Goal: Transaction & Acquisition: Purchase product/service

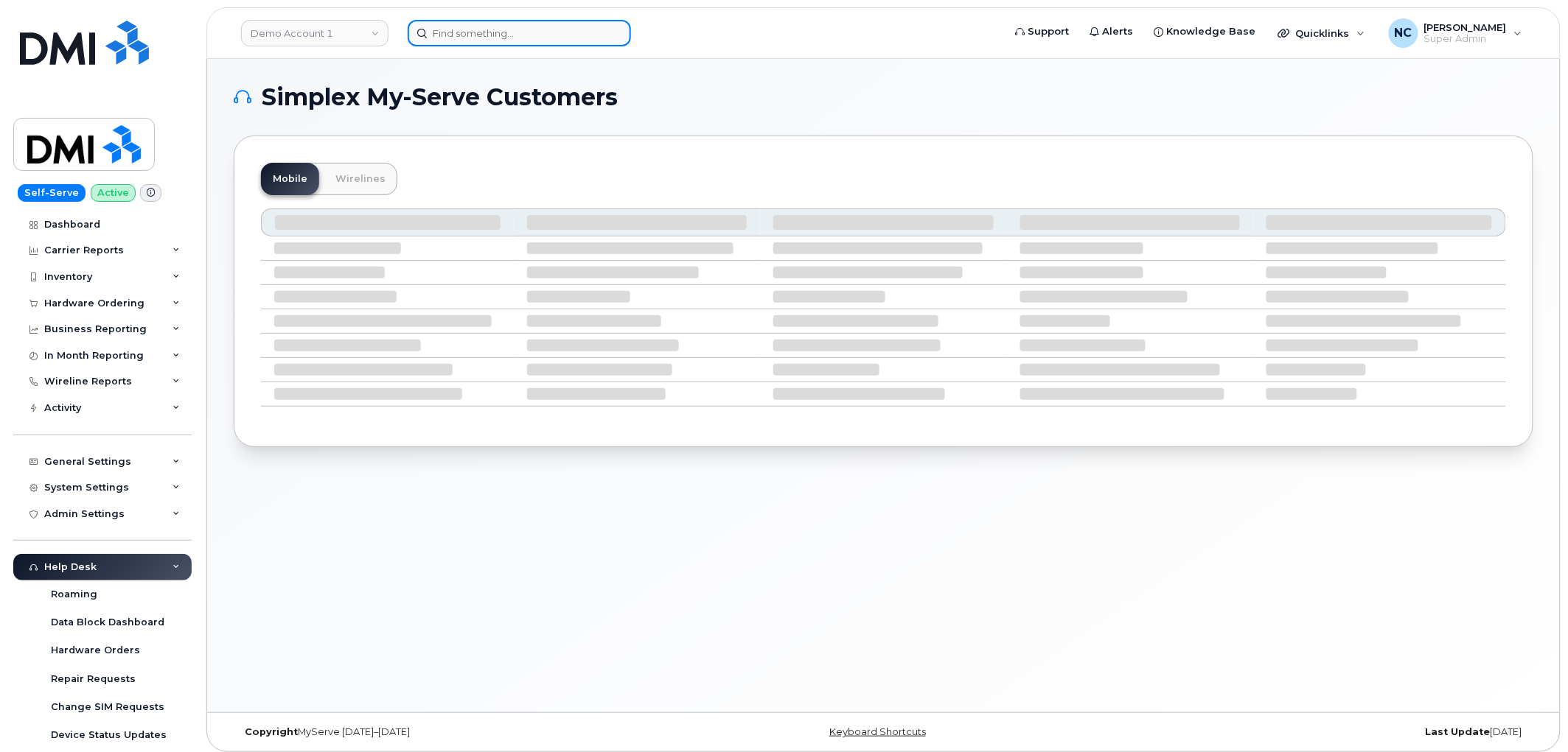
click at [474, 28] on input at bounding box center [519, 33] width 224 height 27
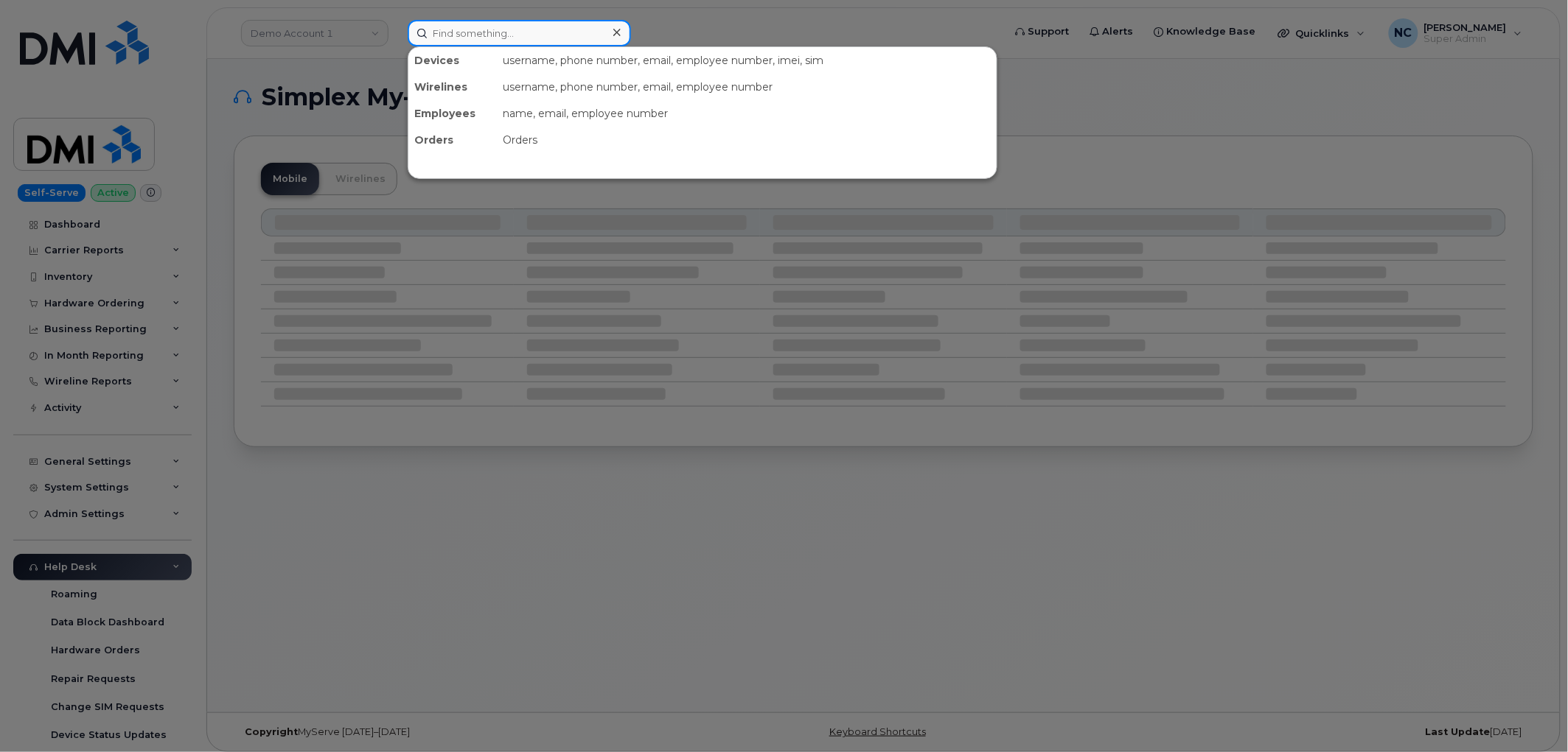
paste input "Charlie Goldstein"
type input "Charlie Goldstein"
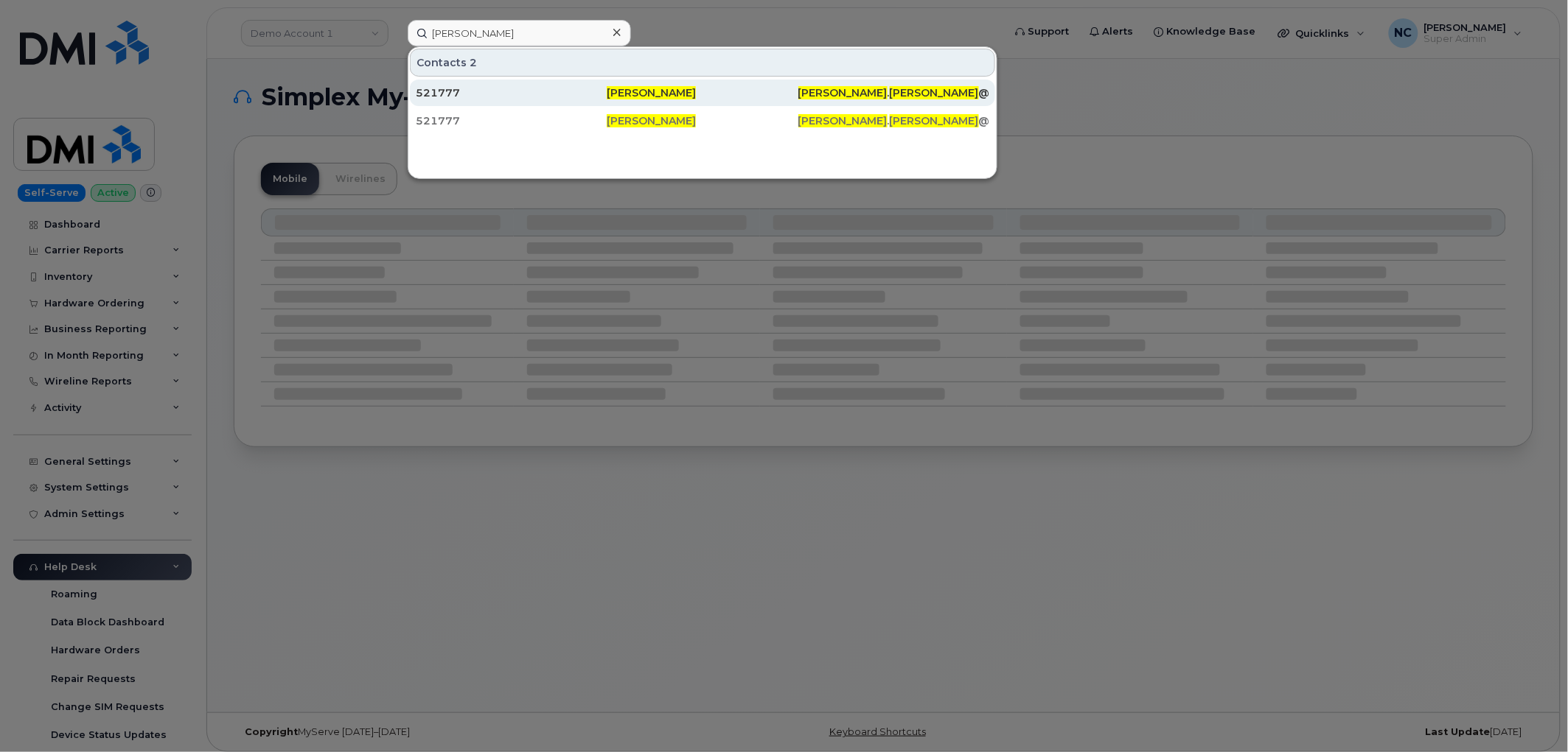
click at [477, 100] on div "521777" at bounding box center [511, 93] width 191 height 27
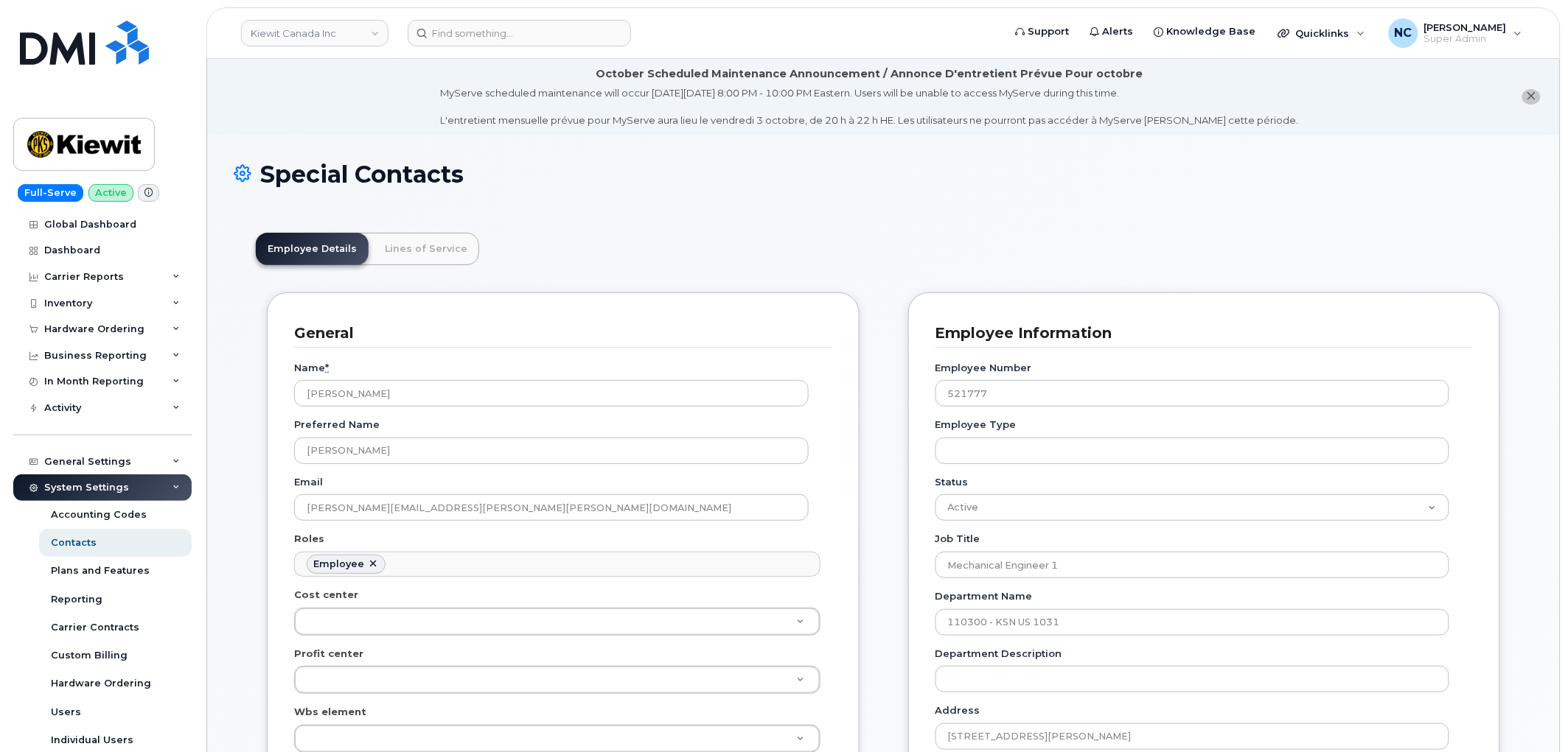
scroll to position [45, 0]
click at [397, 245] on link "Lines of Service" at bounding box center [425, 249] width 106 height 32
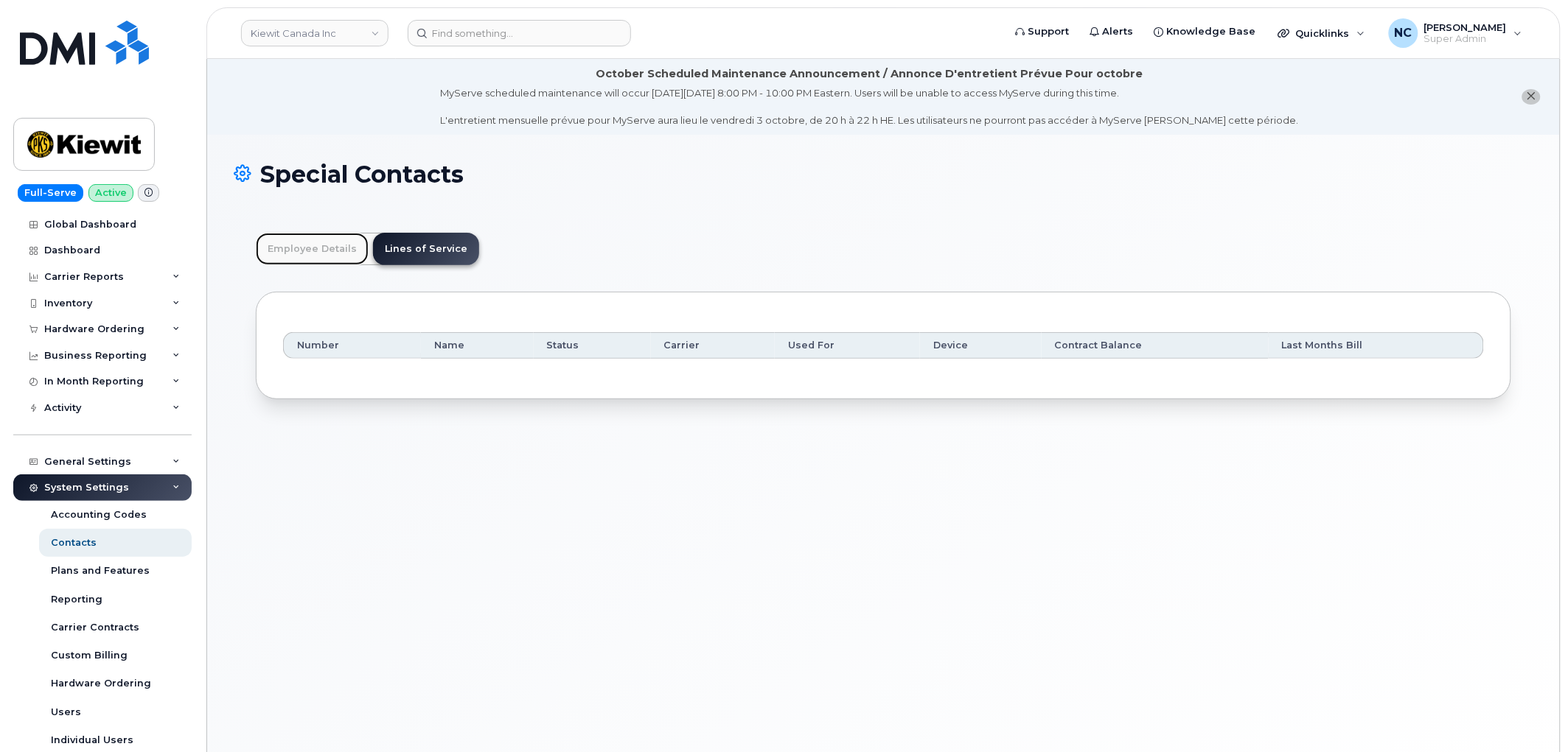
click at [339, 257] on link "Employee Details" at bounding box center [312, 249] width 113 height 32
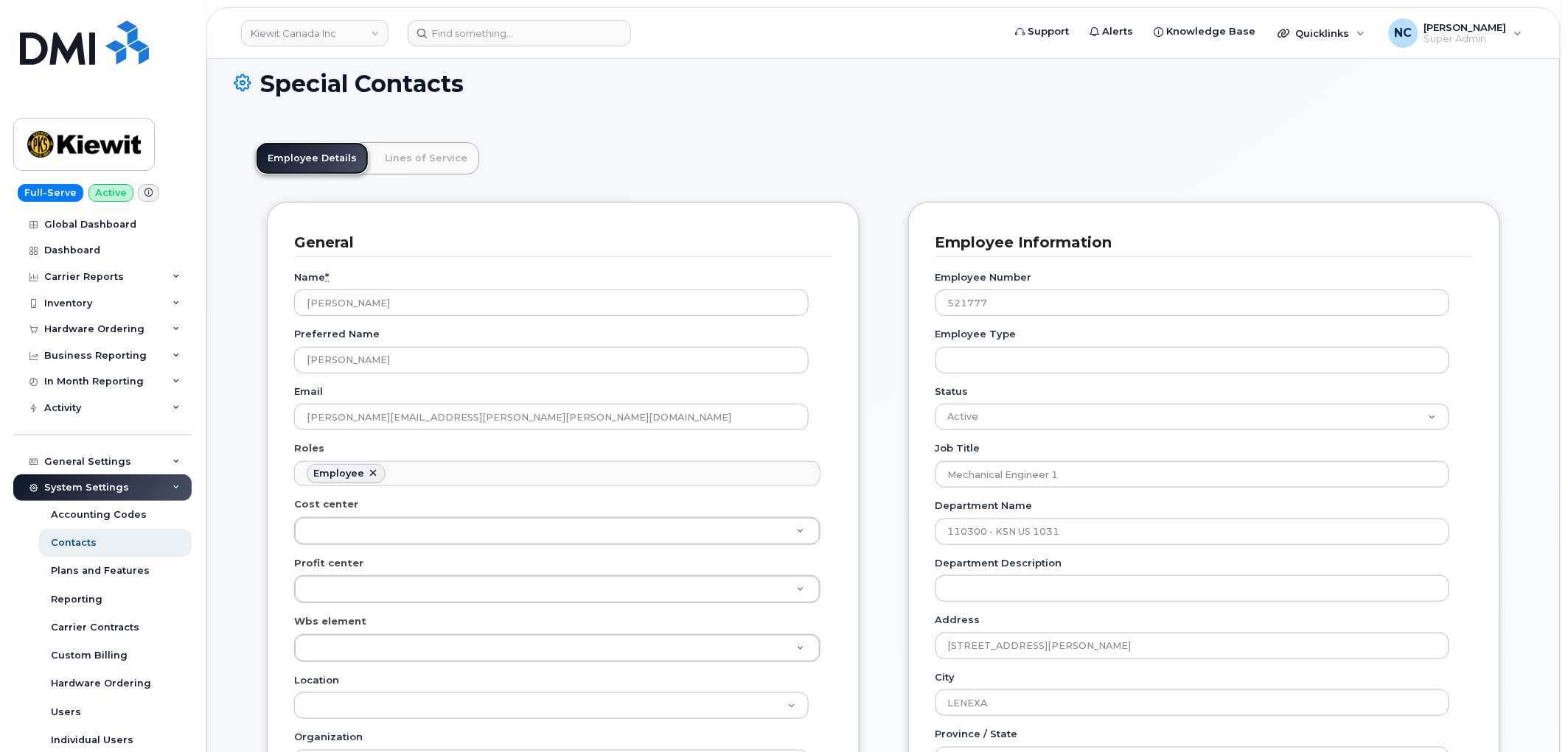
scroll to position [0, 0]
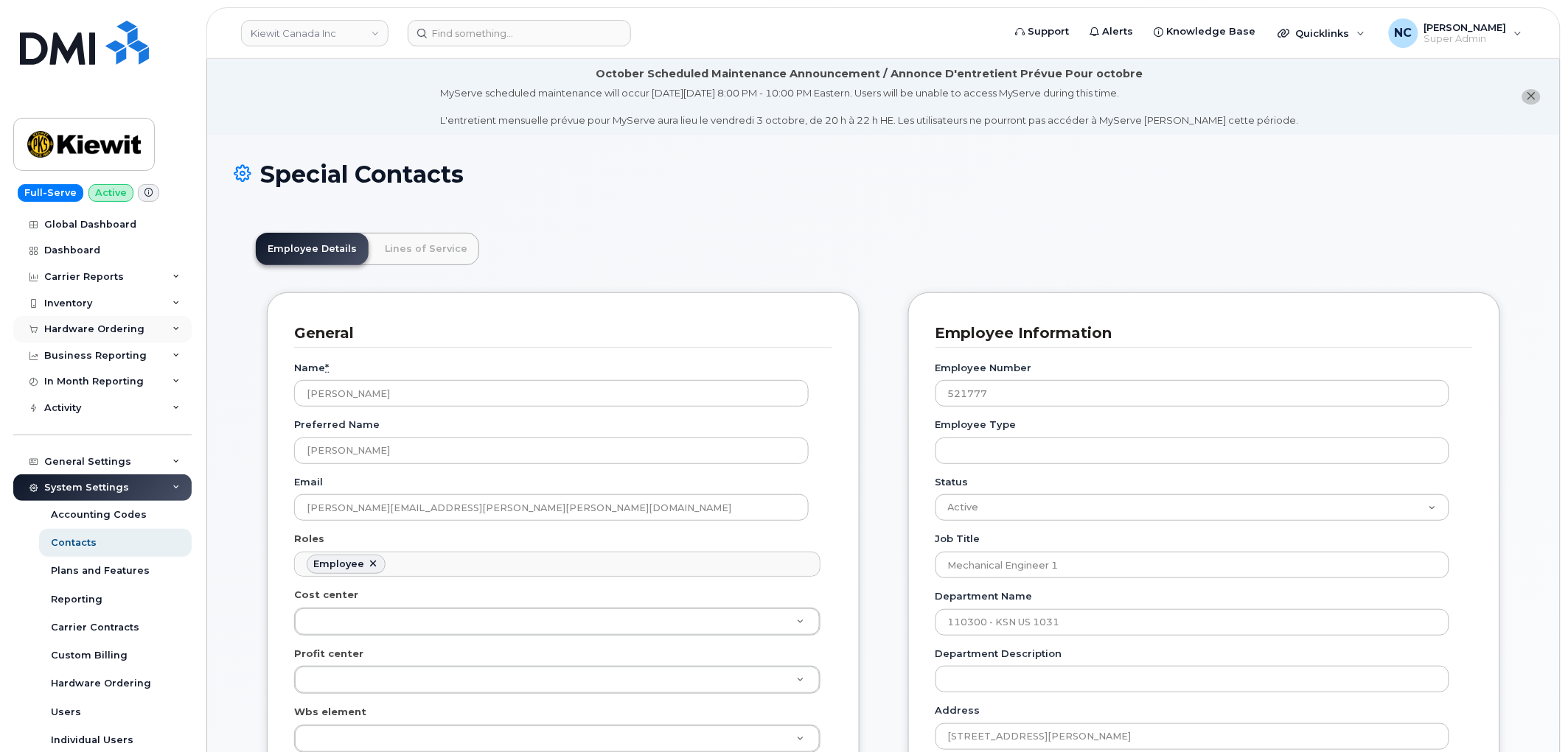
click at [111, 334] on div "Hardware Ordering" at bounding box center [94, 329] width 100 height 12
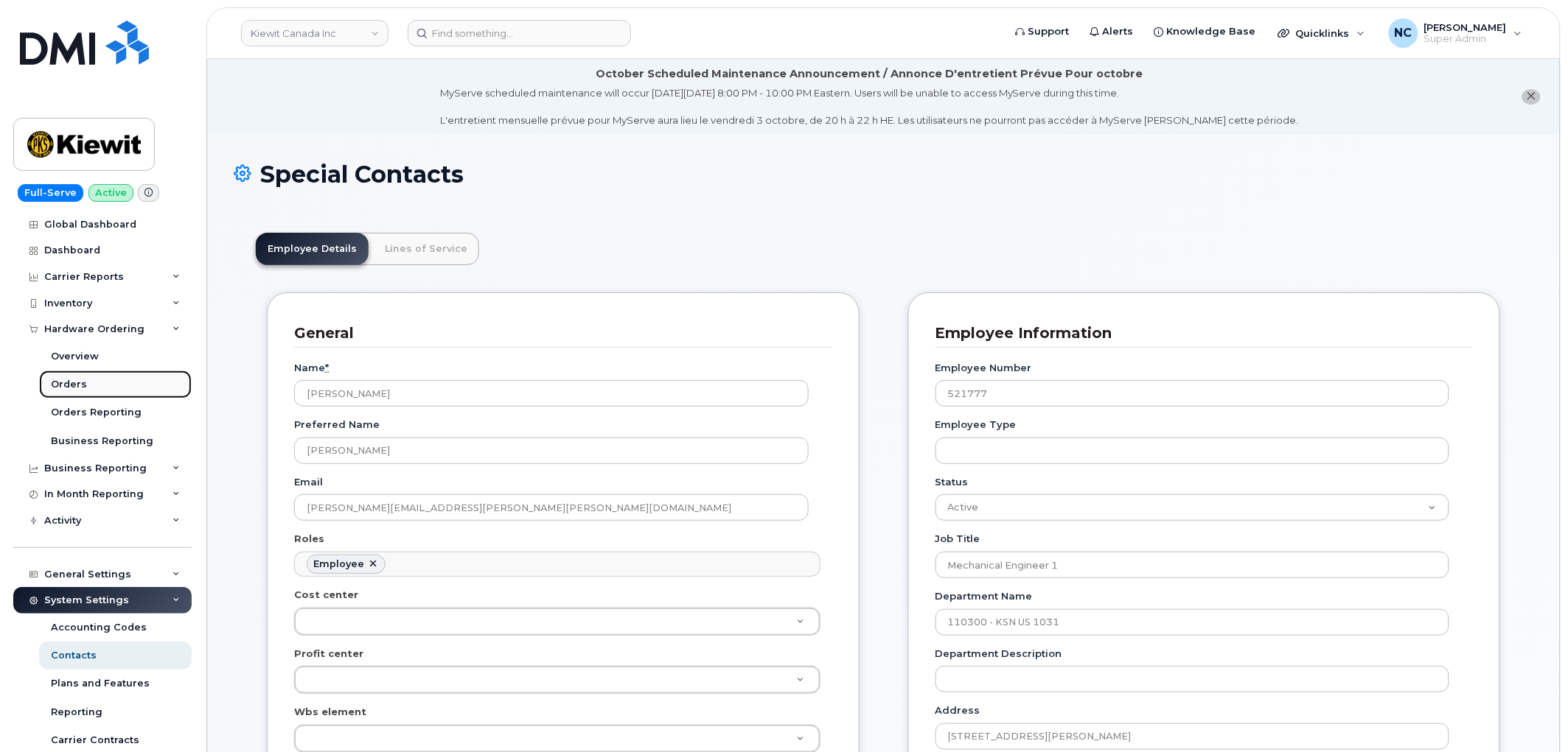
click at [67, 381] on div "Orders" at bounding box center [69, 384] width 37 height 13
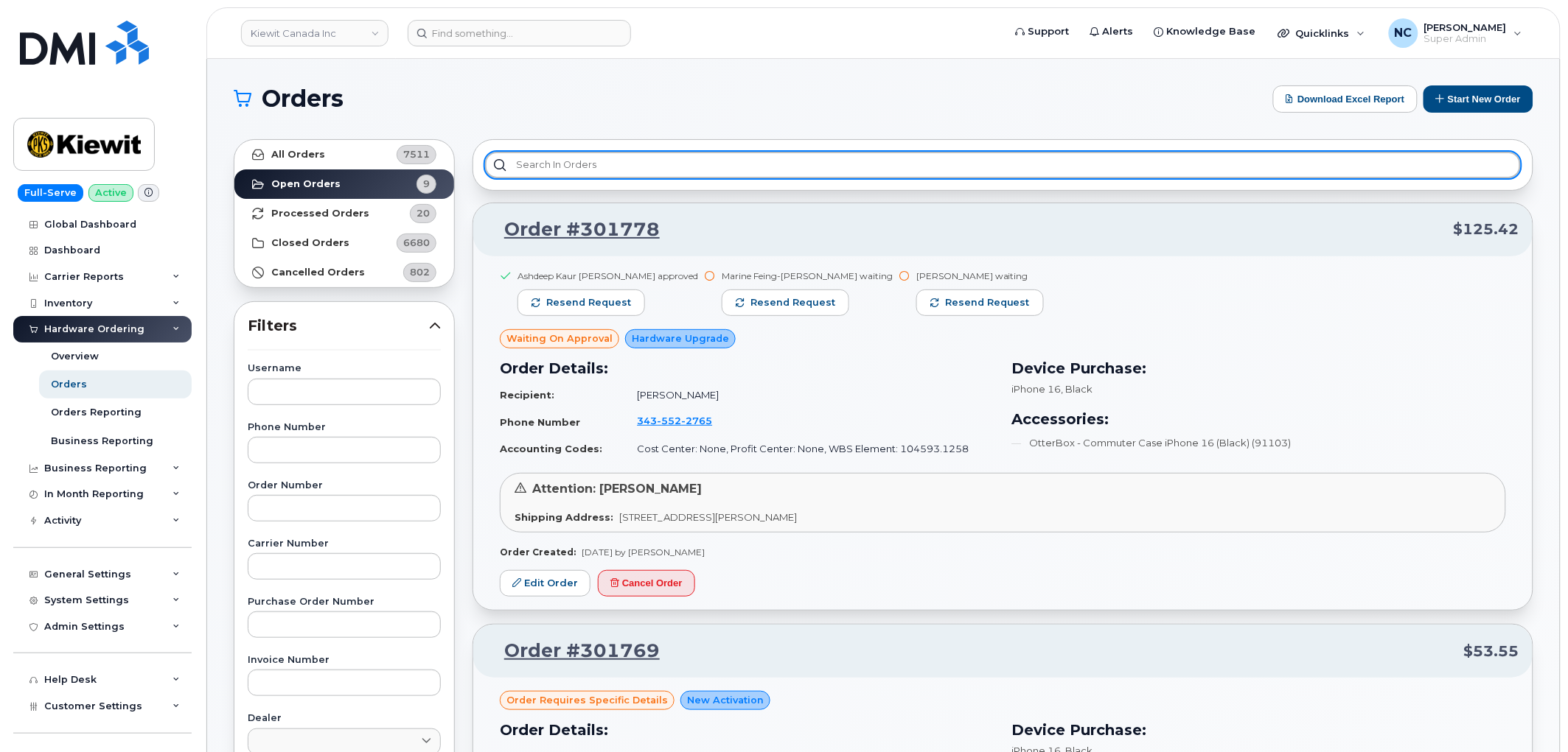
click at [589, 162] on input "text" at bounding box center [1003, 165] width 1036 height 27
paste input "[PERSON_NAME]"
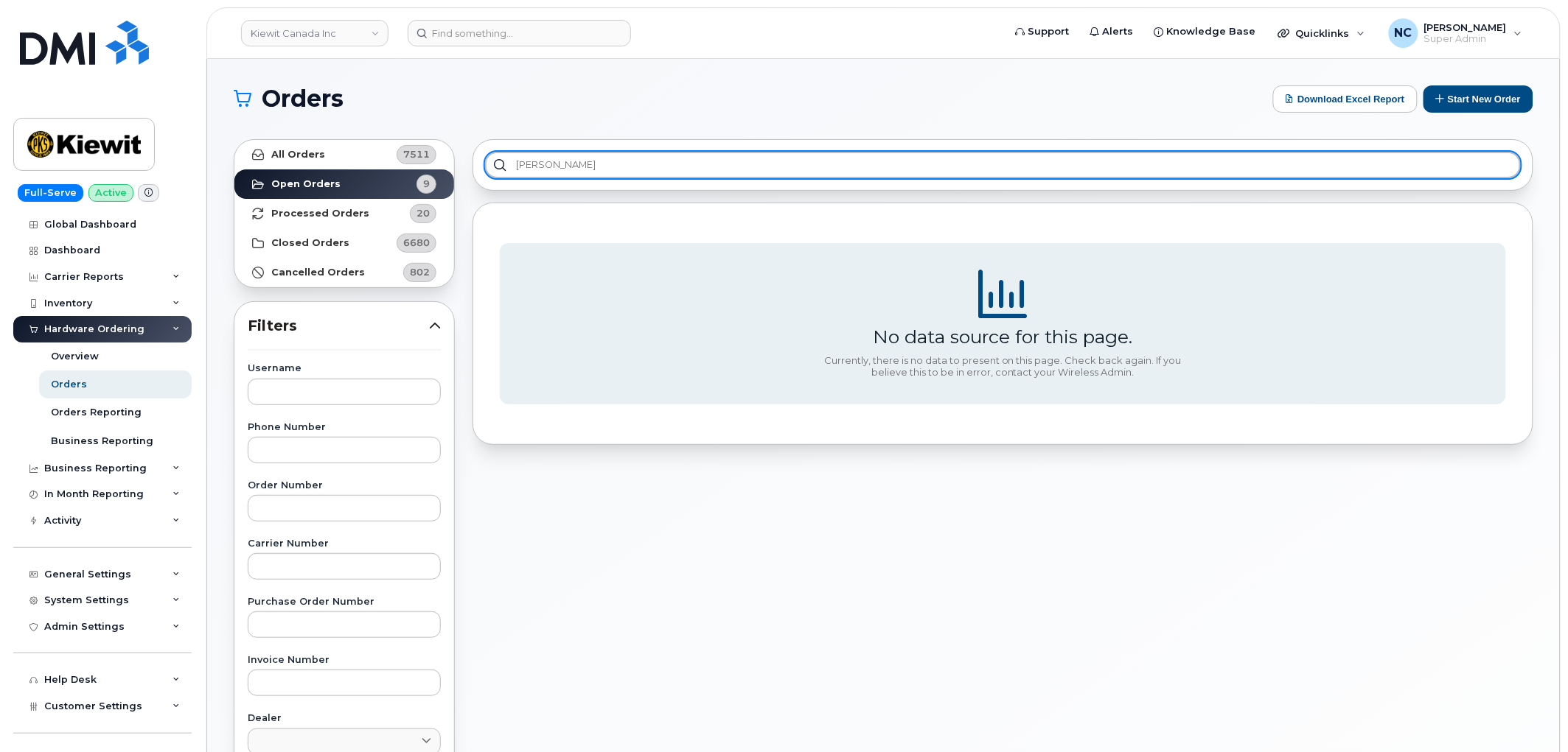
type input "[PERSON_NAME]"
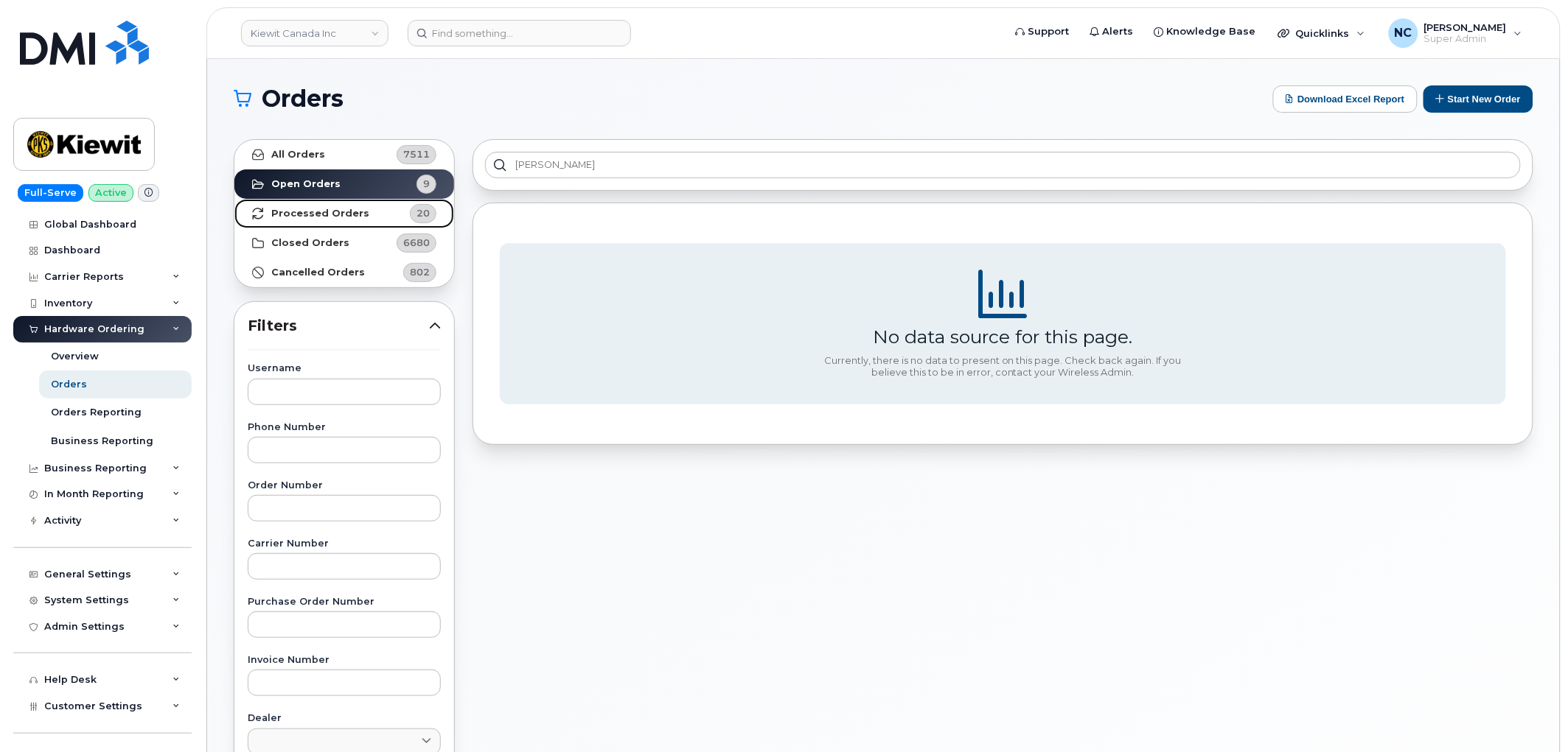
click at [342, 205] on link "Processed Orders 20" at bounding box center [344, 213] width 219 height 29
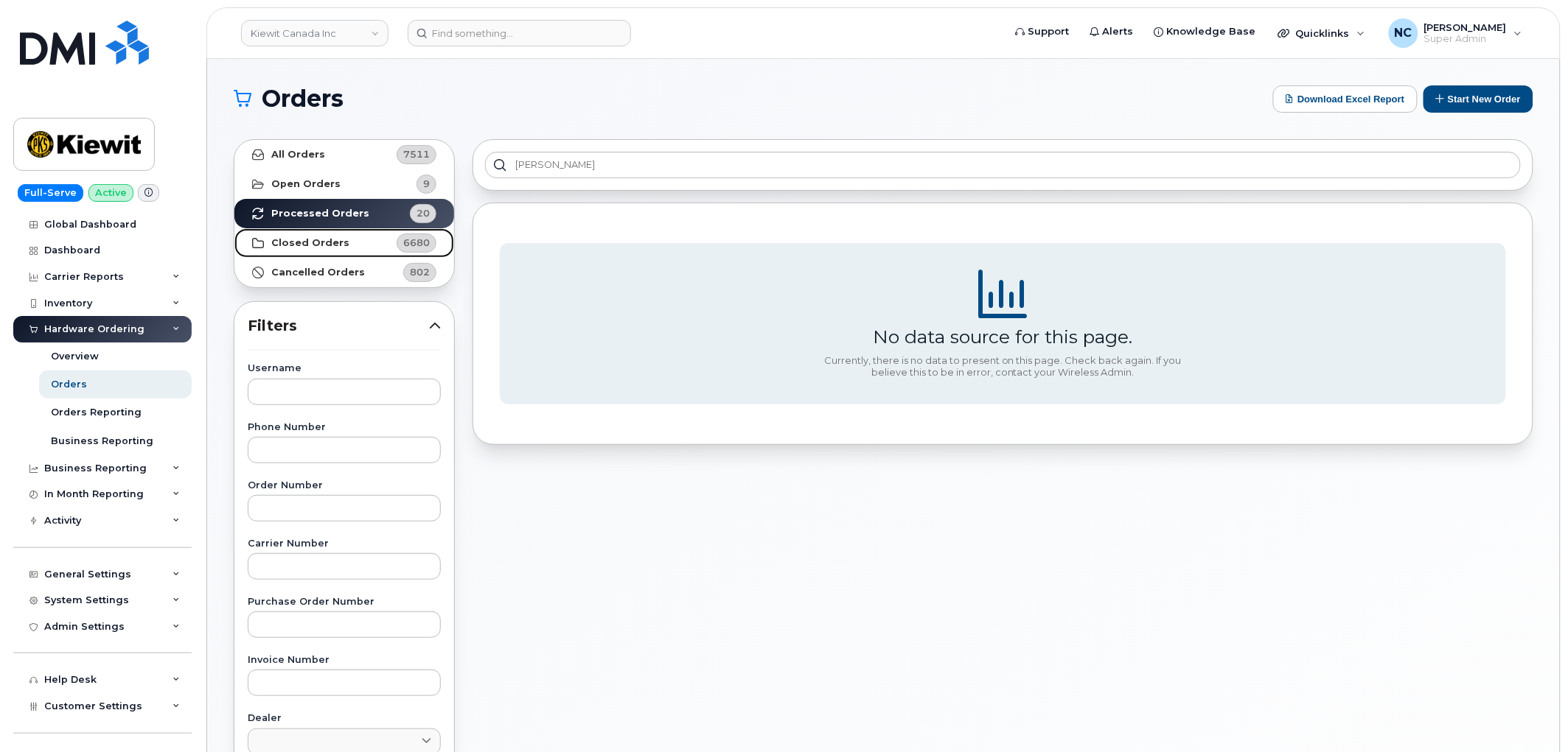
click at [342, 239] on link "Closed Orders 6680" at bounding box center [344, 242] width 219 height 29
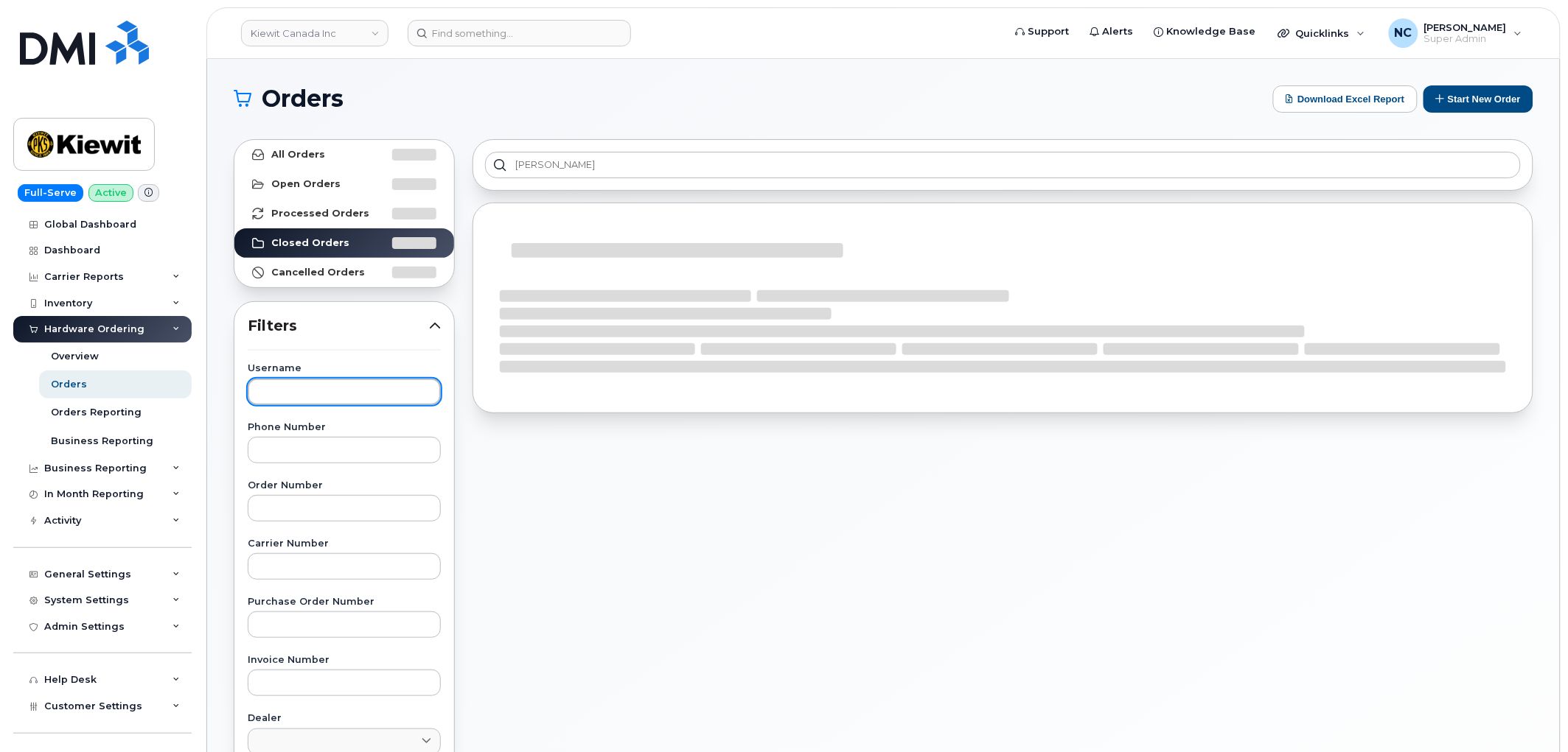
click at [315, 391] on input "text" at bounding box center [344, 392] width 193 height 27
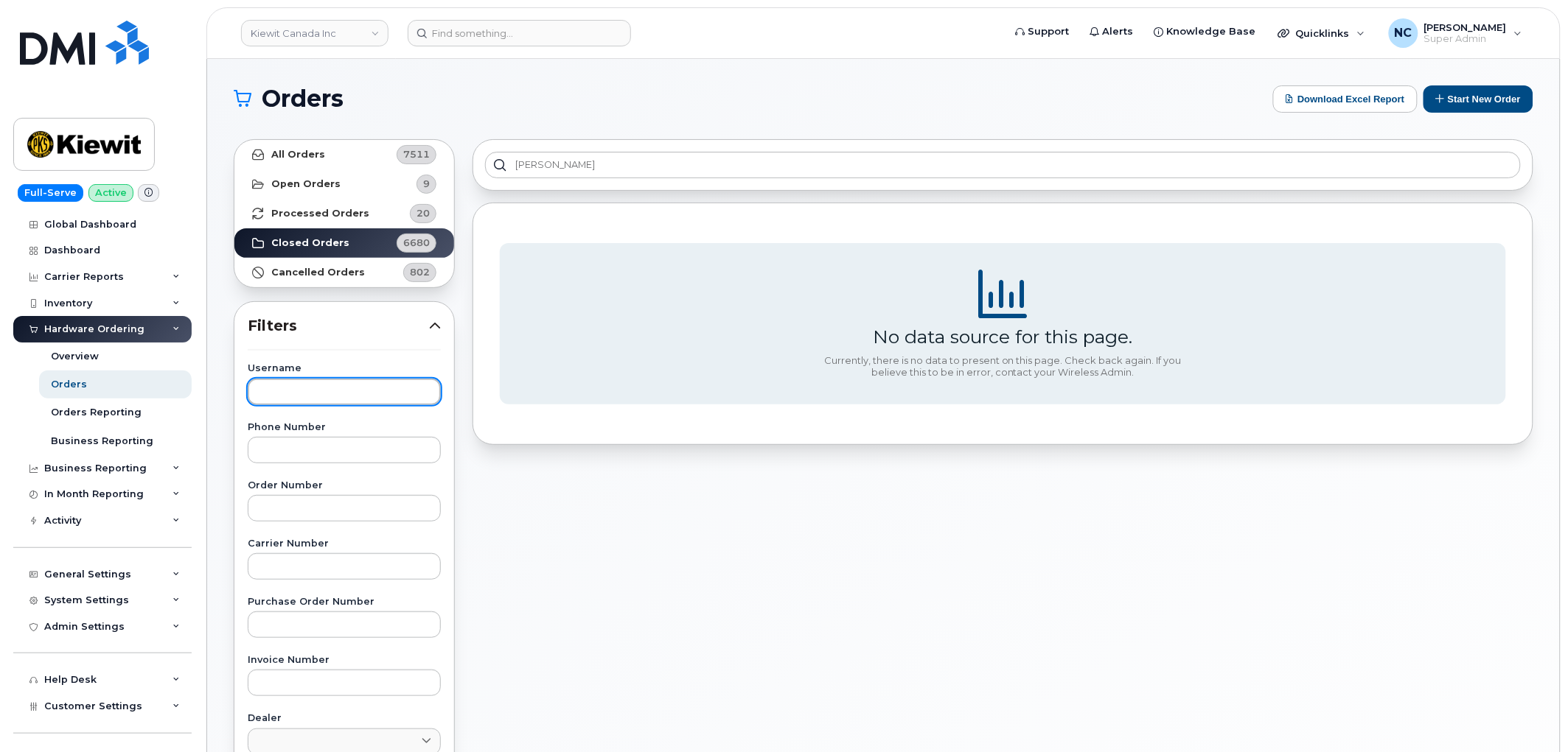
paste input "[PERSON_NAME]"
type input "[PERSON_NAME]"
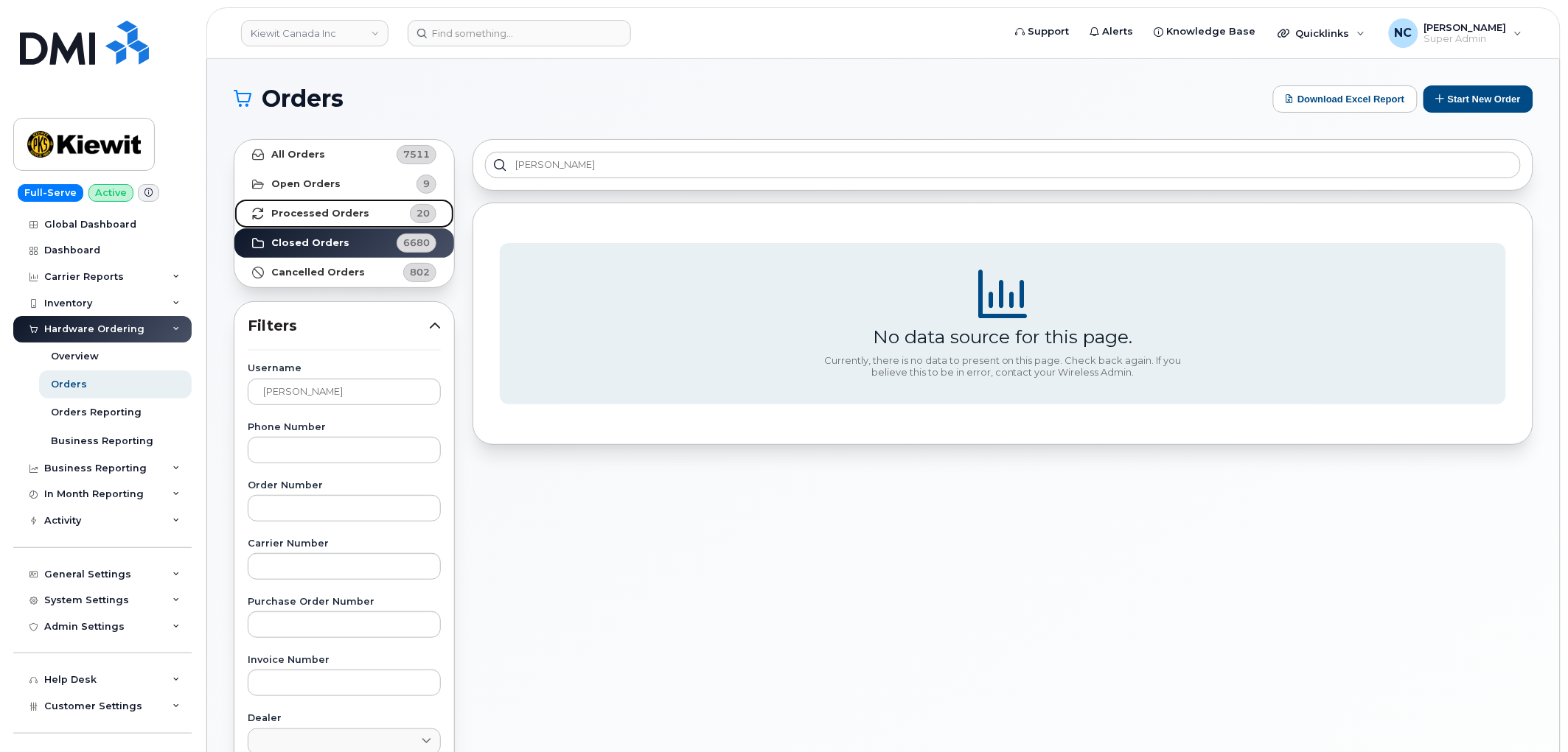
click at [347, 218] on strong "Processed Orders" at bounding box center [320, 213] width 98 height 12
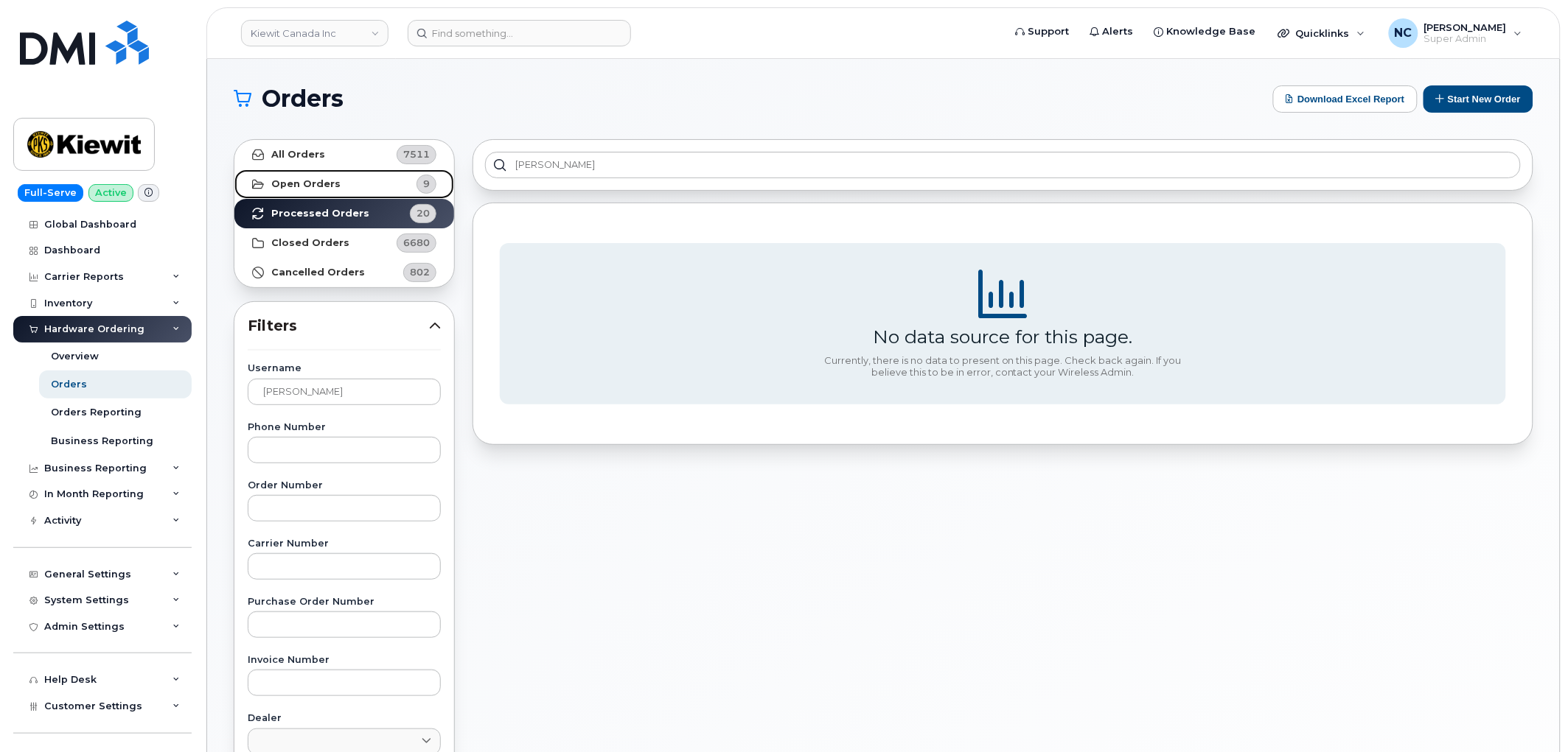
click at [342, 189] on link "Open Orders 9" at bounding box center [344, 184] width 219 height 29
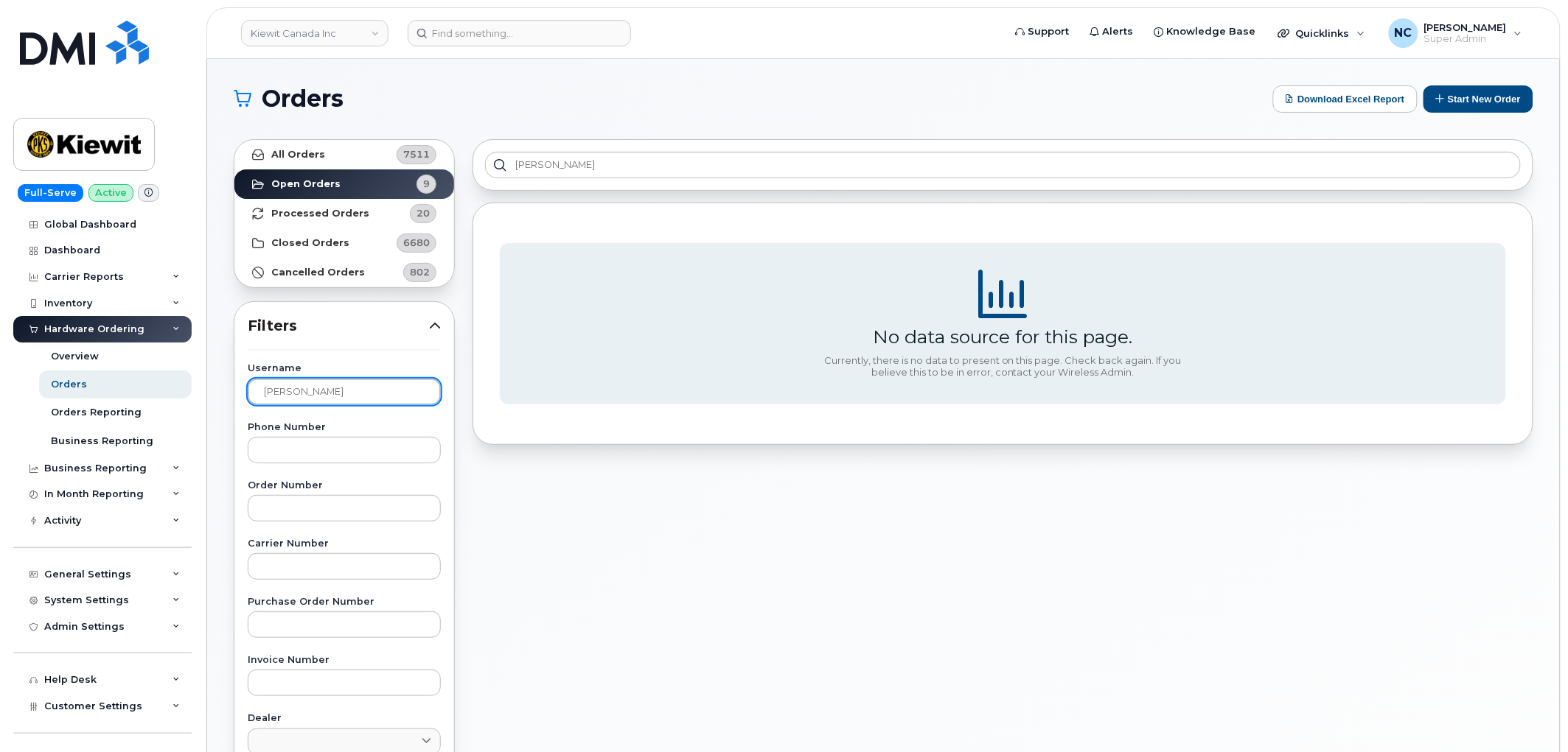
click at [393, 394] on input "[PERSON_NAME]" at bounding box center [344, 392] width 193 height 27
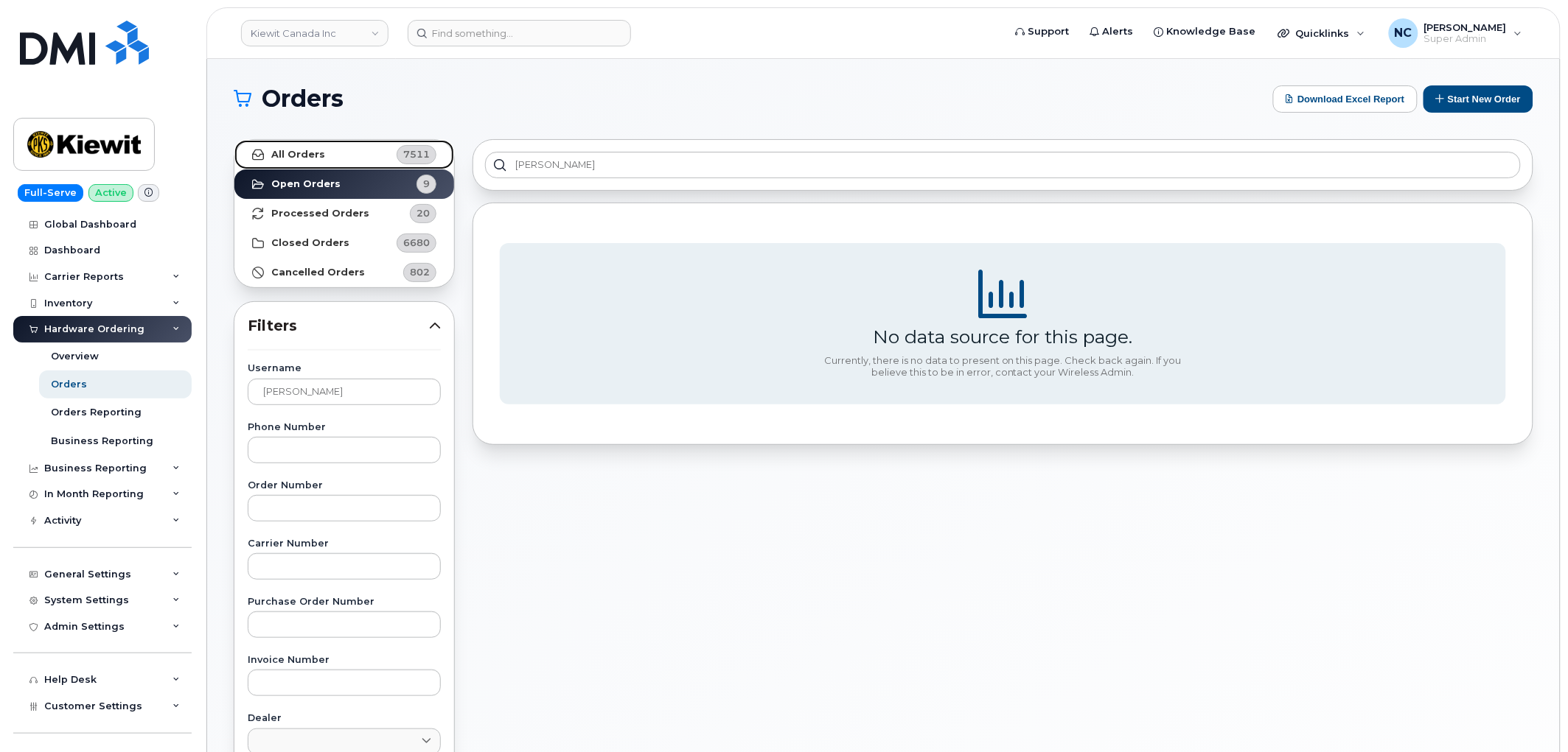
click at [333, 162] on link "All Orders 7511" at bounding box center [344, 154] width 219 height 29
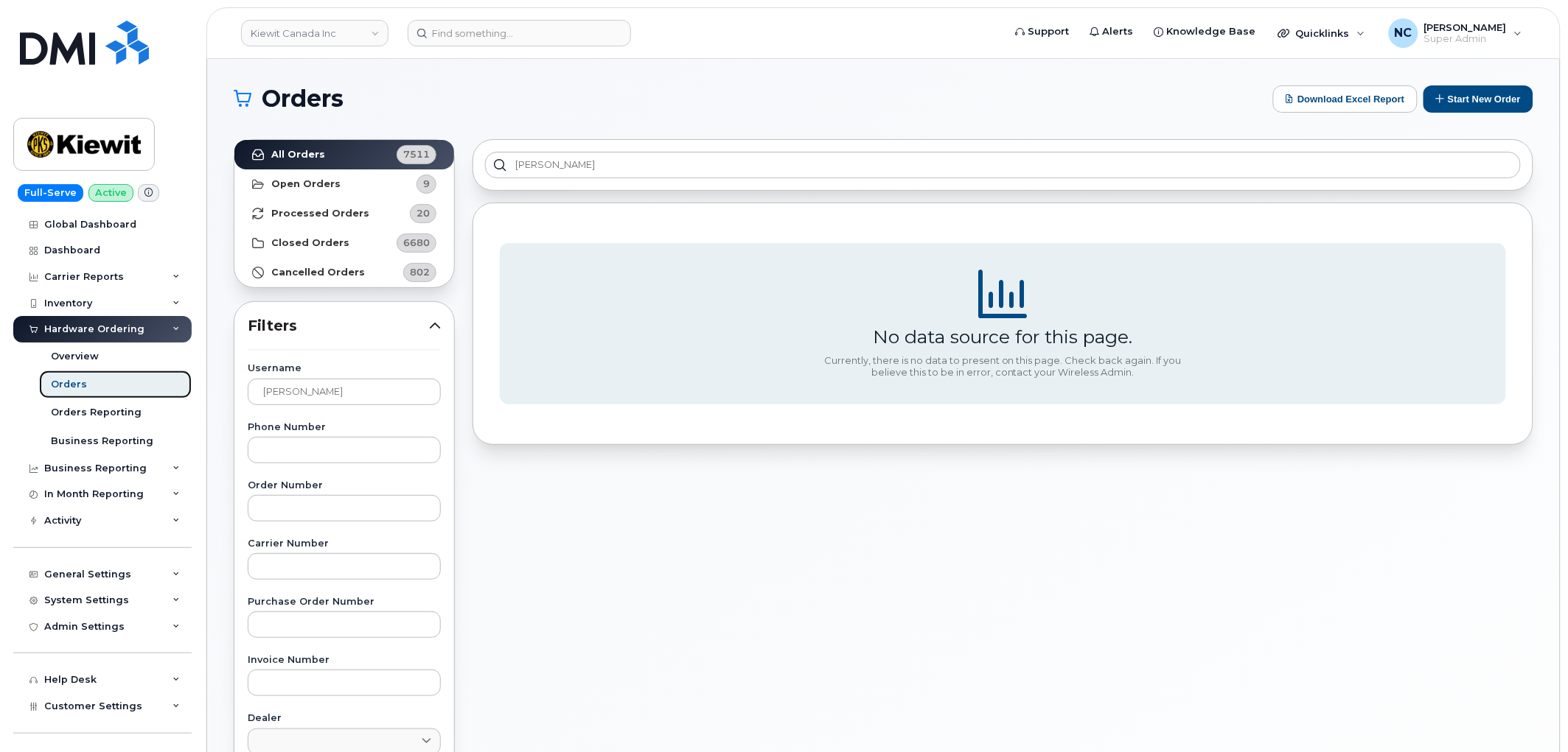
click at [103, 385] on link "Orders" at bounding box center [115, 384] width 152 height 28
click at [1526, 100] on button "Start New Order" at bounding box center [1478, 99] width 110 height 28
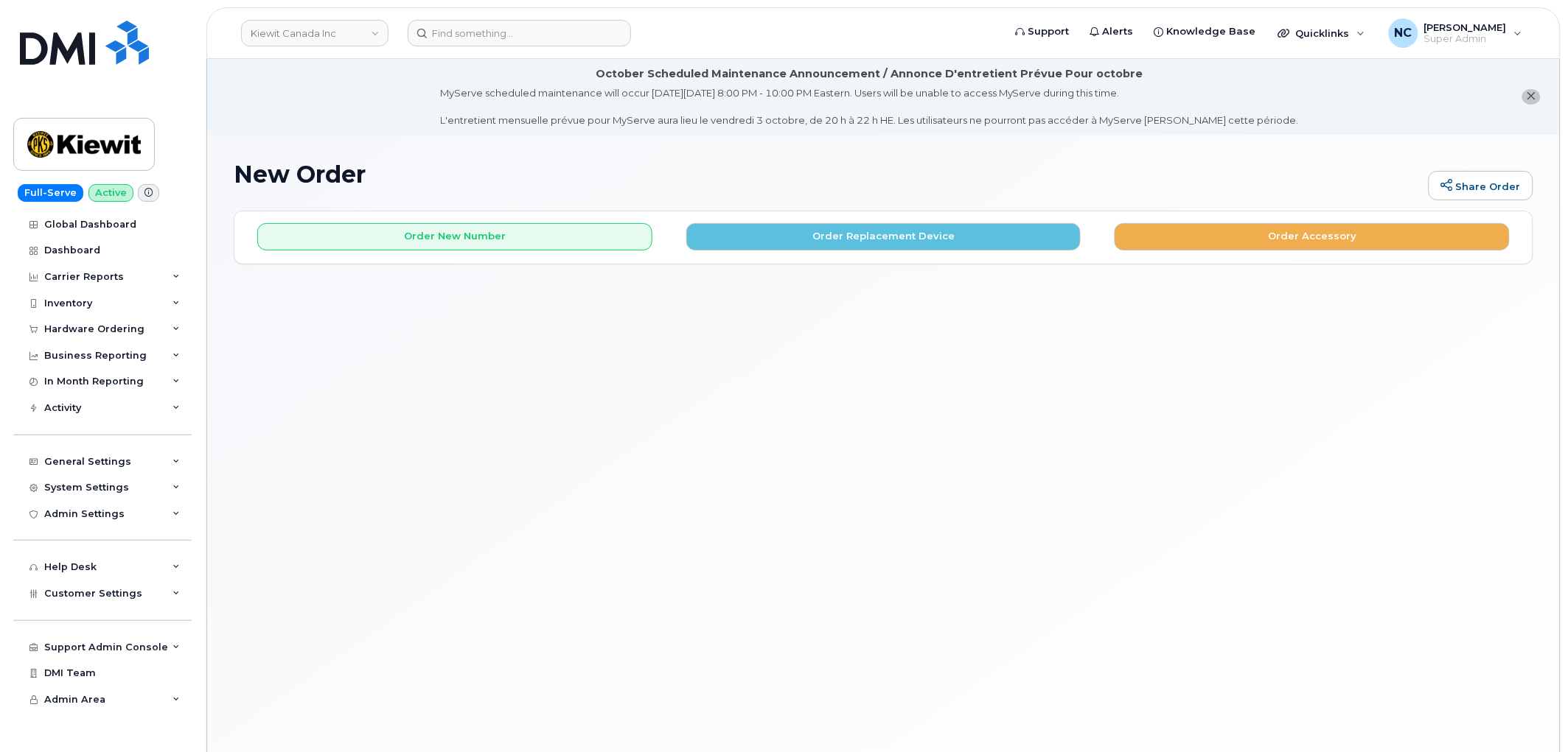
click at [459, 222] on div "Order New Number Order Replacement Device Order Accessory" at bounding box center [883, 231] width 1298 height 39
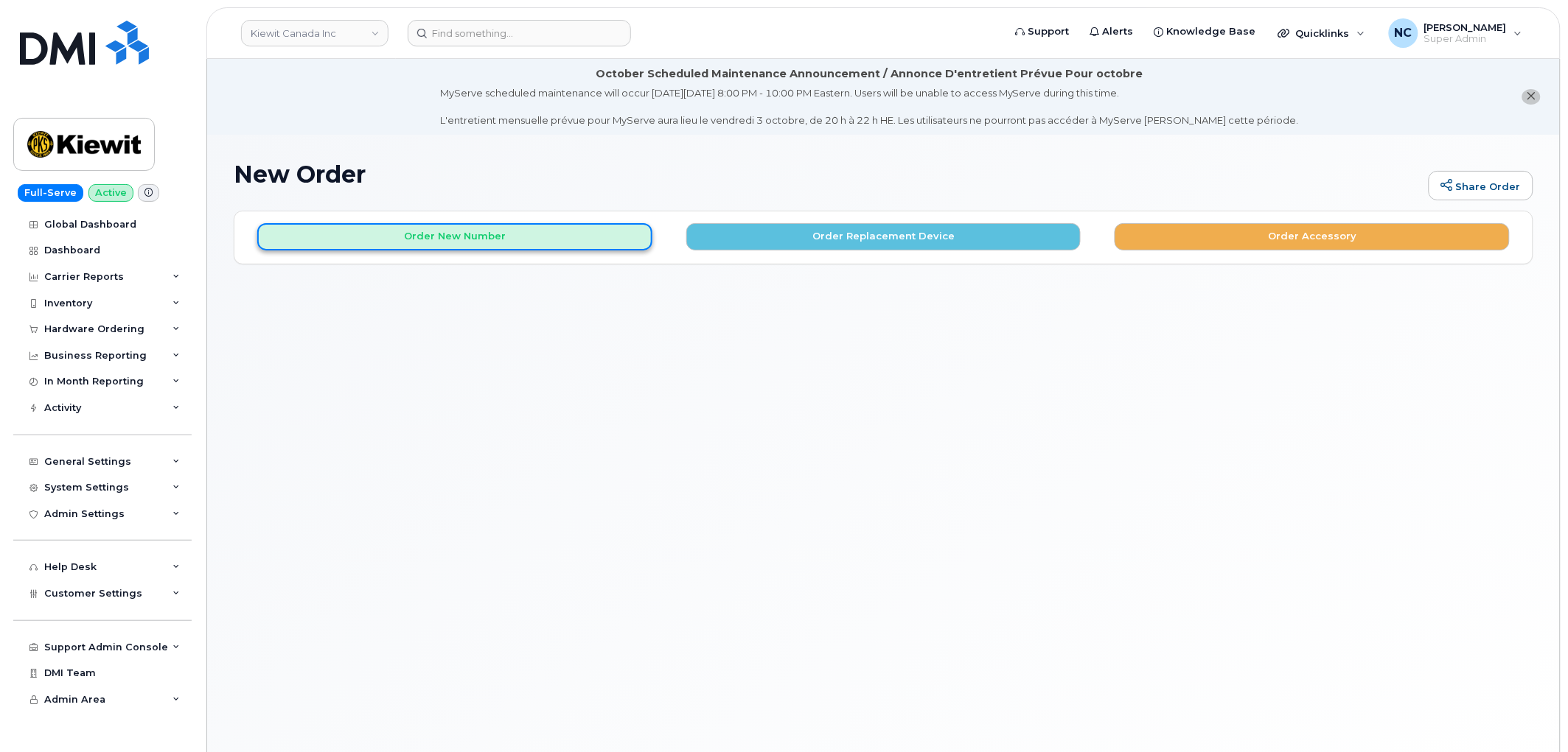
click at [431, 237] on button "Order New Number" at bounding box center [455, 237] width 395 height 28
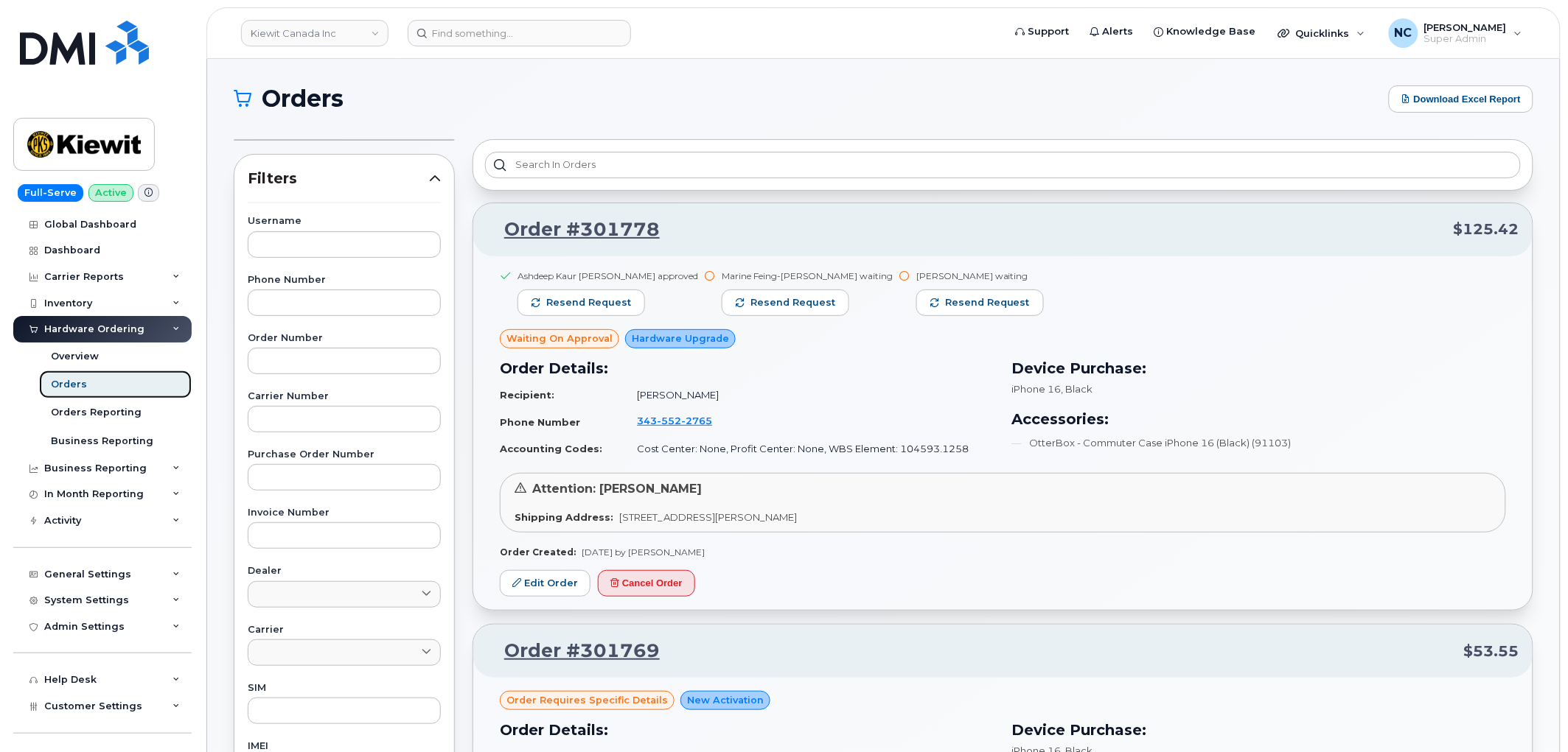
click at [74, 388] on div "Orders" at bounding box center [69, 384] width 37 height 13
click at [78, 380] on div "Orders" at bounding box center [69, 384] width 37 height 13
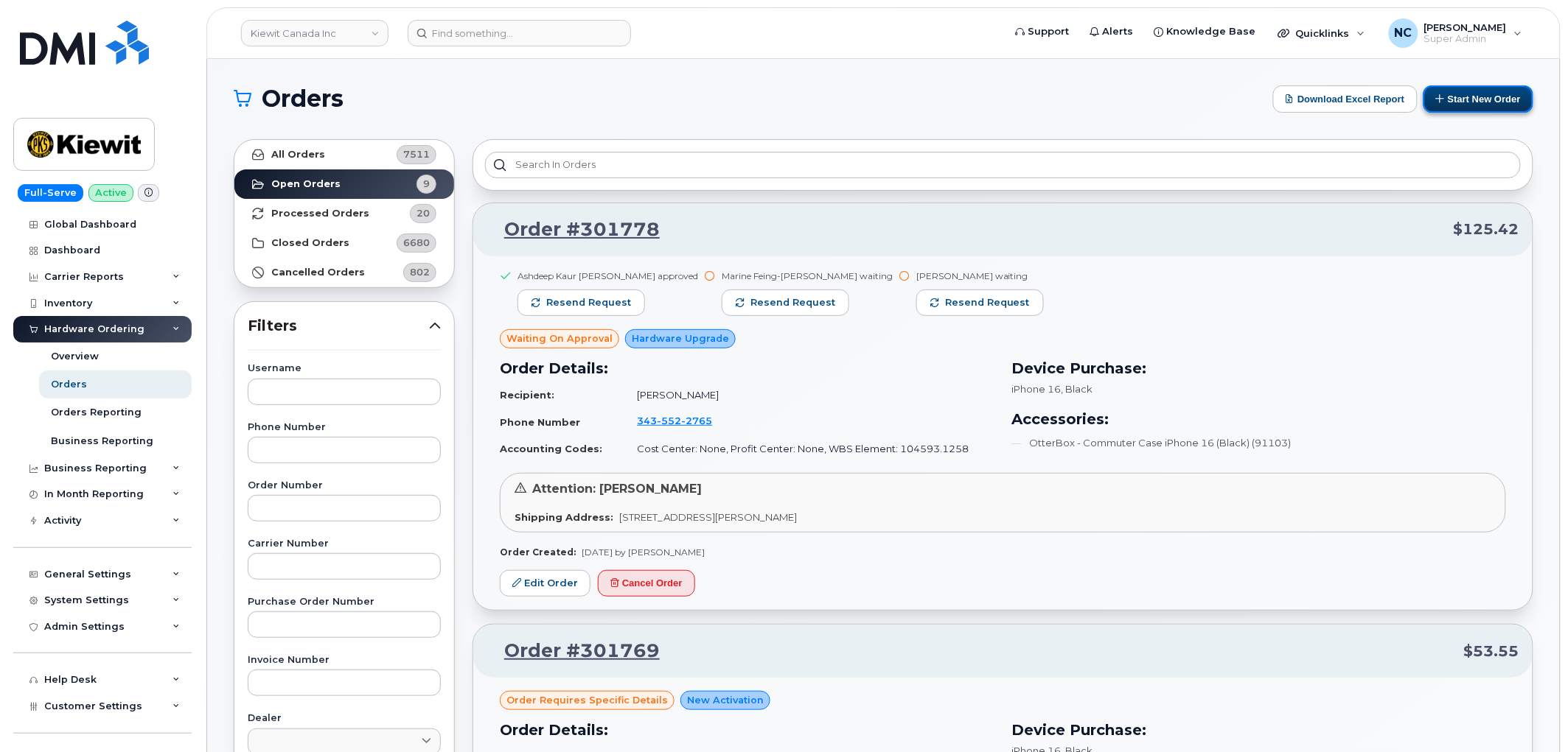
click at [1471, 92] on button "Start New Order" at bounding box center [1478, 99] width 110 height 28
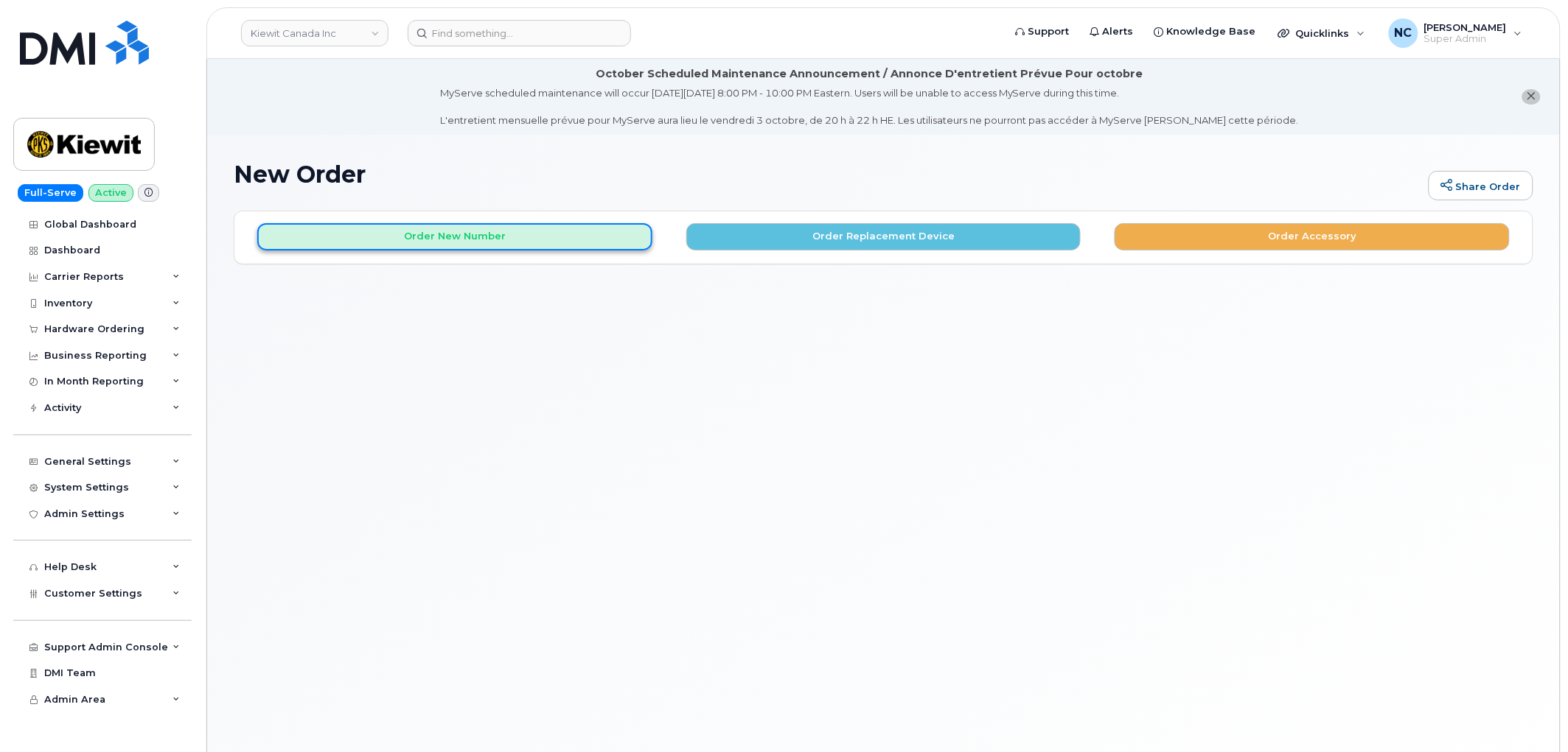
click at [532, 227] on button "Order New Number" at bounding box center [455, 237] width 395 height 28
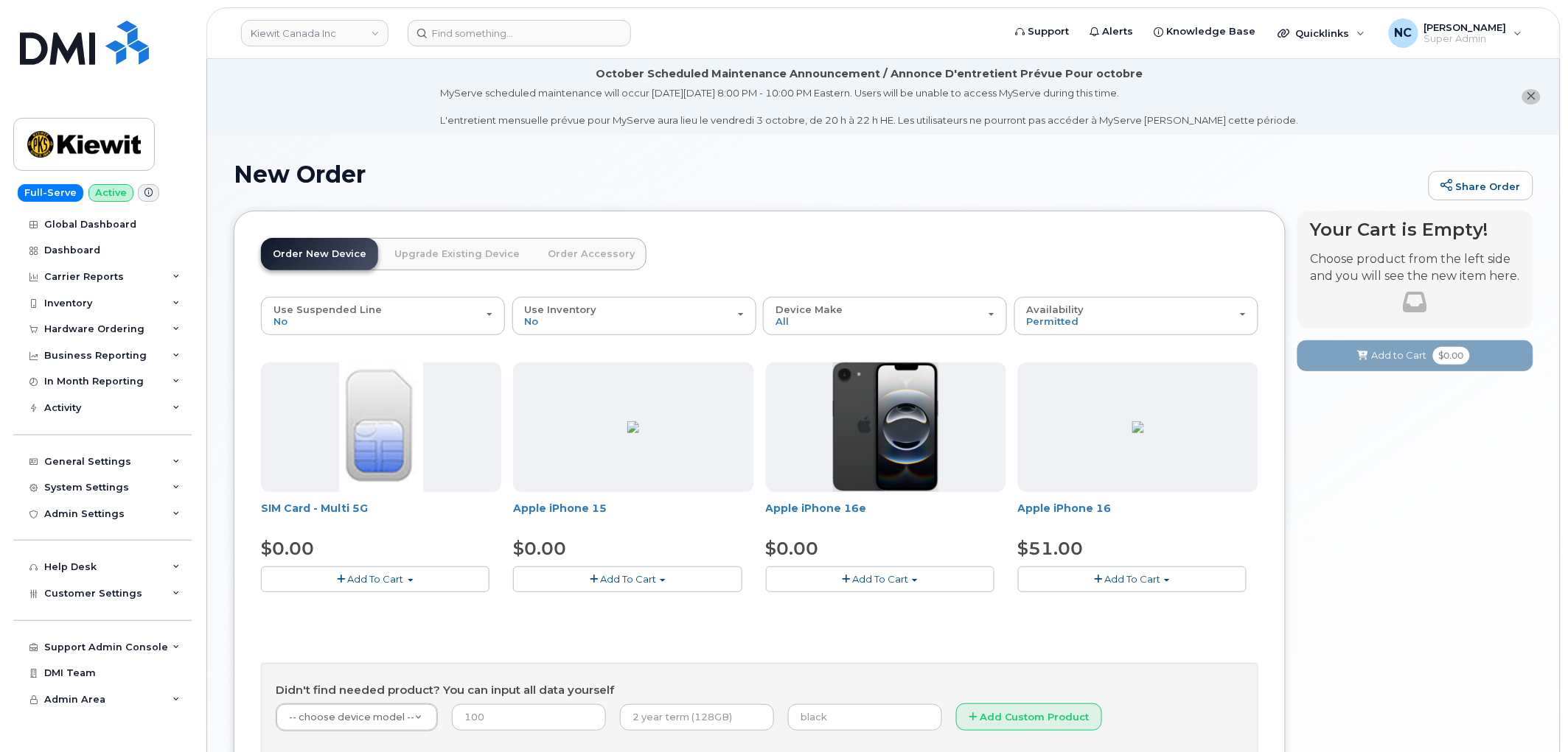
click at [885, 572] on button "Add To Cart" at bounding box center [880, 579] width 228 height 26
click at [899, 608] on link "$0.00 - 3 Year Activation (128GB)" at bounding box center [864, 607] width 190 height 19
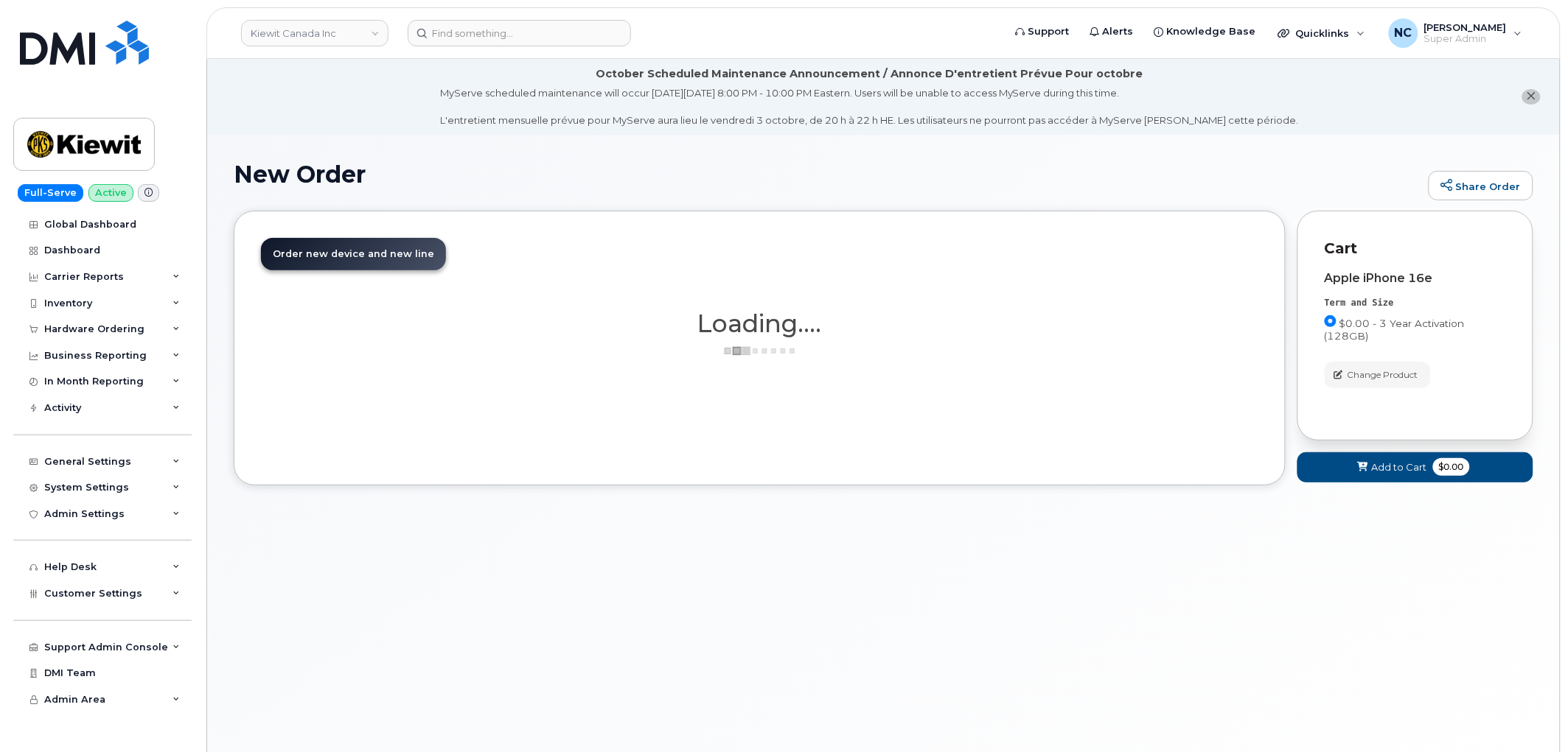
scroll to position [82, 0]
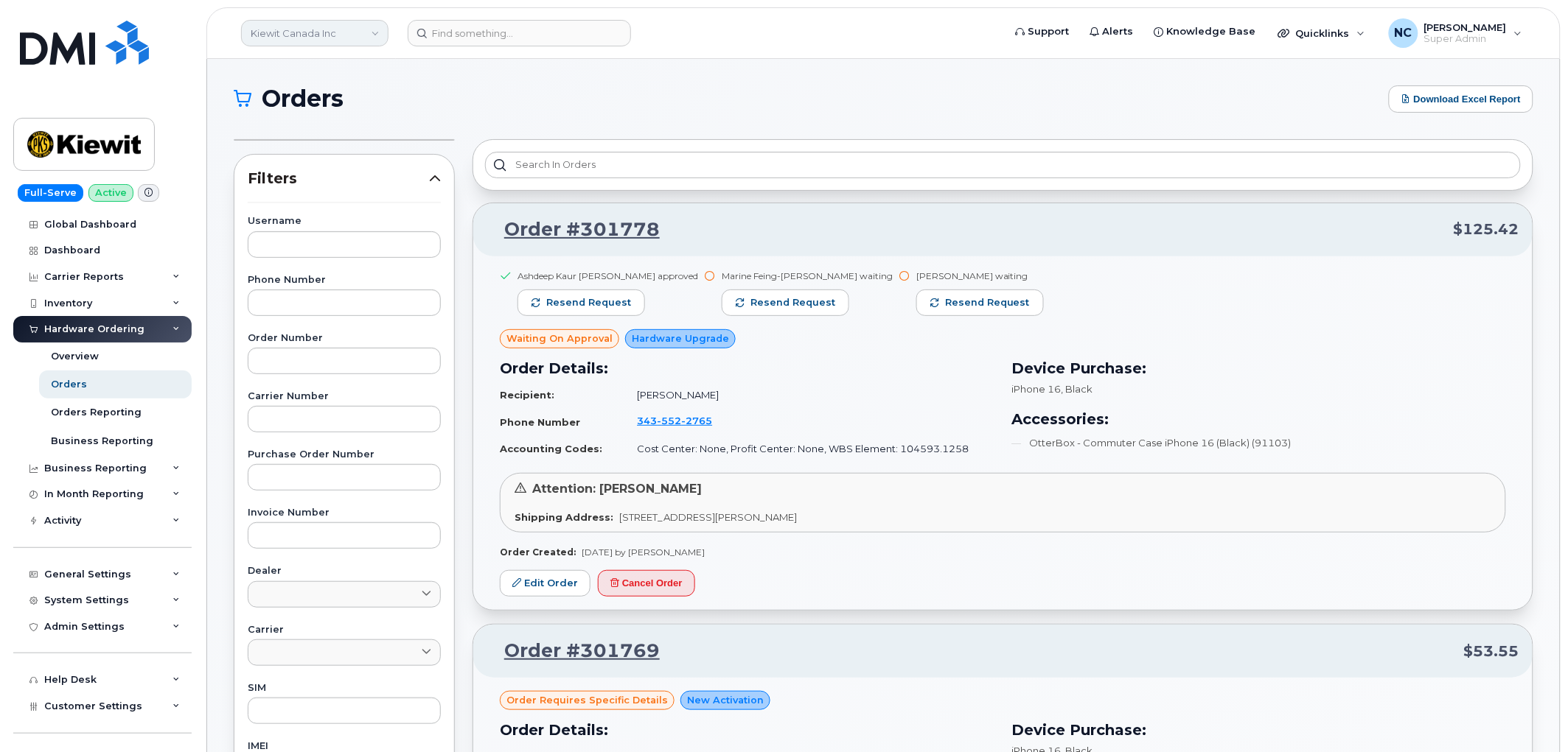
click at [322, 23] on link "Kiewit Canada Inc" at bounding box center [314, 33] width 147 height 27
click at [347, 65] on input at bounding box center [351, 70] width 193 height 27
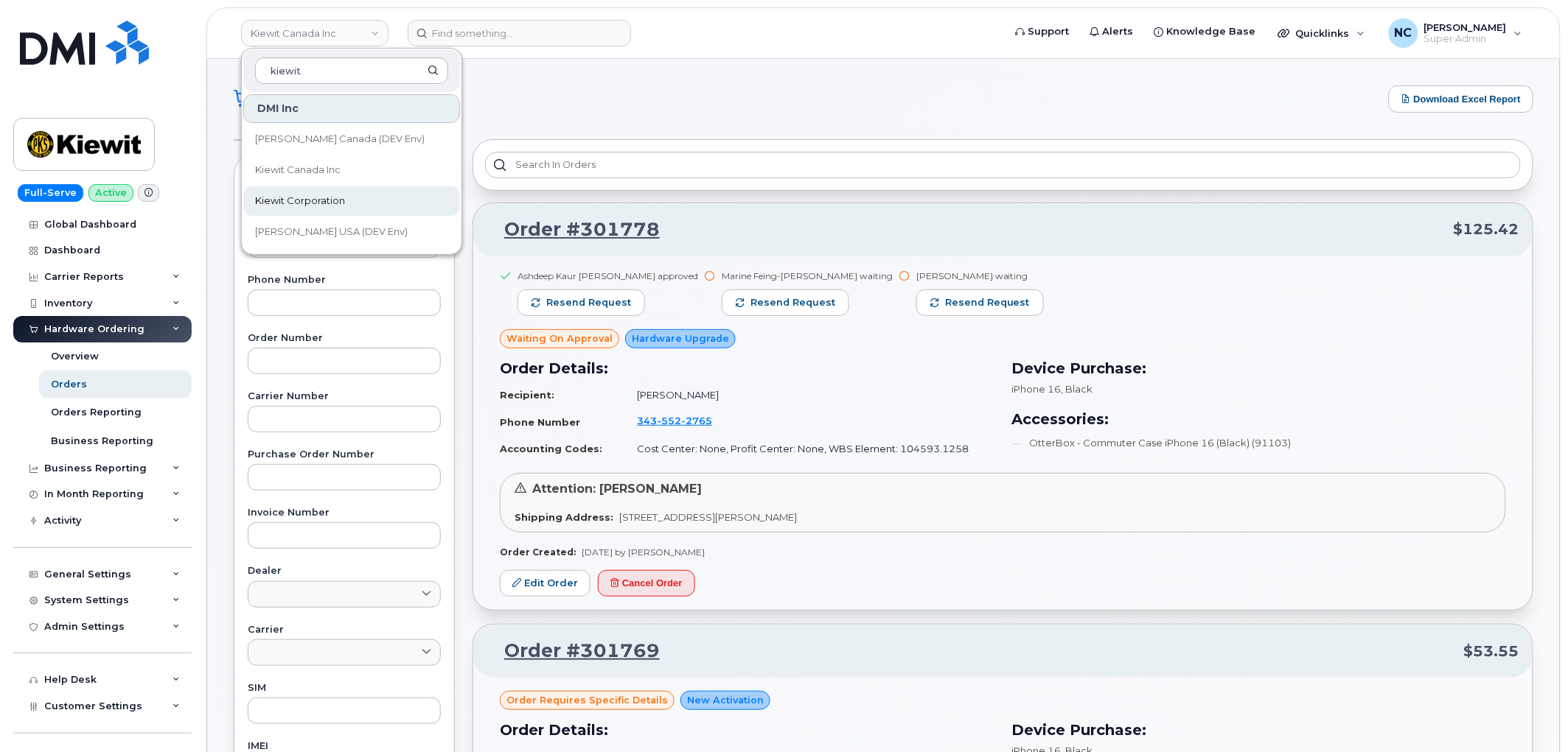
type input "kiewit"
click at [325, 198] on span "Kiewit Corporation" at bounding box center [300, 200] width 90 height 15
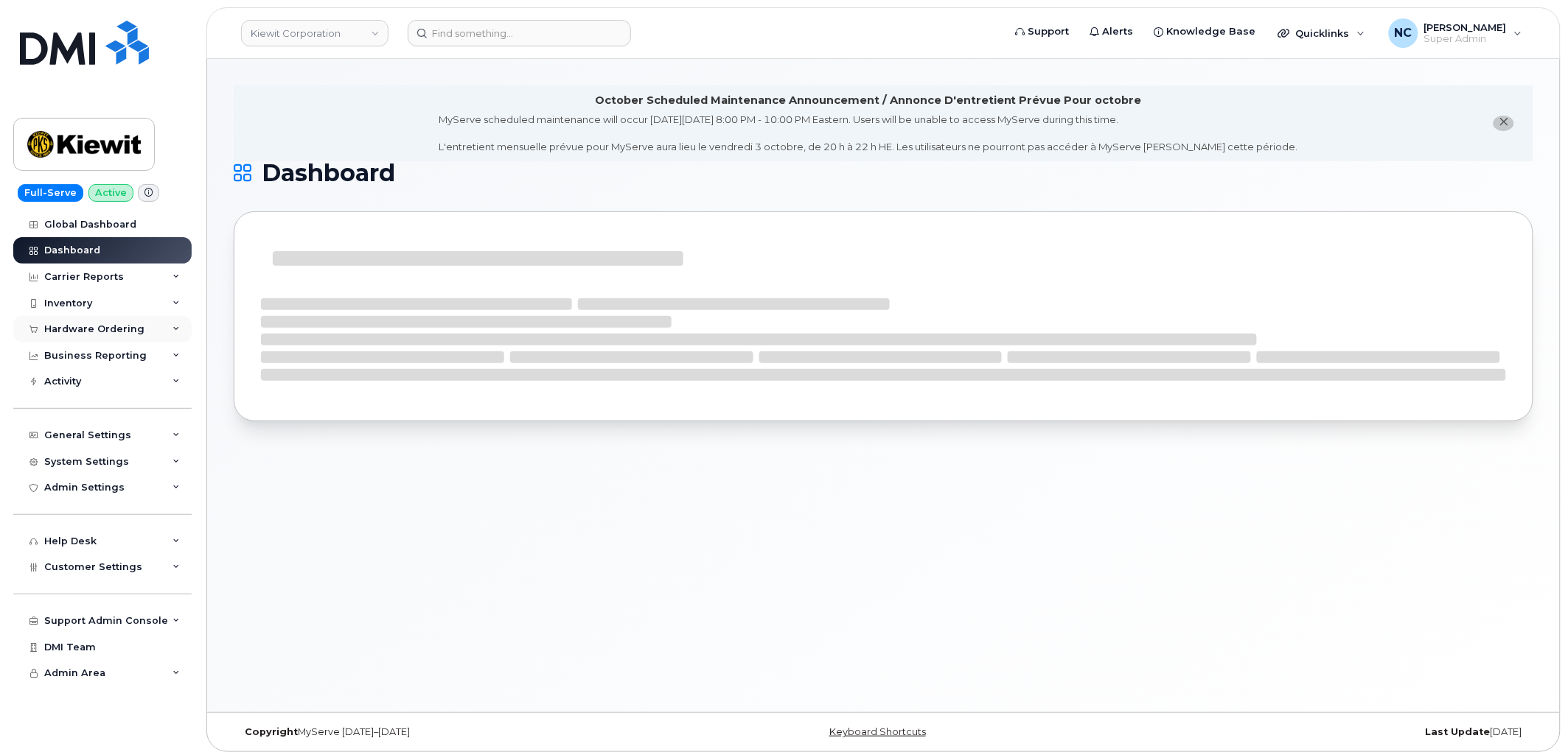
click at [118, 325] on div "Hardware Ordering" at bounding box center [94, 329] width 100 height 12
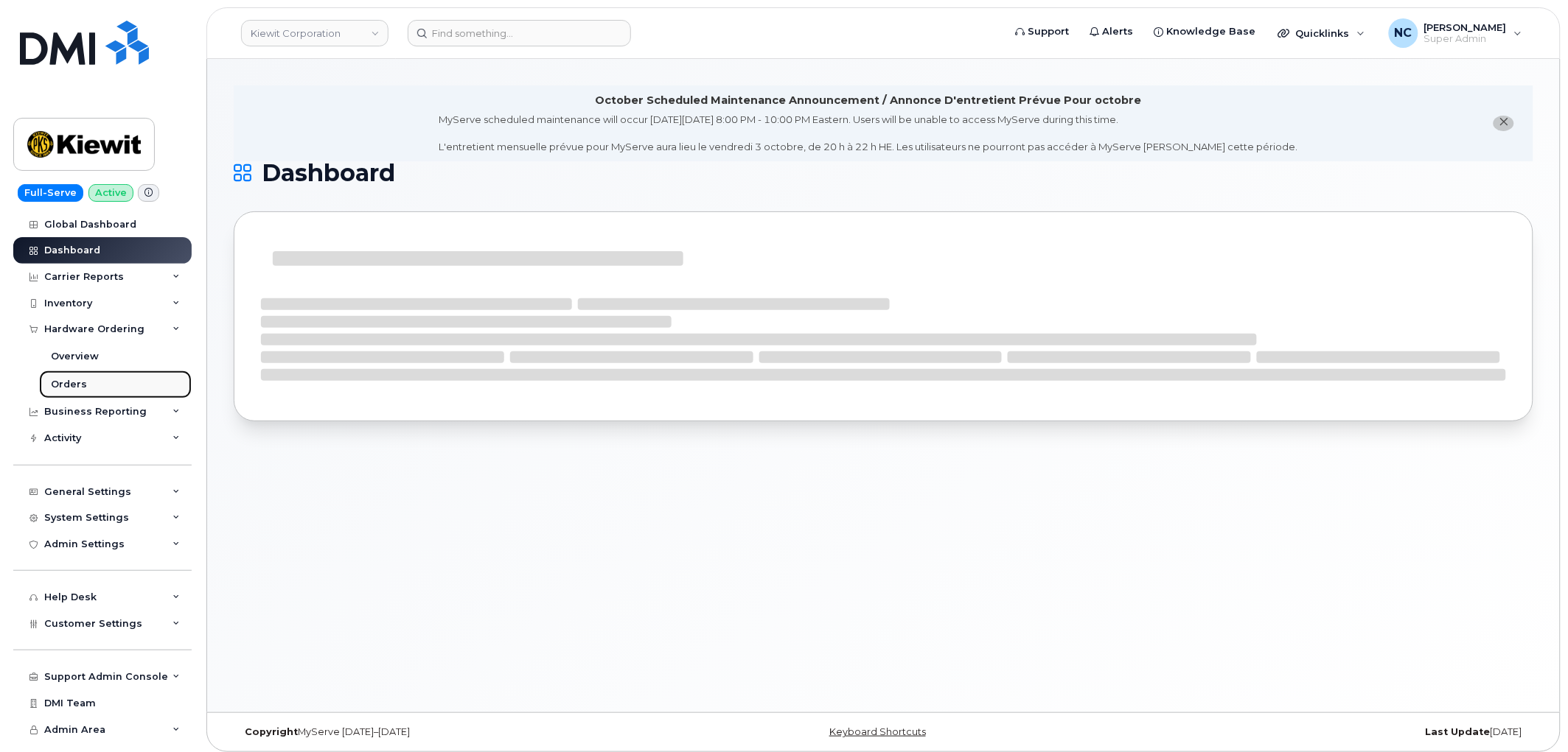
click at [104, 390] on link "Orders" at bounding box center [115, 384] width 152 height 28
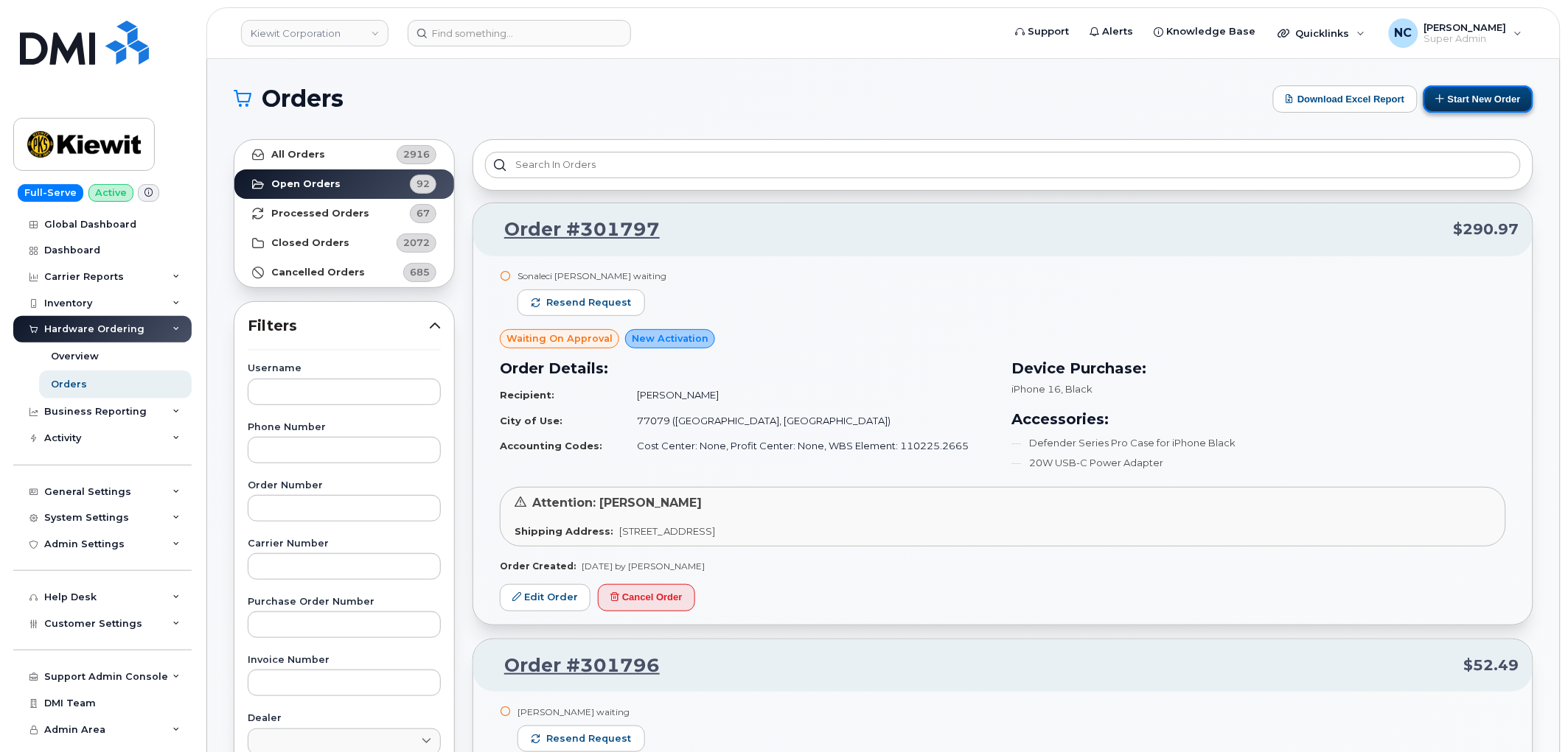
click at [1449, 92] on button "Start New Order" at bounding box center [1478, 99] width 110 height 28
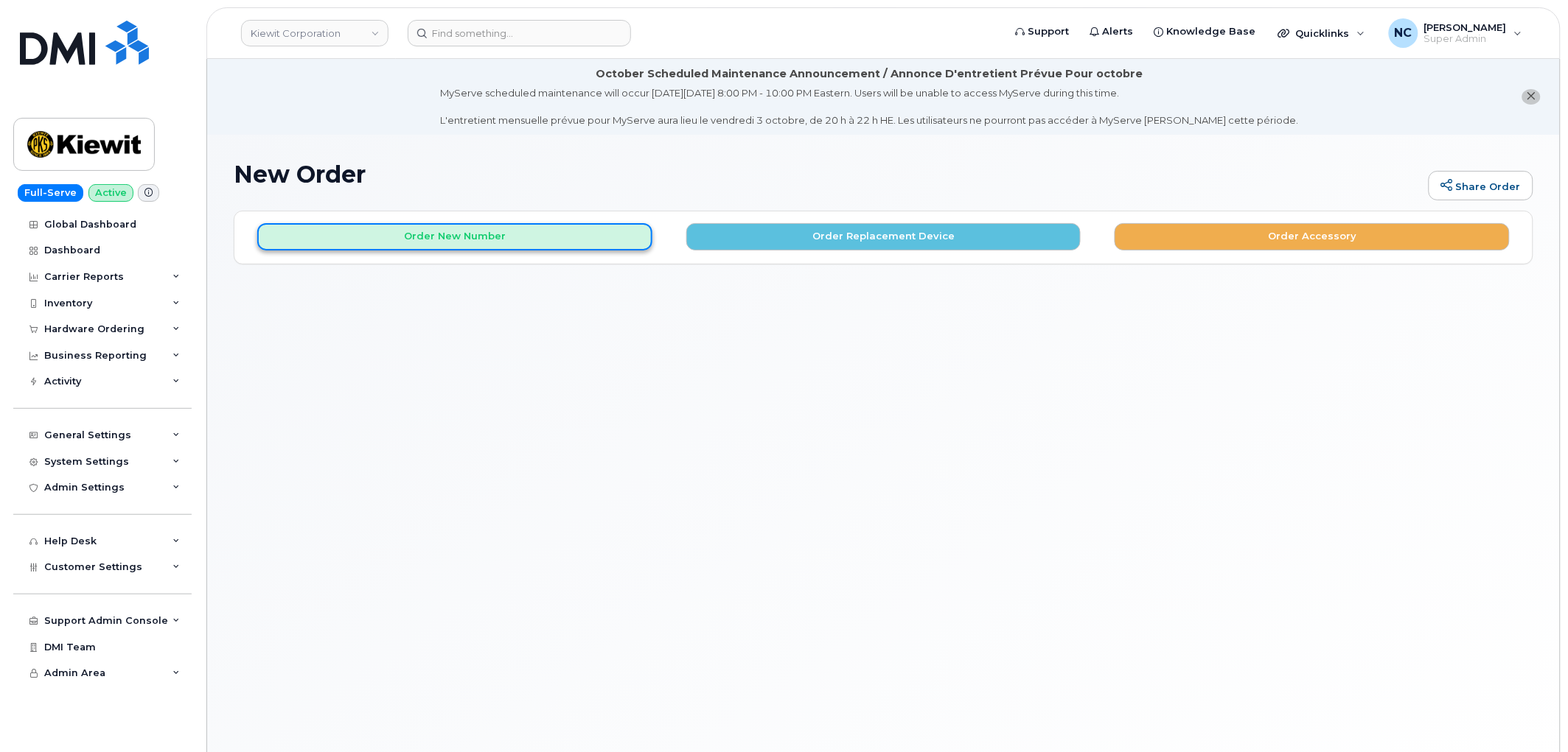
click at [458, 231] on button "Order New Number" at bounding box center [455, 237] width 395 height 28
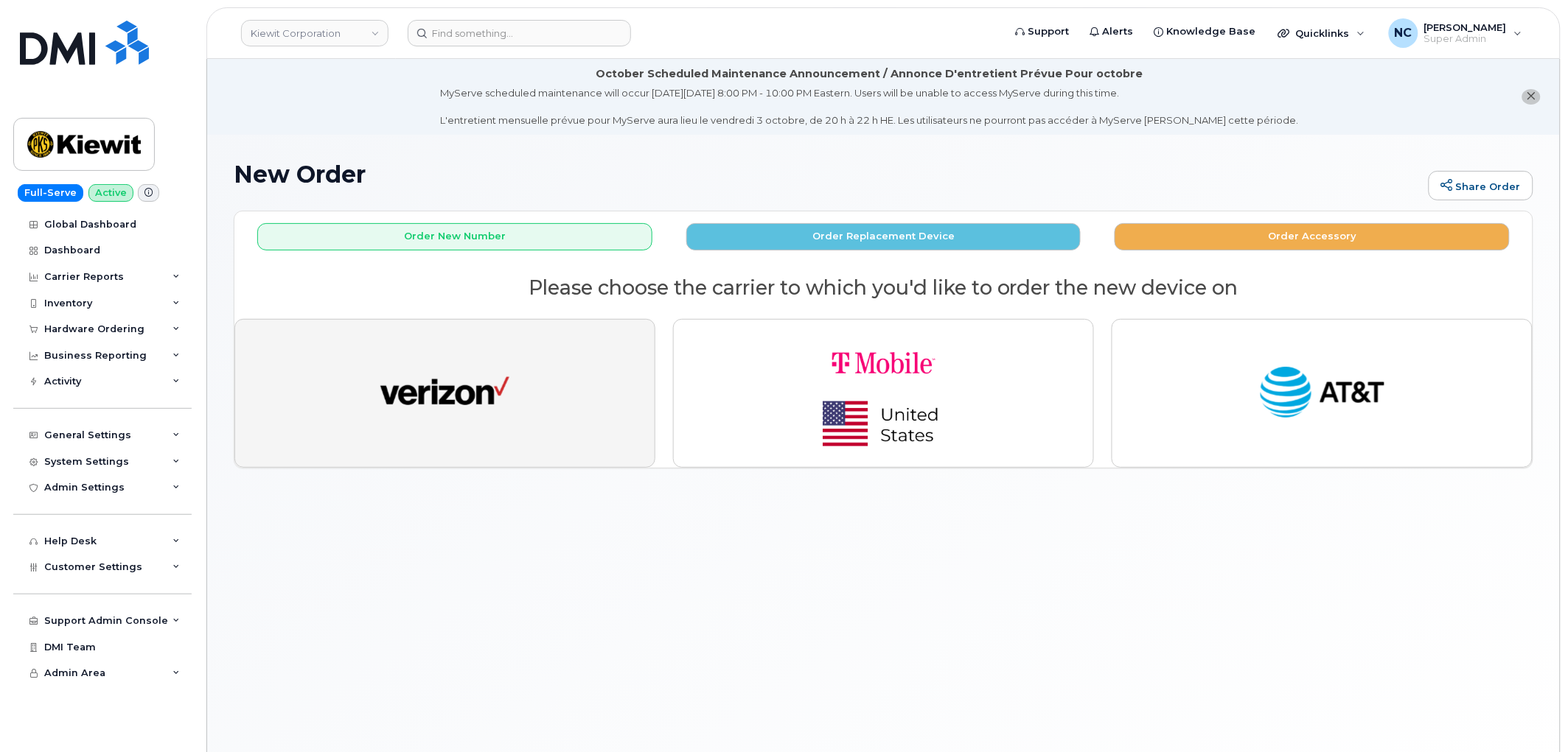
click at [554, 357] on button "button" at bounding box center [445, 393] width 421 height 149
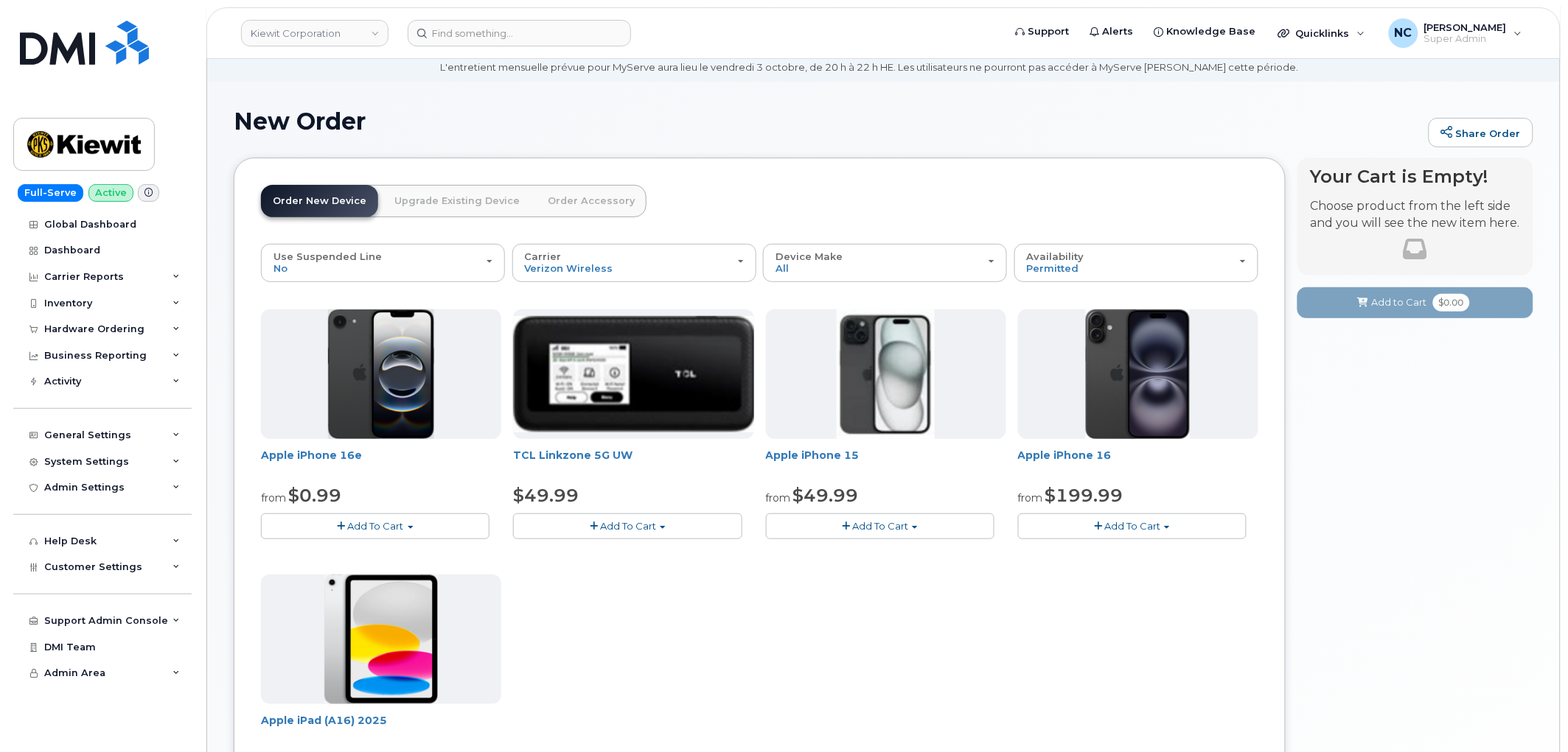
scroll to position [82, 0]
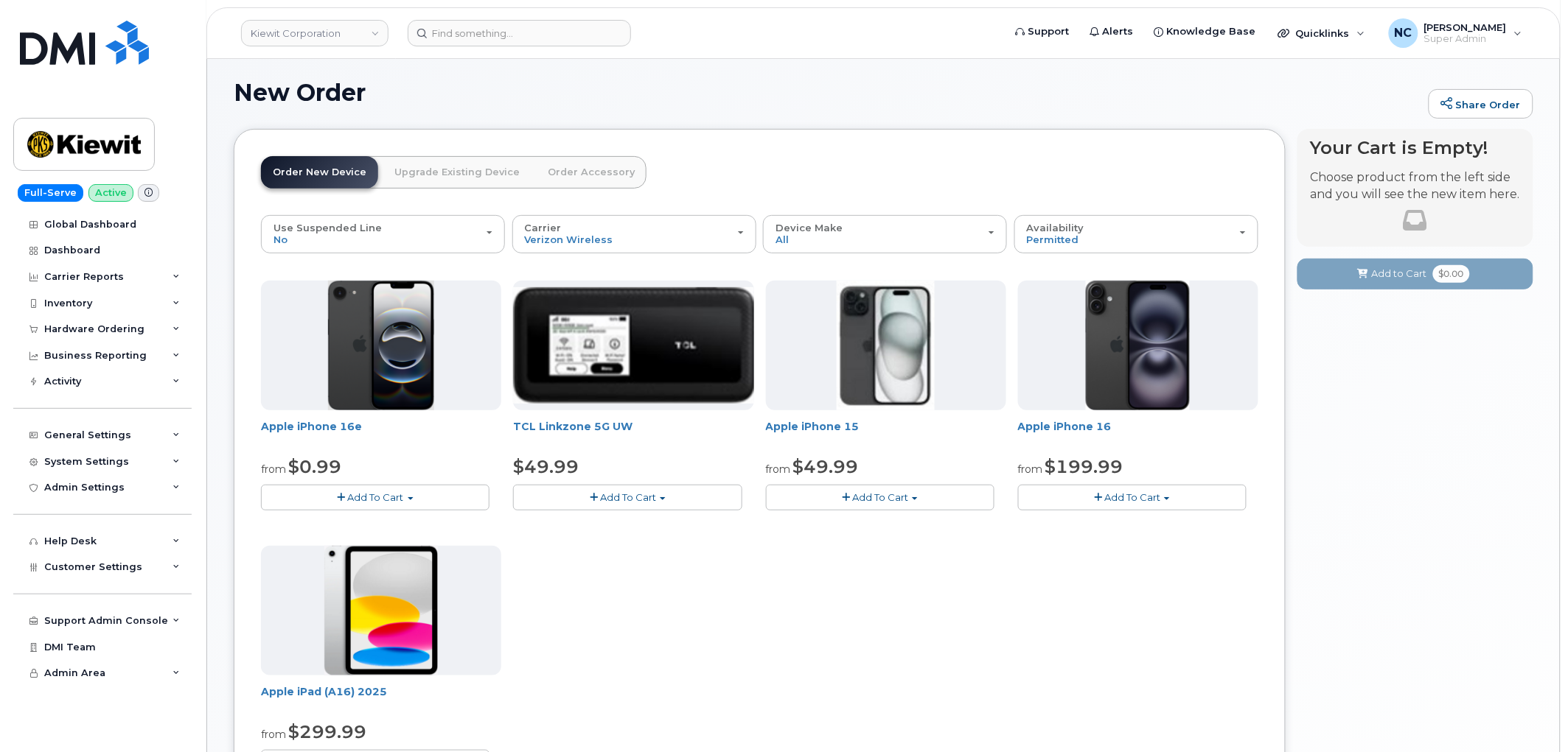
drag, startPoint x: 385, startPoint y: 491, endPoint x: 416, endPoint y: 484, distance: 31.8
click at [385, 490] on button "Add To Cart" at bounding box center [375, 497] width 228 height 26
click at [374, 525] on link "$0.99 - 2 Year Activation (128GB)" at bounding box center [359, 525] width 190 height 19
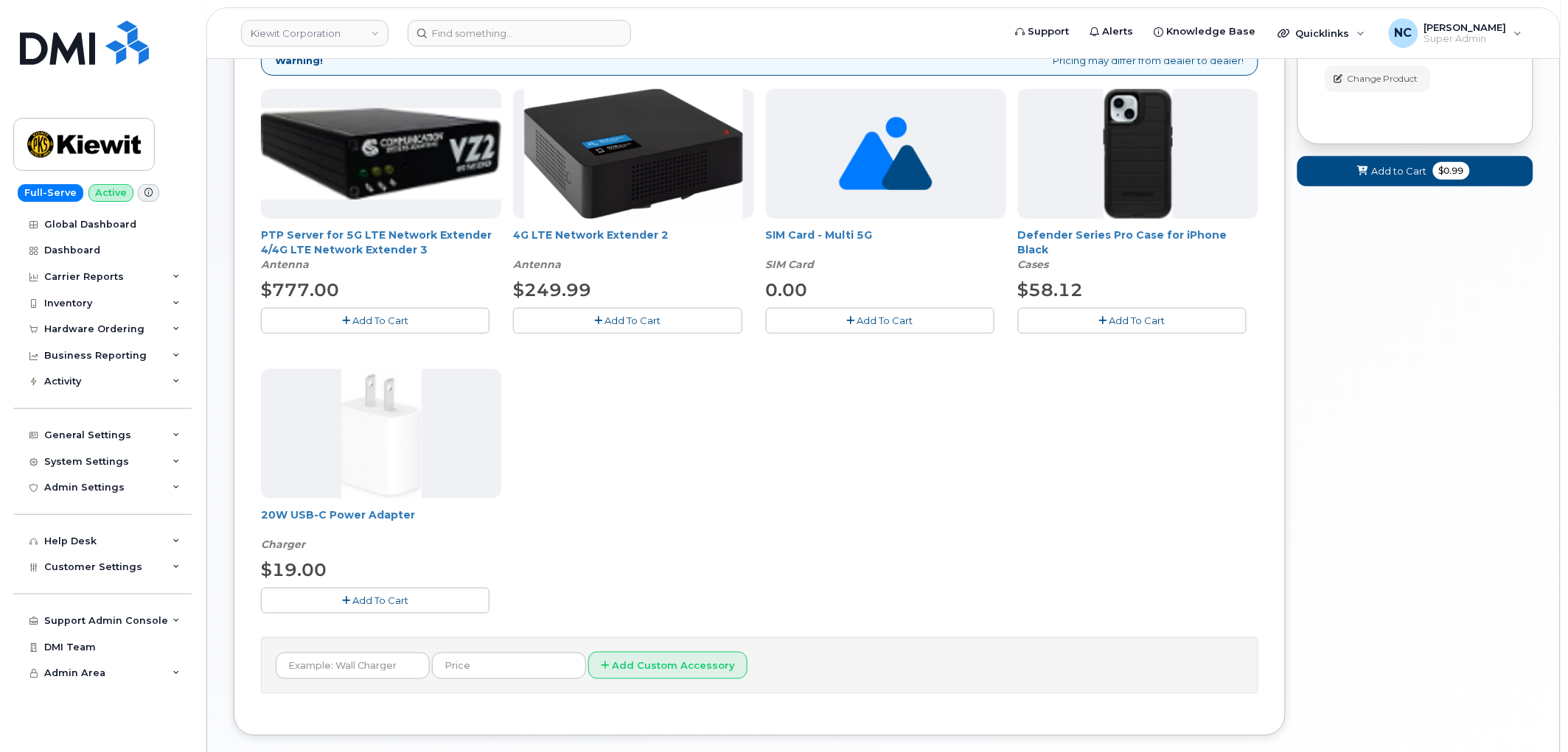
scroll to position [327, 0]
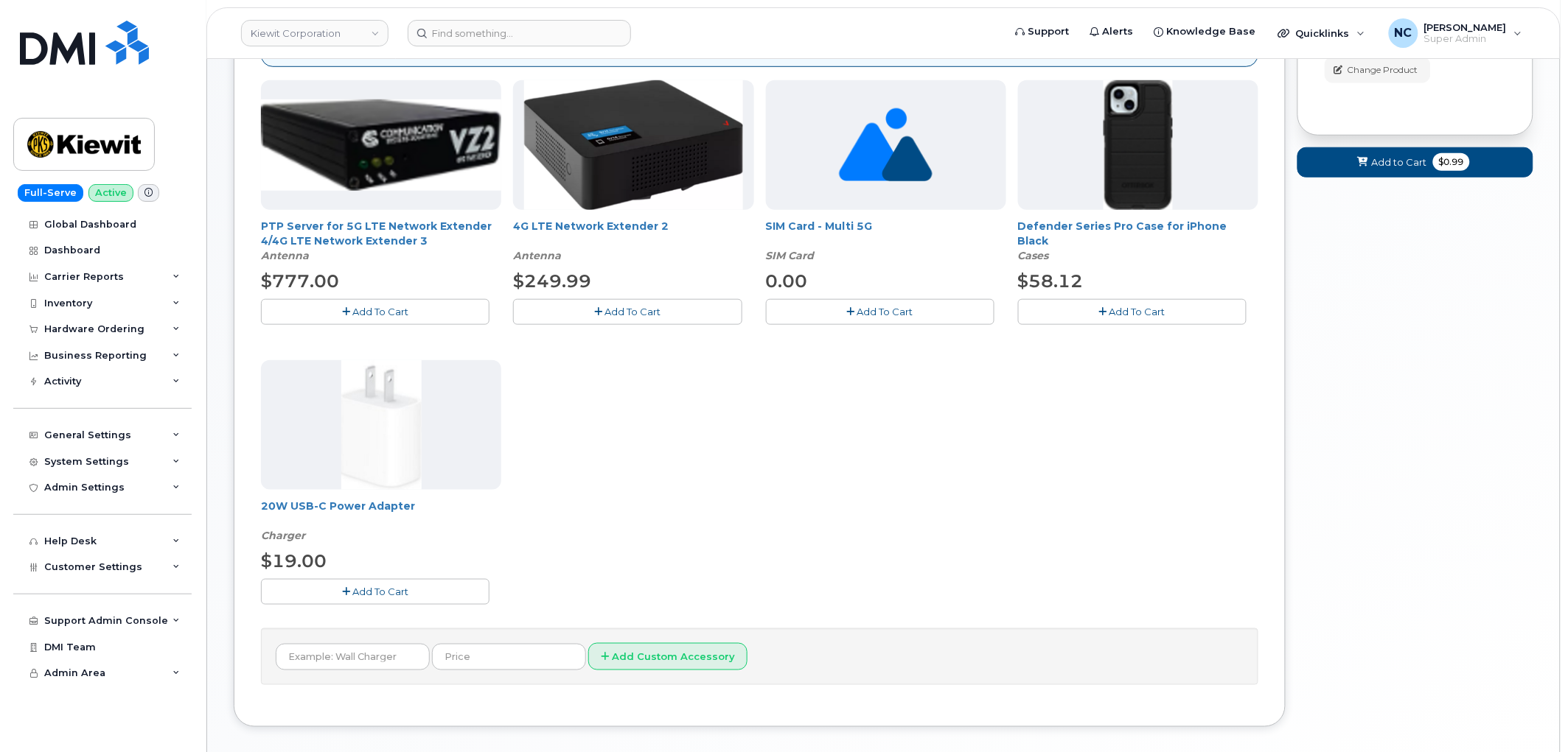
click at [1140, 320] on button "Add To Cart" at bounding box center [1132, 312] width 228 height 26
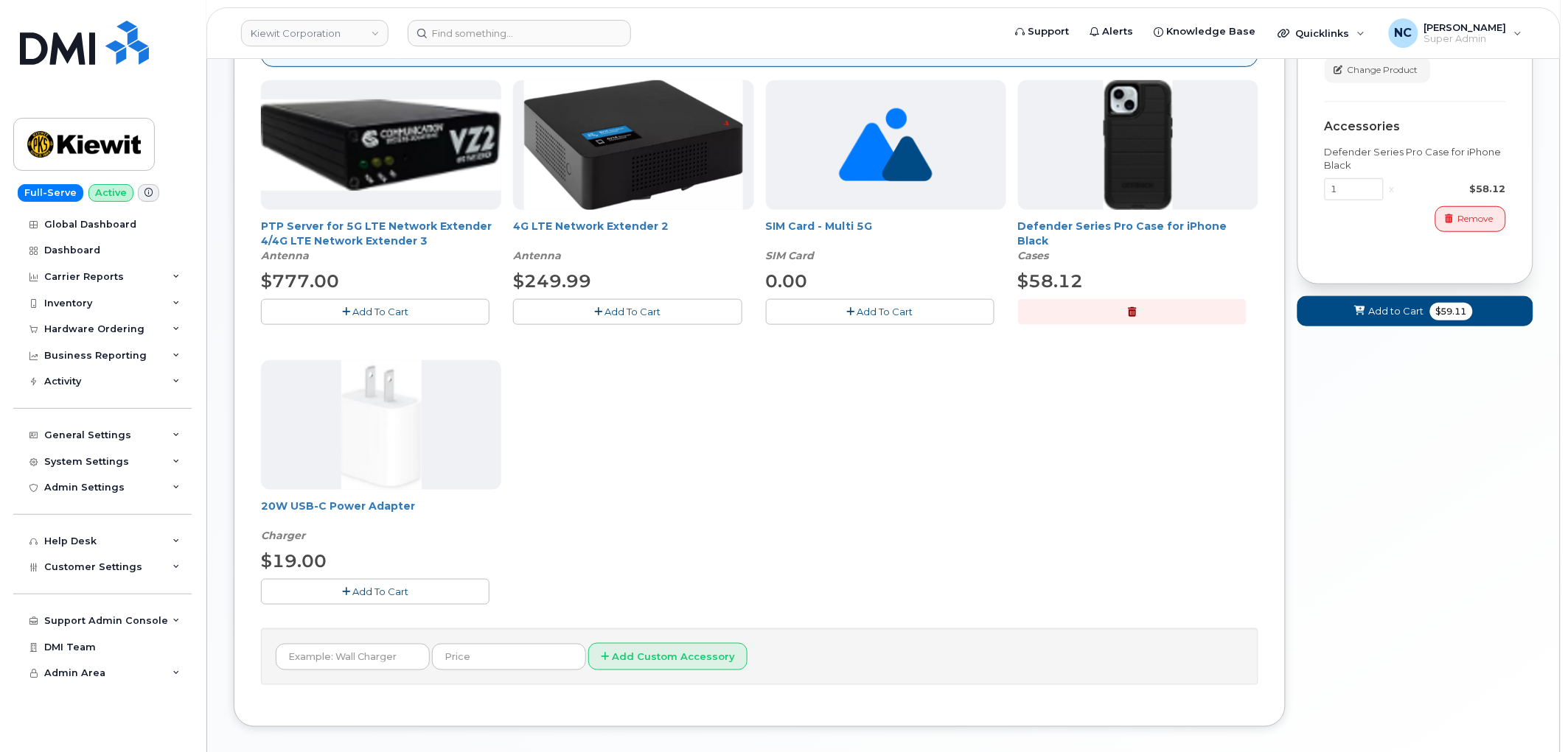
click at [373, 589] on span "Add To Cart" at bounding box center [380, 591] width 56 height 12
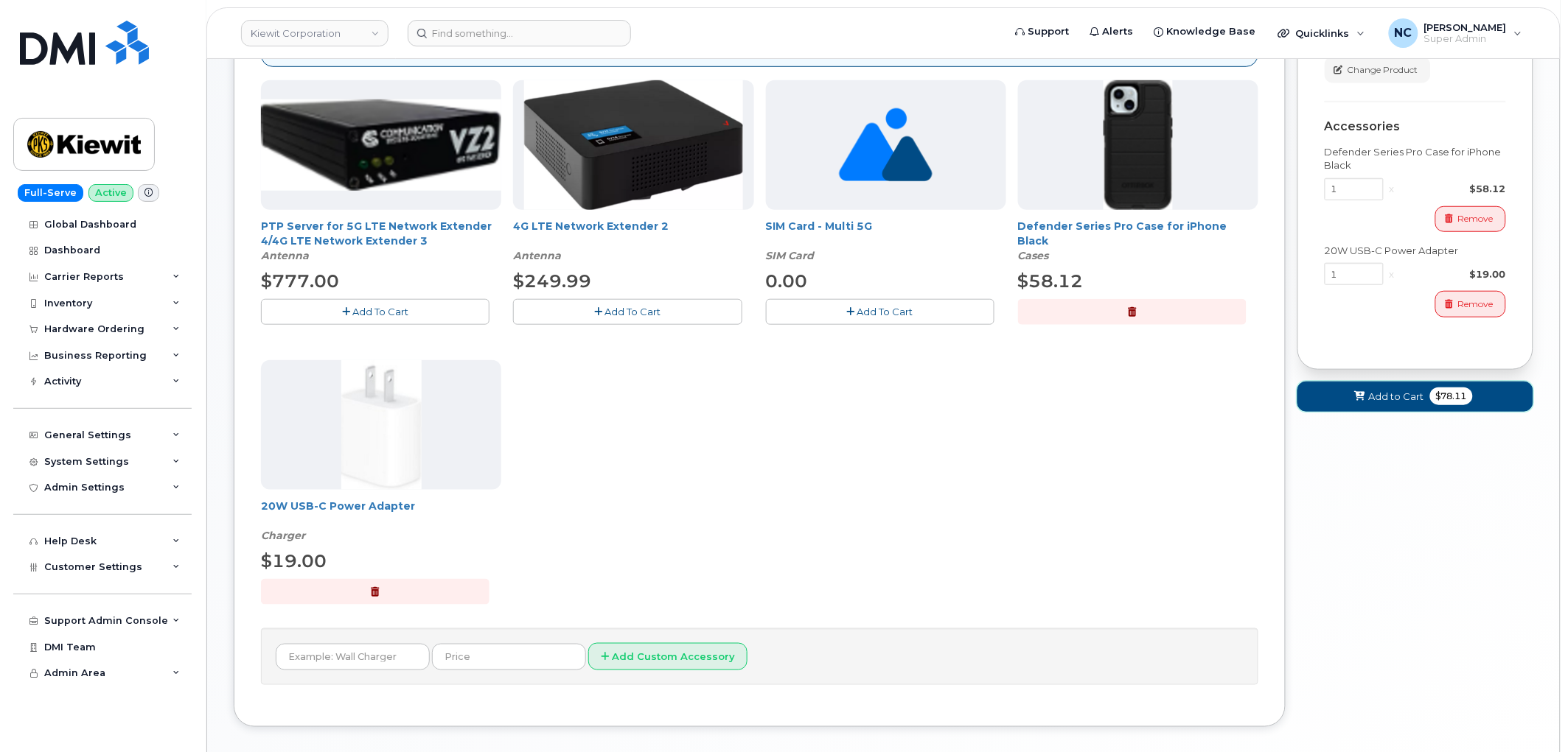
click at [1398, 401] on span "Add to Cart" at bounding box center [1396, 396] width 55 height 14
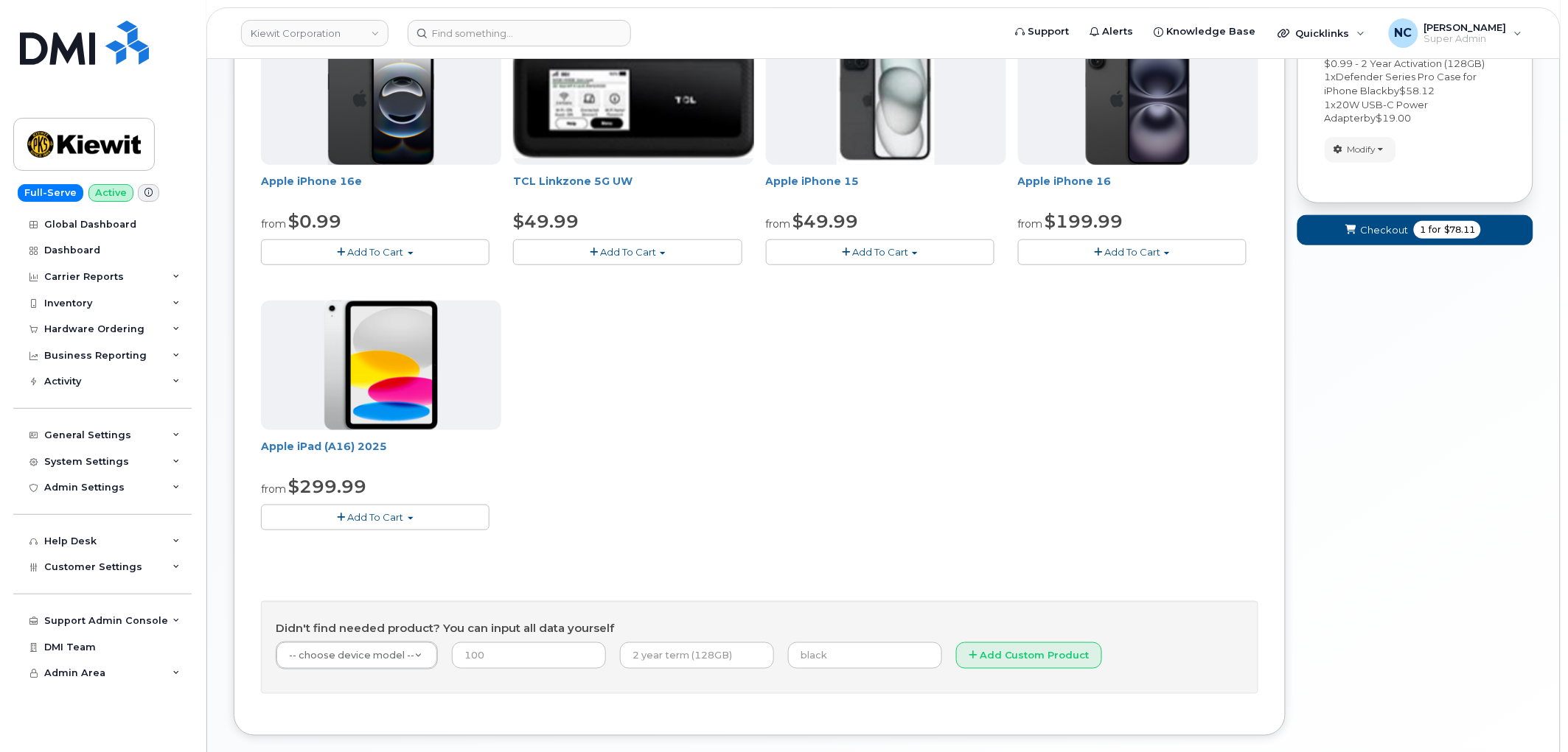
scroll to position [407, 0]
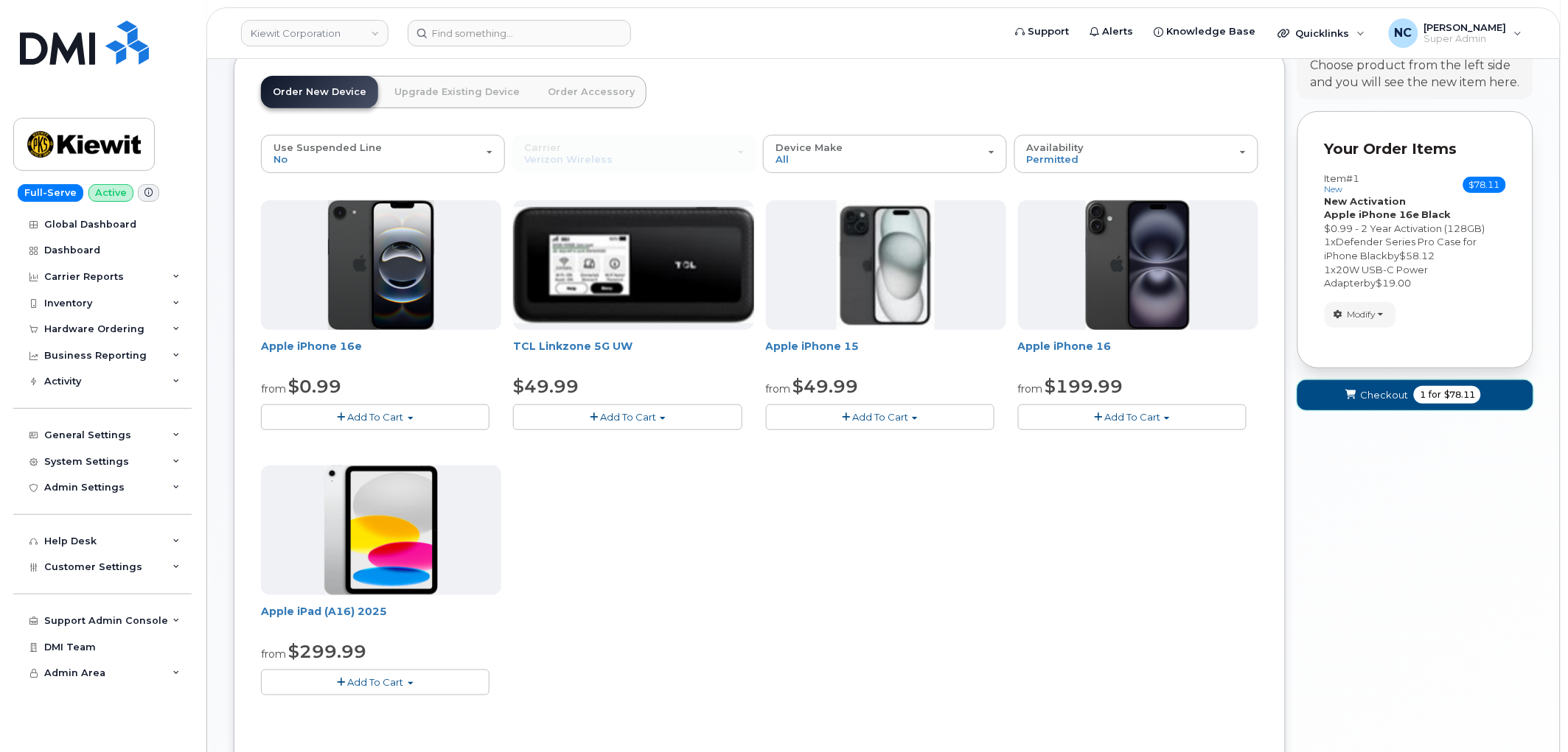
click at [1368, 389] on span "Checkout" at bounding box center [1384, 396] width 48 height 14
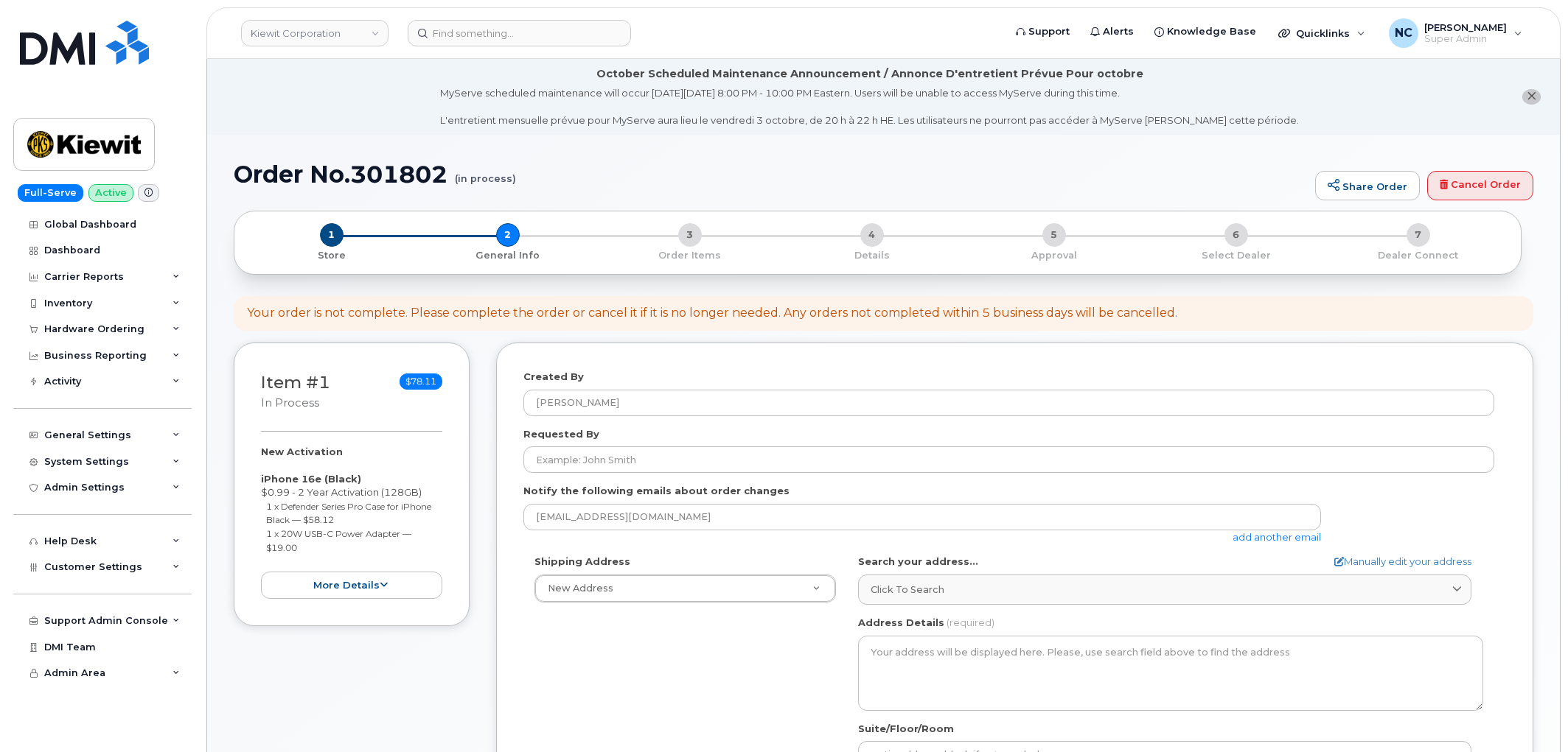
select select
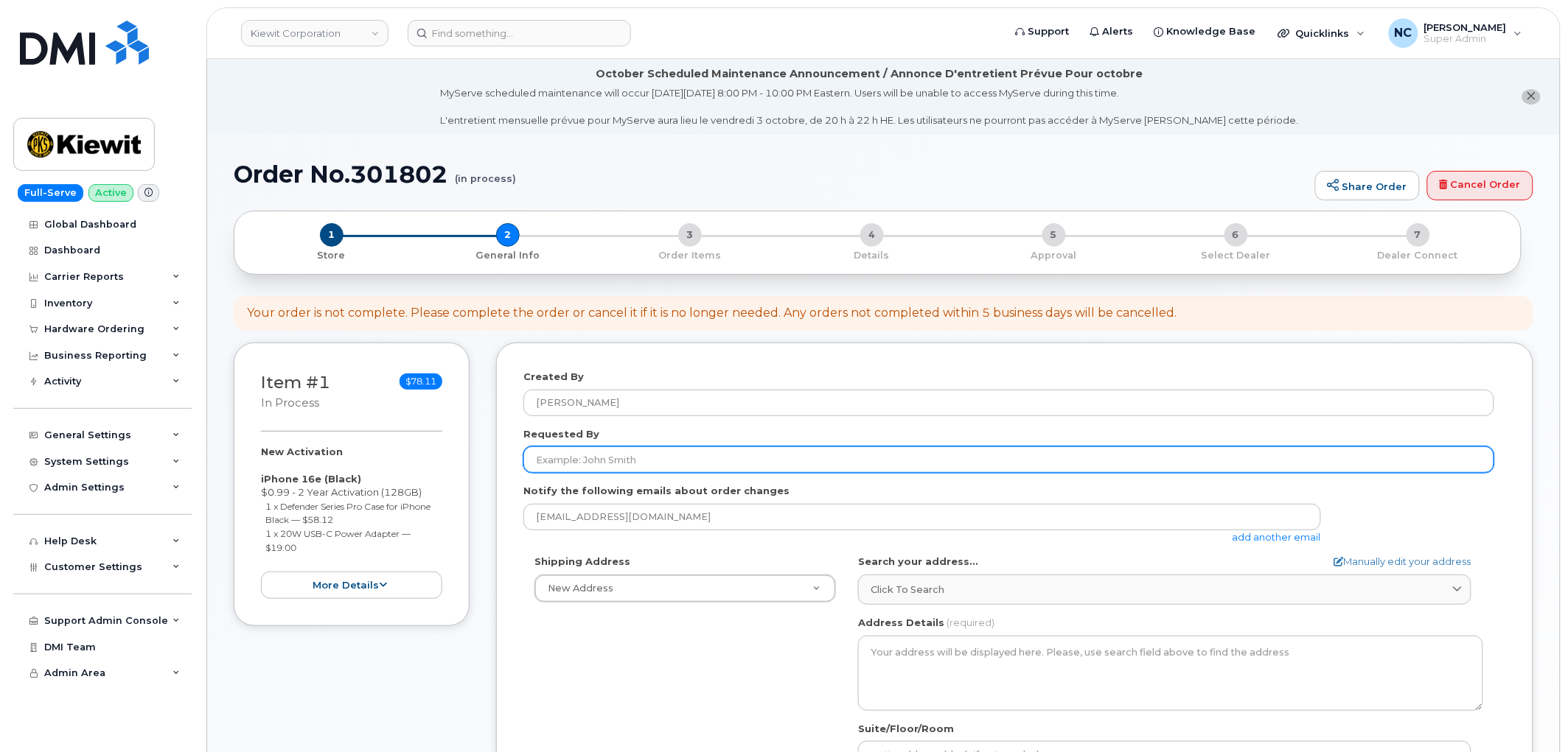
click at [658, 466] on input "Requested By" at bounding box center [1008, 460] width 971 height 27
paste input "[PERSON_NAME]"
type input "[PERSON_NAME]"
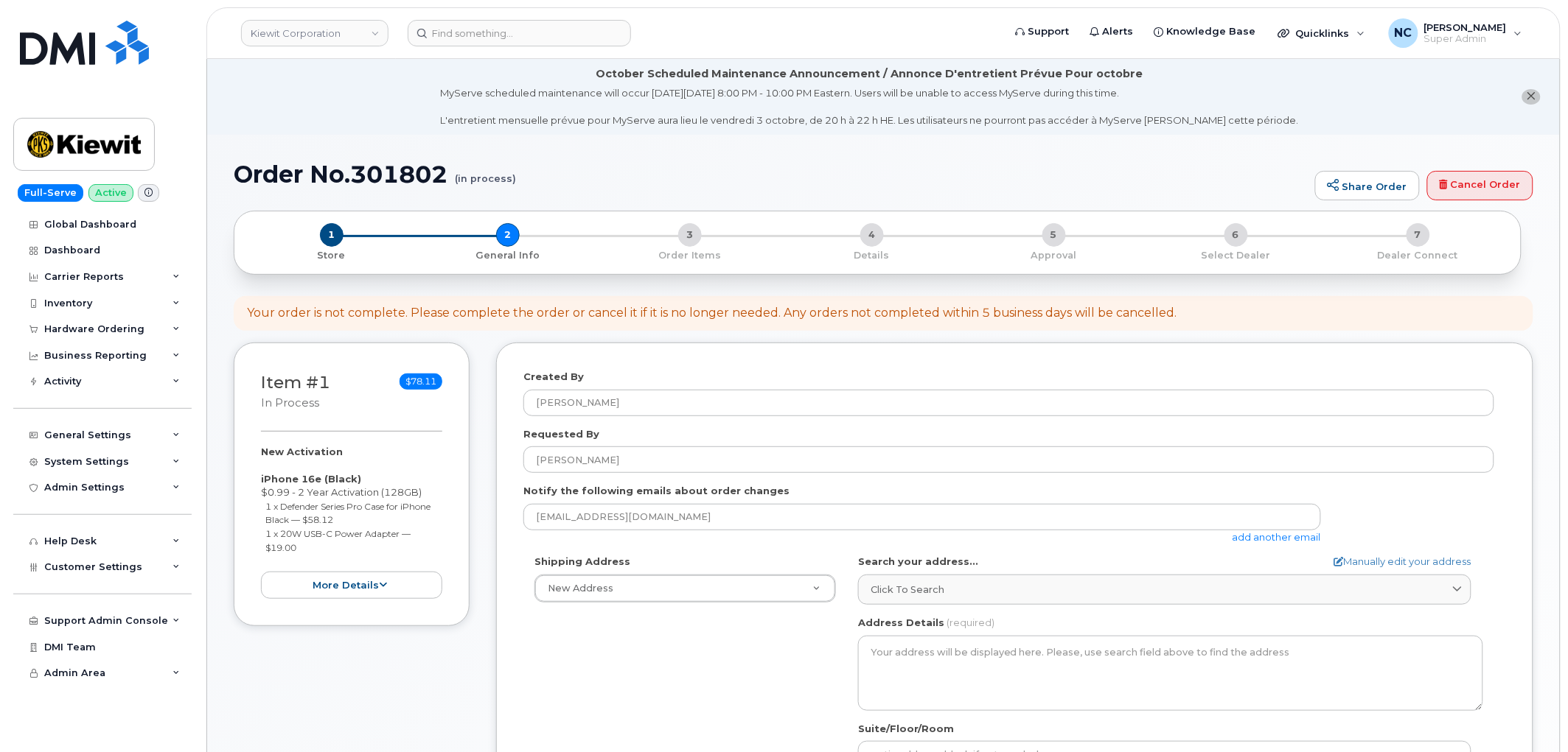
click at [1255, 536] on link "add another email" at bounding box center [1276, 536] width 88 height 12
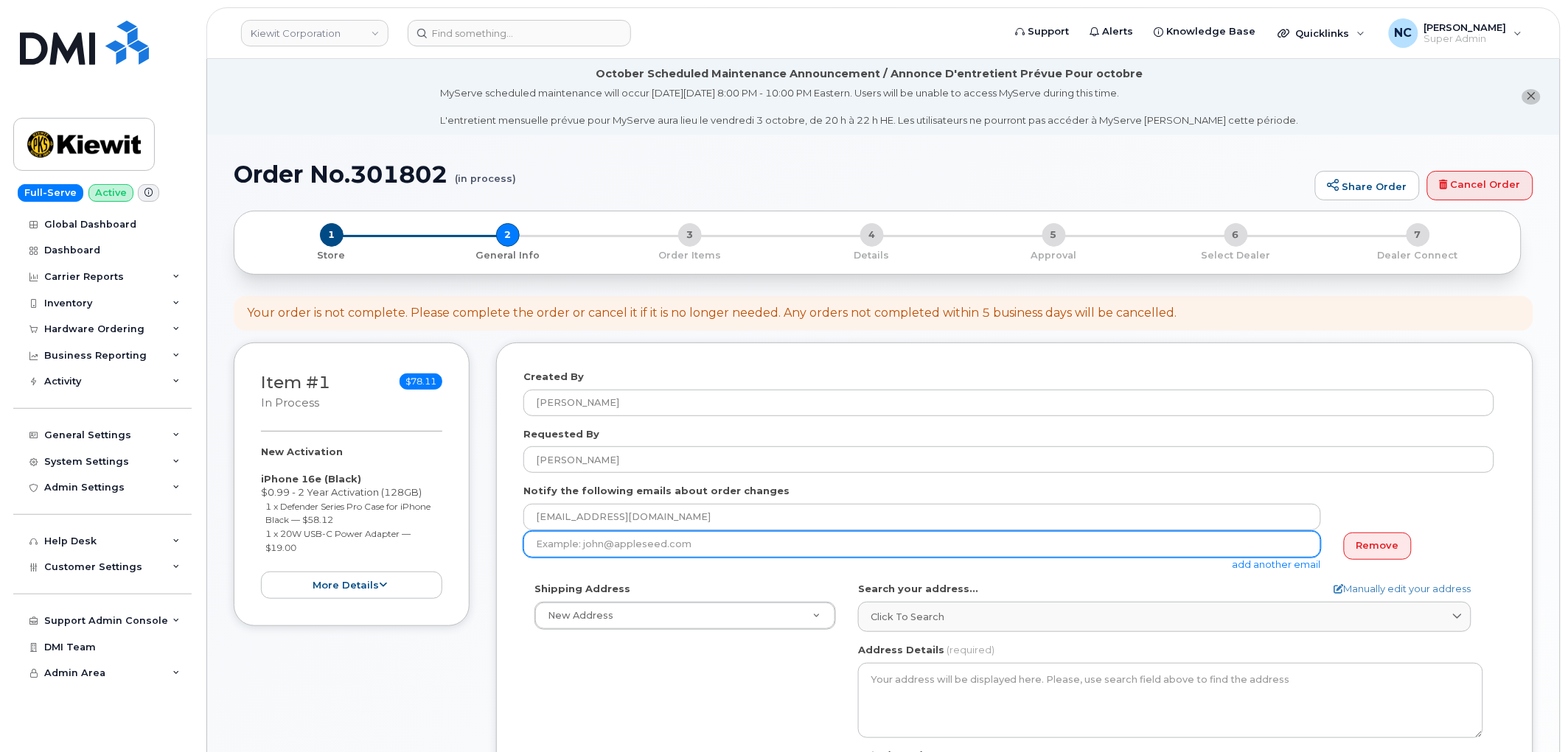
click at [585, 552] on input "email" at bounding box center [922, 544] width 798 height 27
paste input "CHARLIE.GOLDSTEIN@KIEWIT.COM"
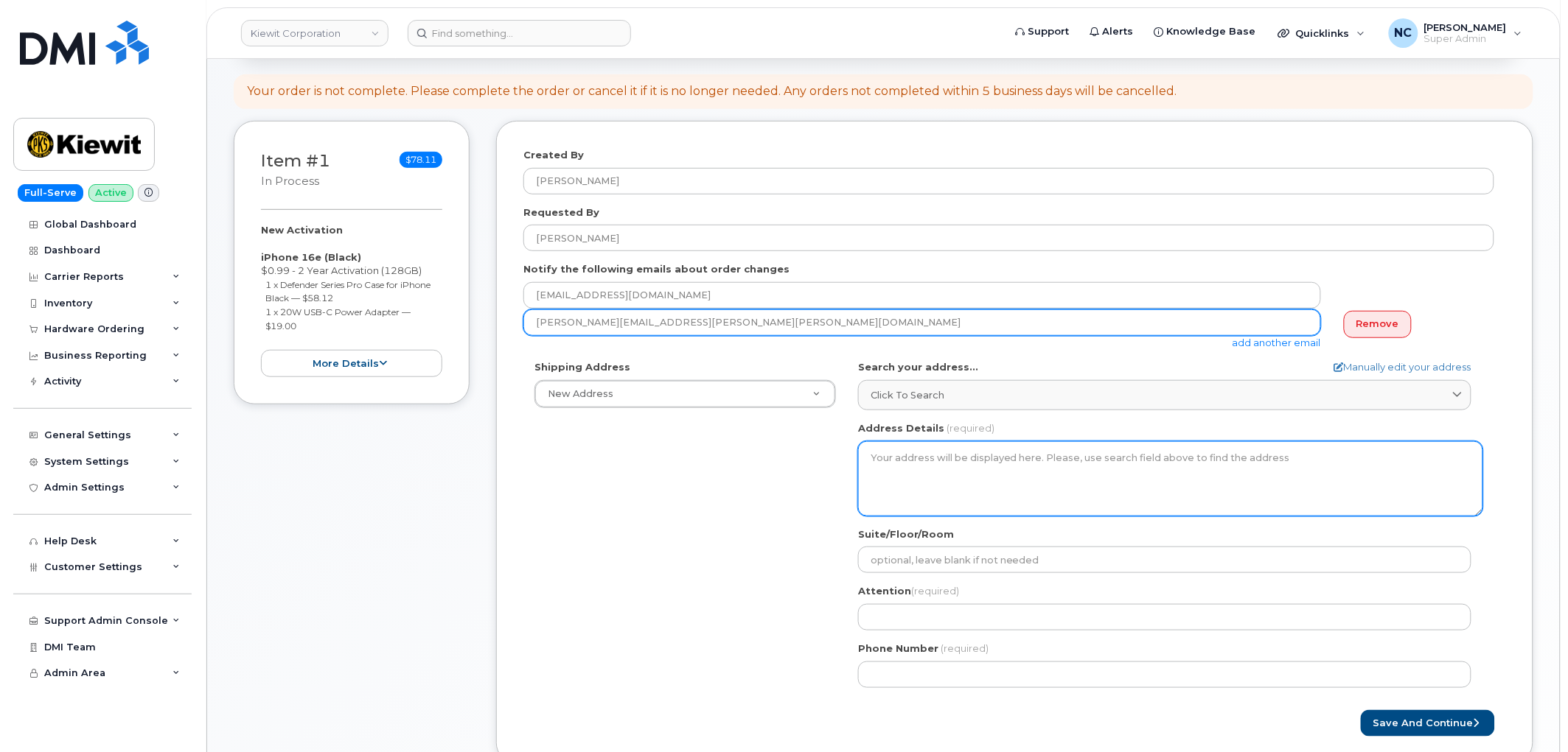
scroll to position [245, 0]
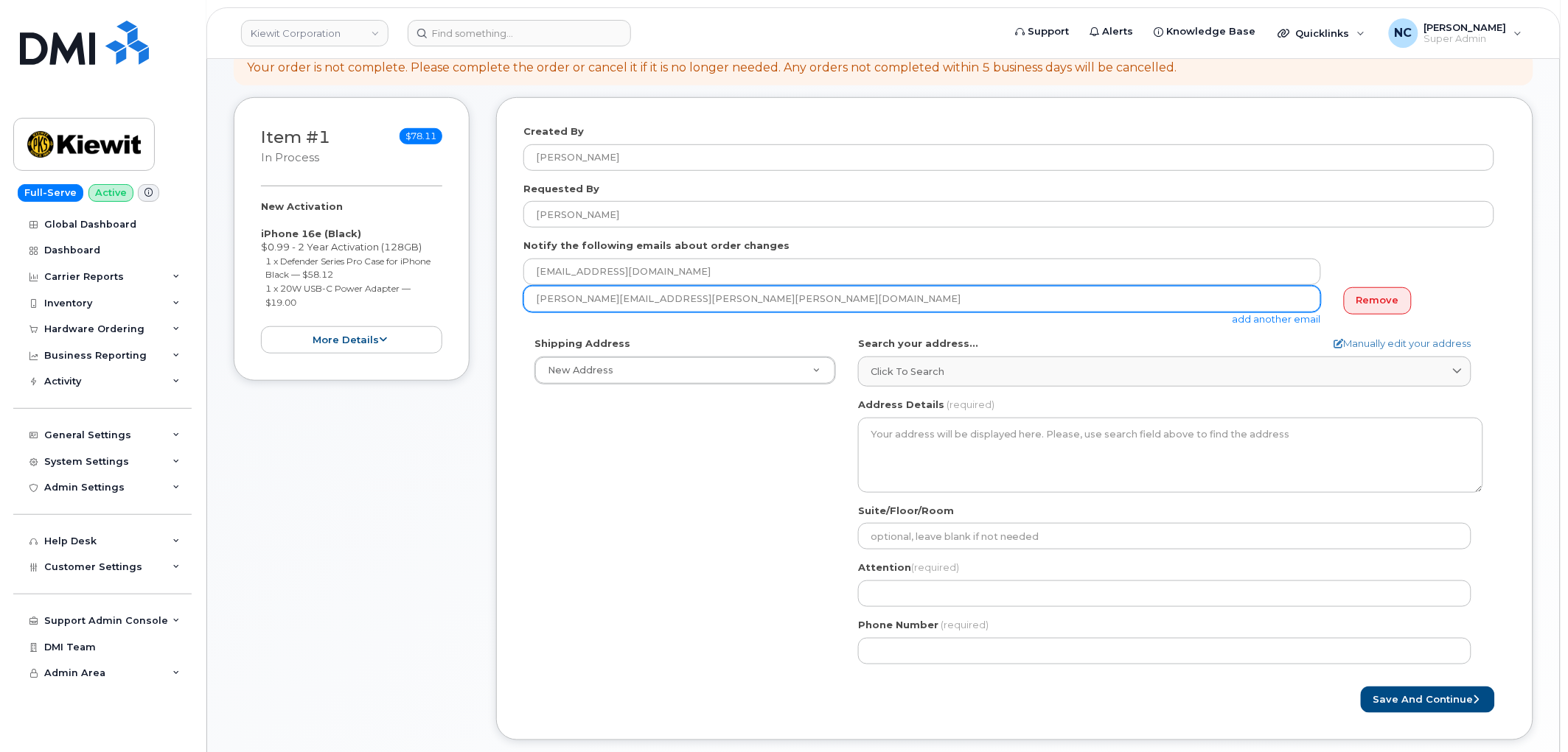
type input "CHARLIE.GOLDSTEIN@KIEWIT.COM"
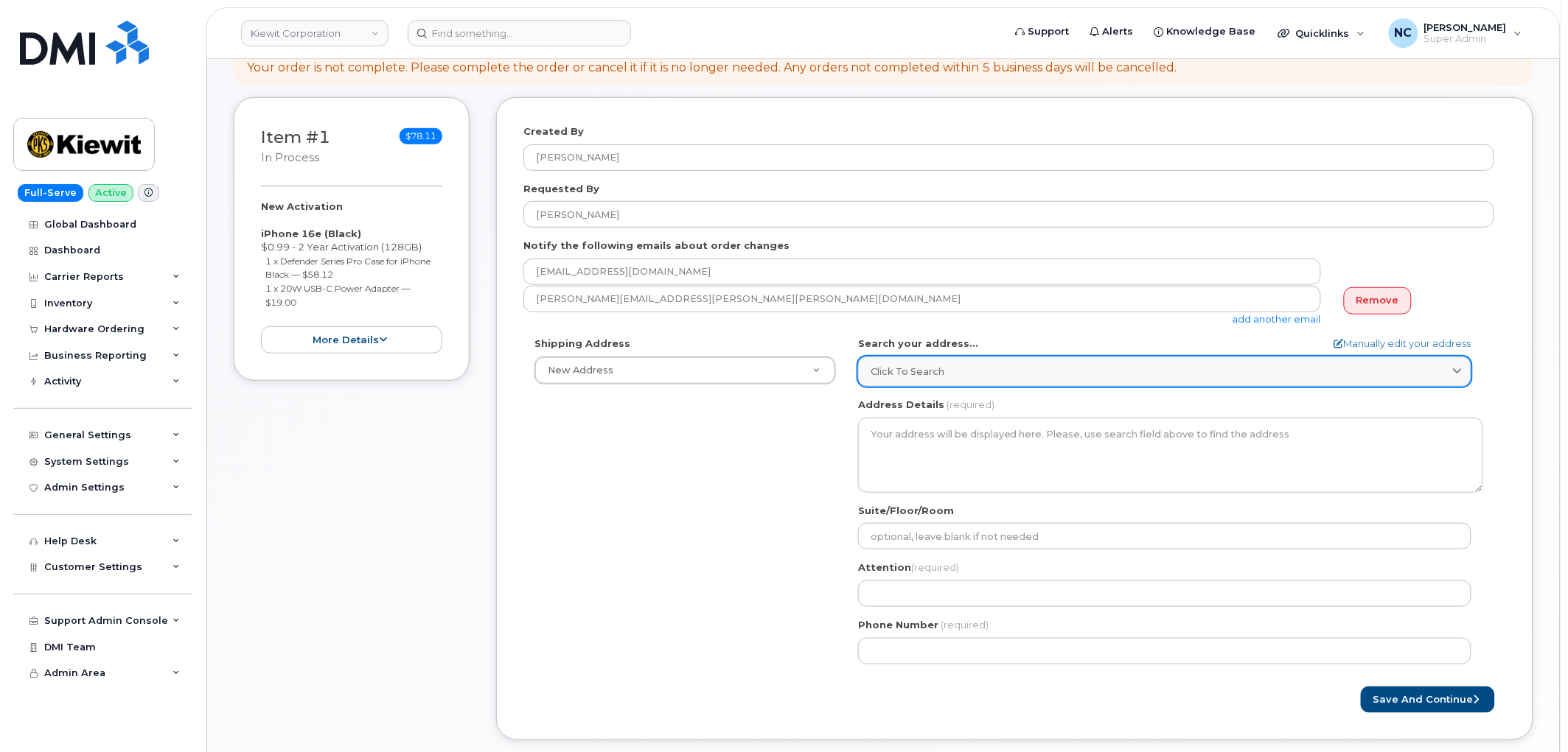
click at [938, 383] on link "Click to search" at bounding box center [1164, 372] width 613 height 30
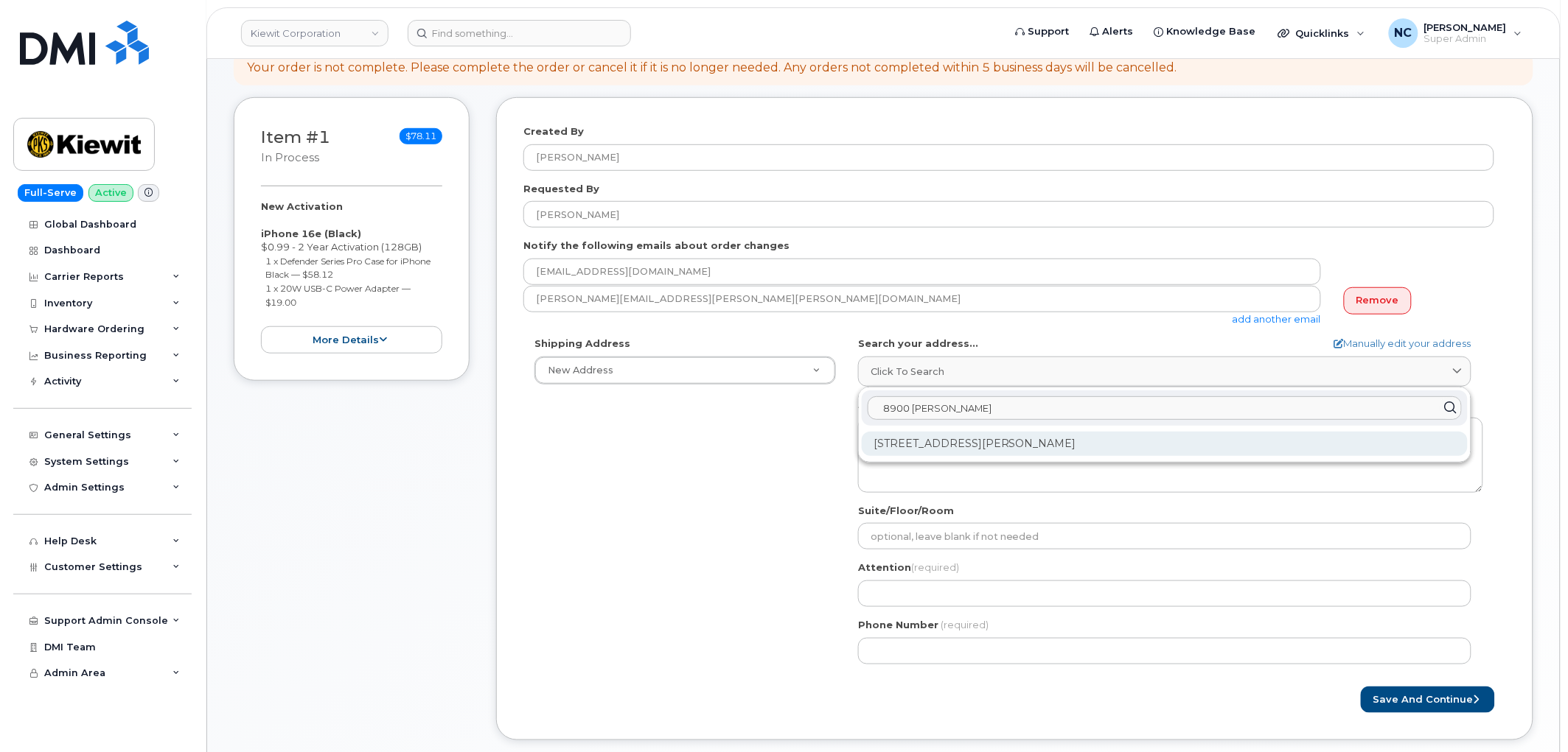
type input "8900 Renner"
click at [942, 440] on div "8900 Renner Blvd Lenexa KS 66219-3049" at bounding box center [1165, 444] width 606 height 24
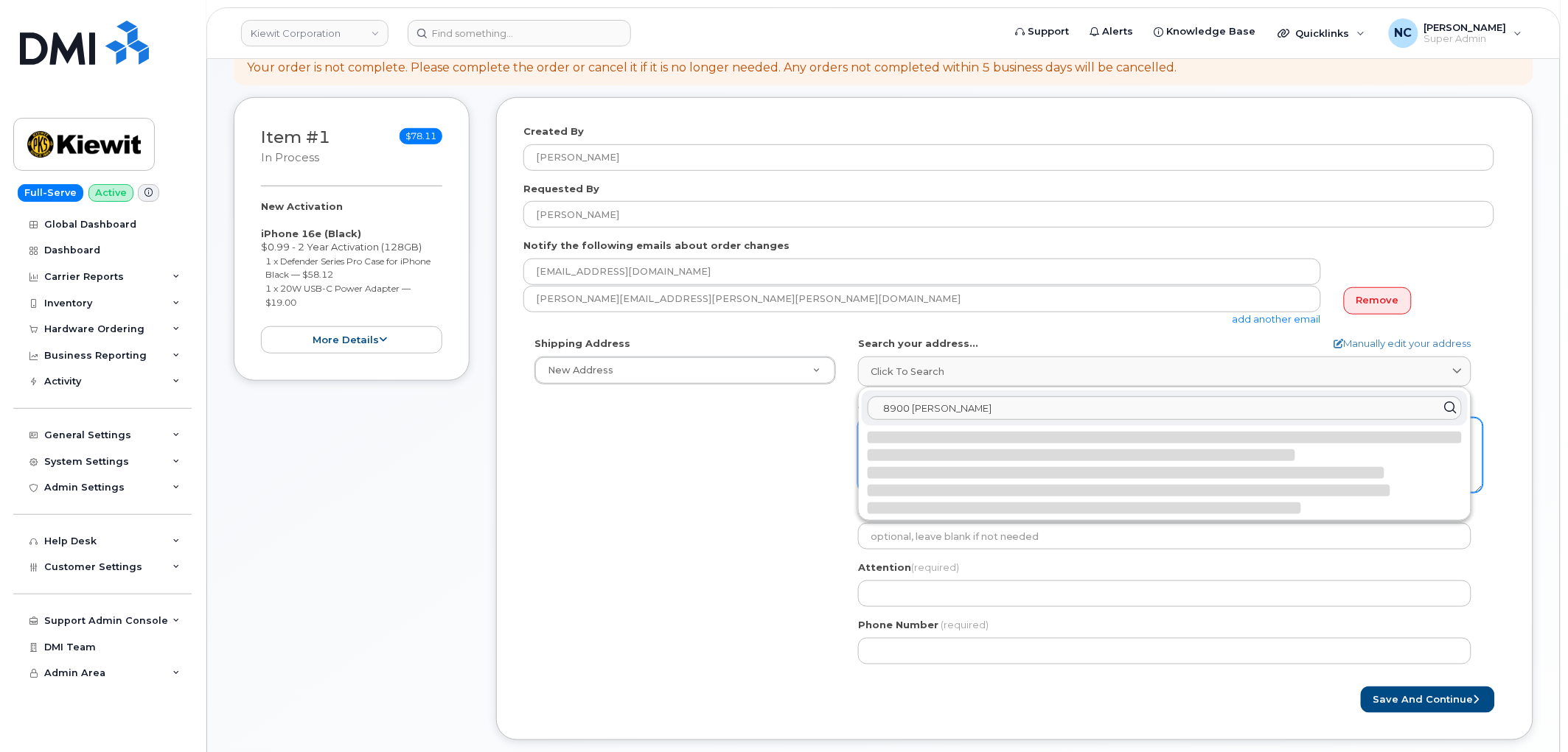
select select
type textarea "8900 Renner Blvd LENEXA KS 66219-3049 UNITED STATES"
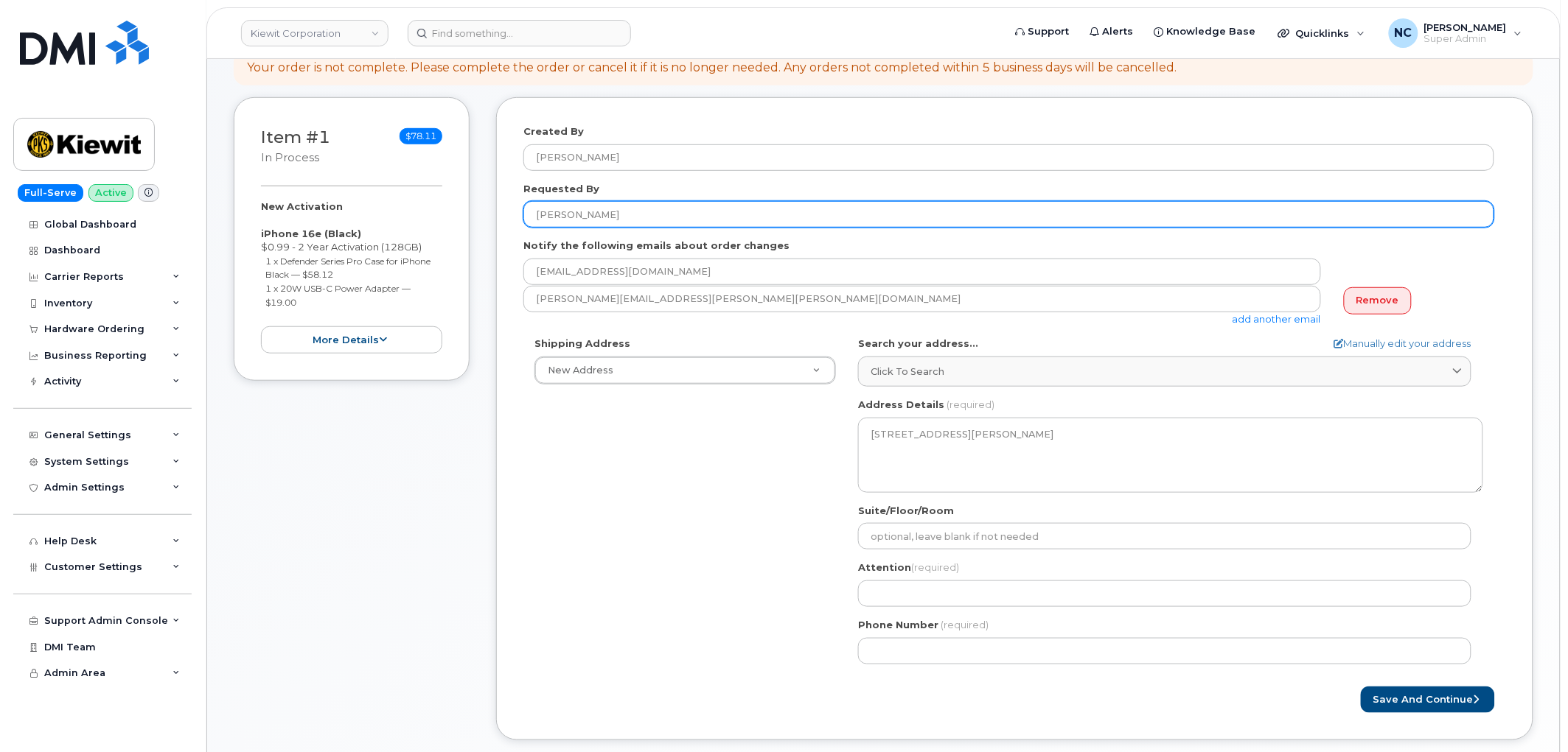
drag, startPoint x: 635, startPoint y: 216, endPoint x: 494, endPoint y: 236, distance: 142.4
click at [494, 236] on div "Item #1 in process $78.11 New Activation iPhone 16e (Black) $0.99 - 2 Year Acti…" at bounding box center [883, 429] width 1300 height 666
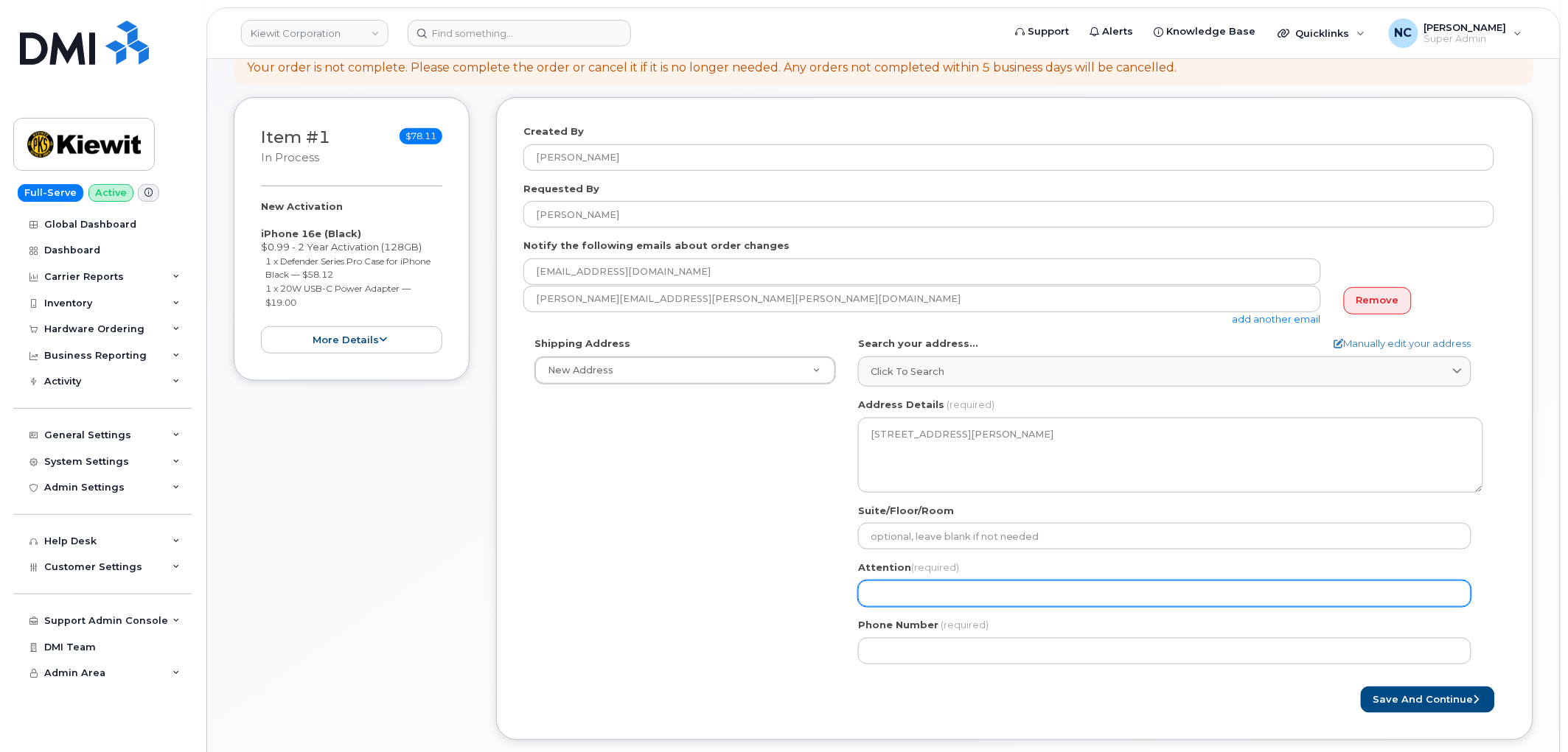
click at [924, 584] on input "Attention (required)" at bounding box center [1164, 594] width 613 height 27
paste input "[PERSON_NAME]"
select select
type input "[PERSON_NAME]"
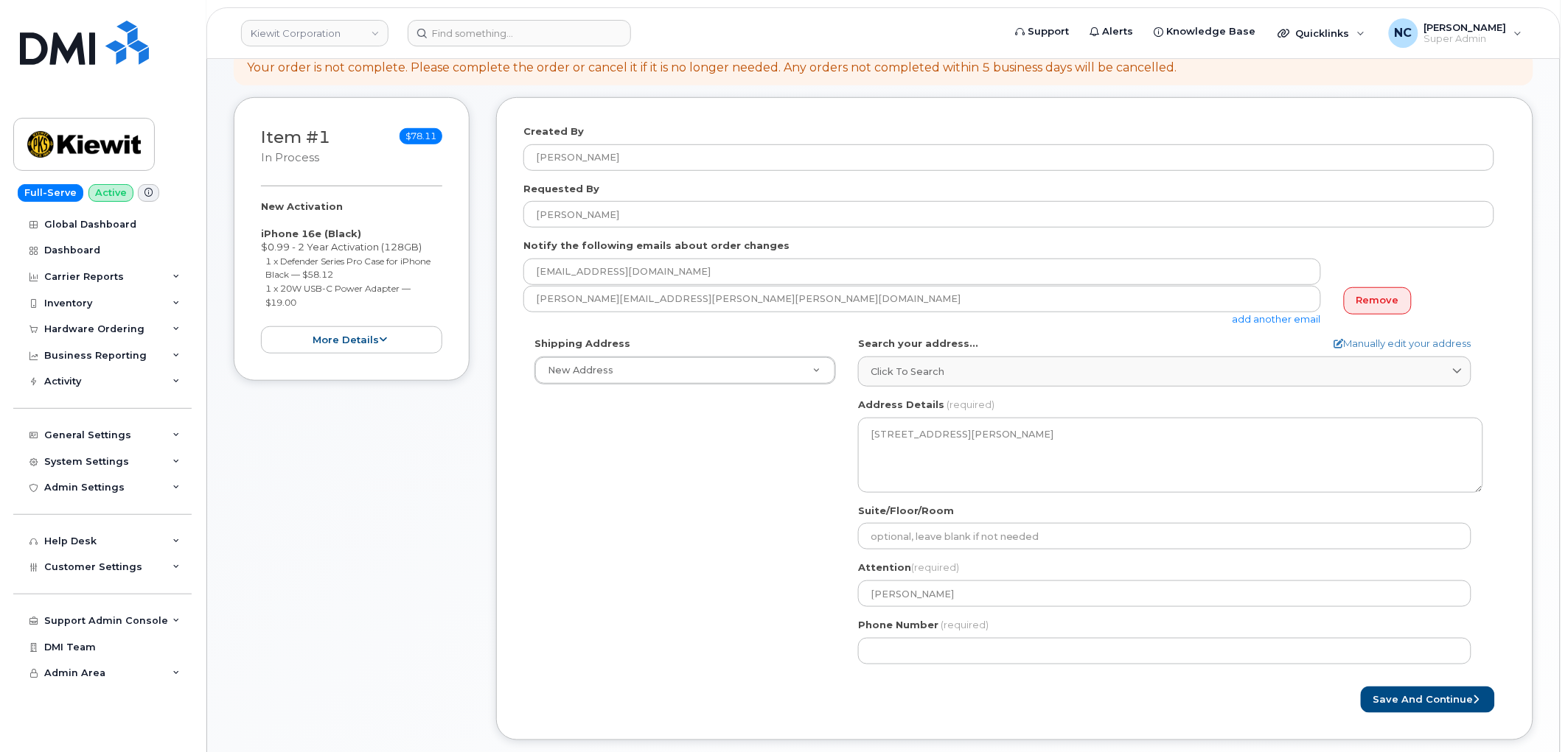
click at [792, 669] on div "Shipping Address New Address New Address 4677 Glenforest Dr NE 16301 Texas 249 …" at bounding box center [1008, 506] width 971 height 339
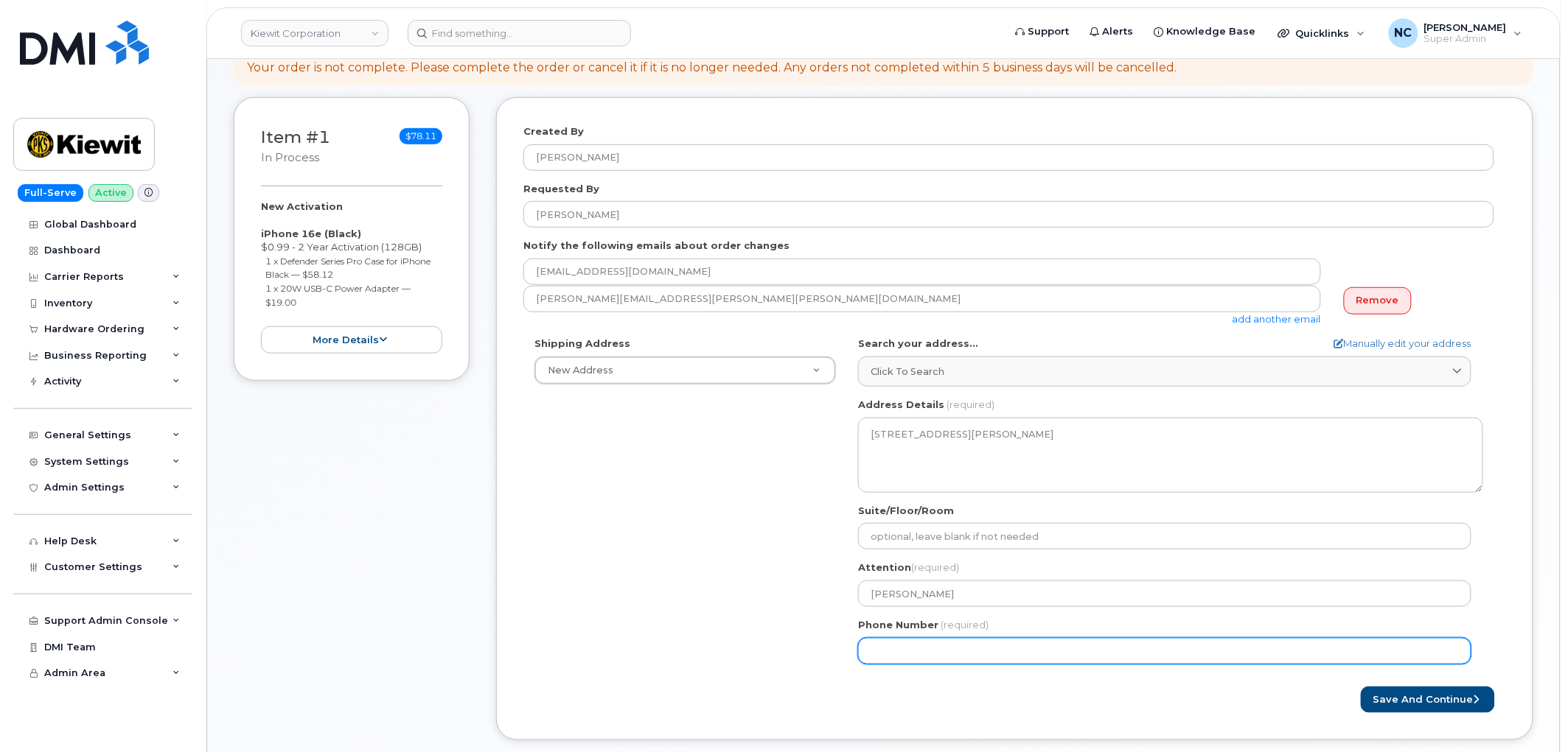
click at [942, 642] on input "Phone Number" at bounding box center [1164, 651] width 613 height 27
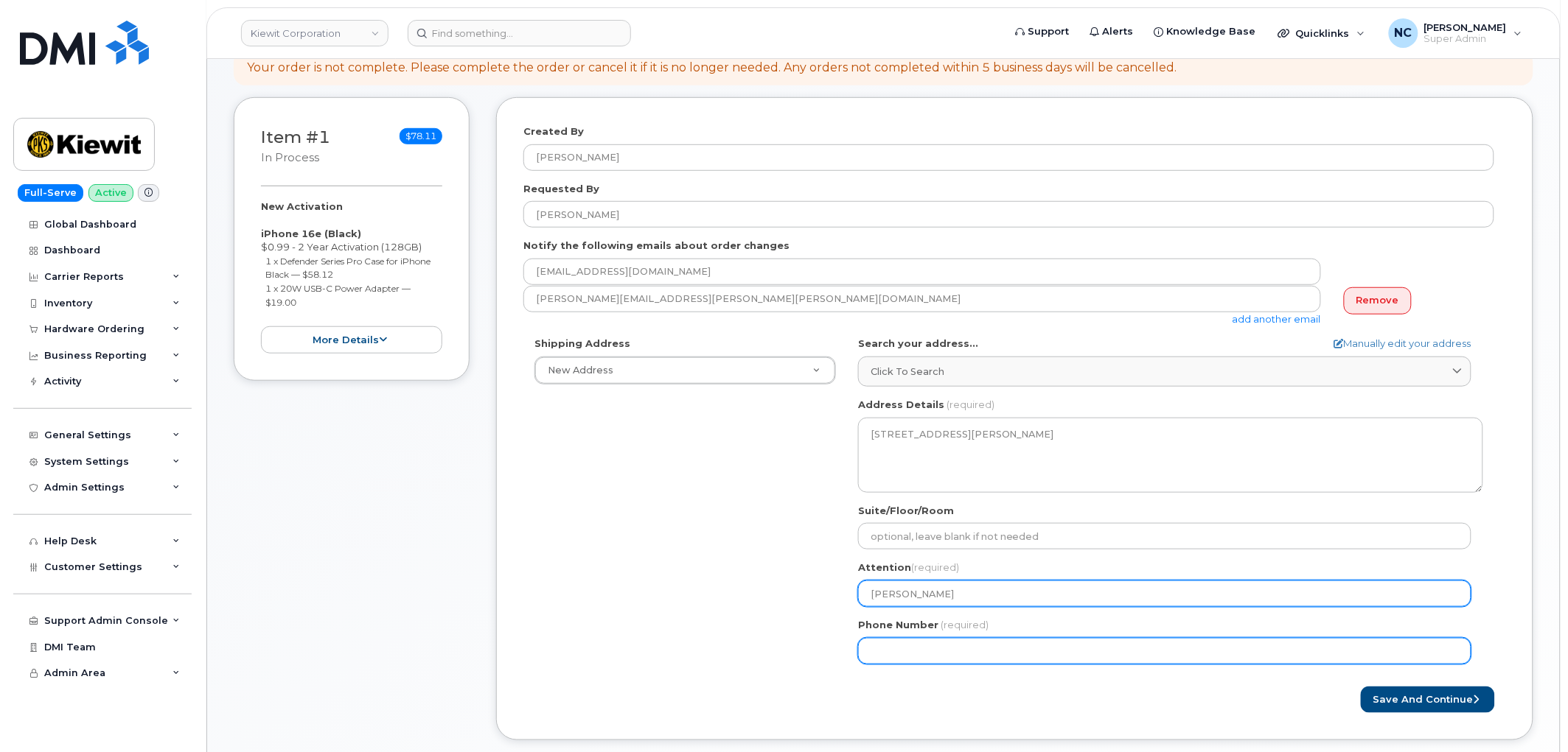
paste input "5312411977"
select select
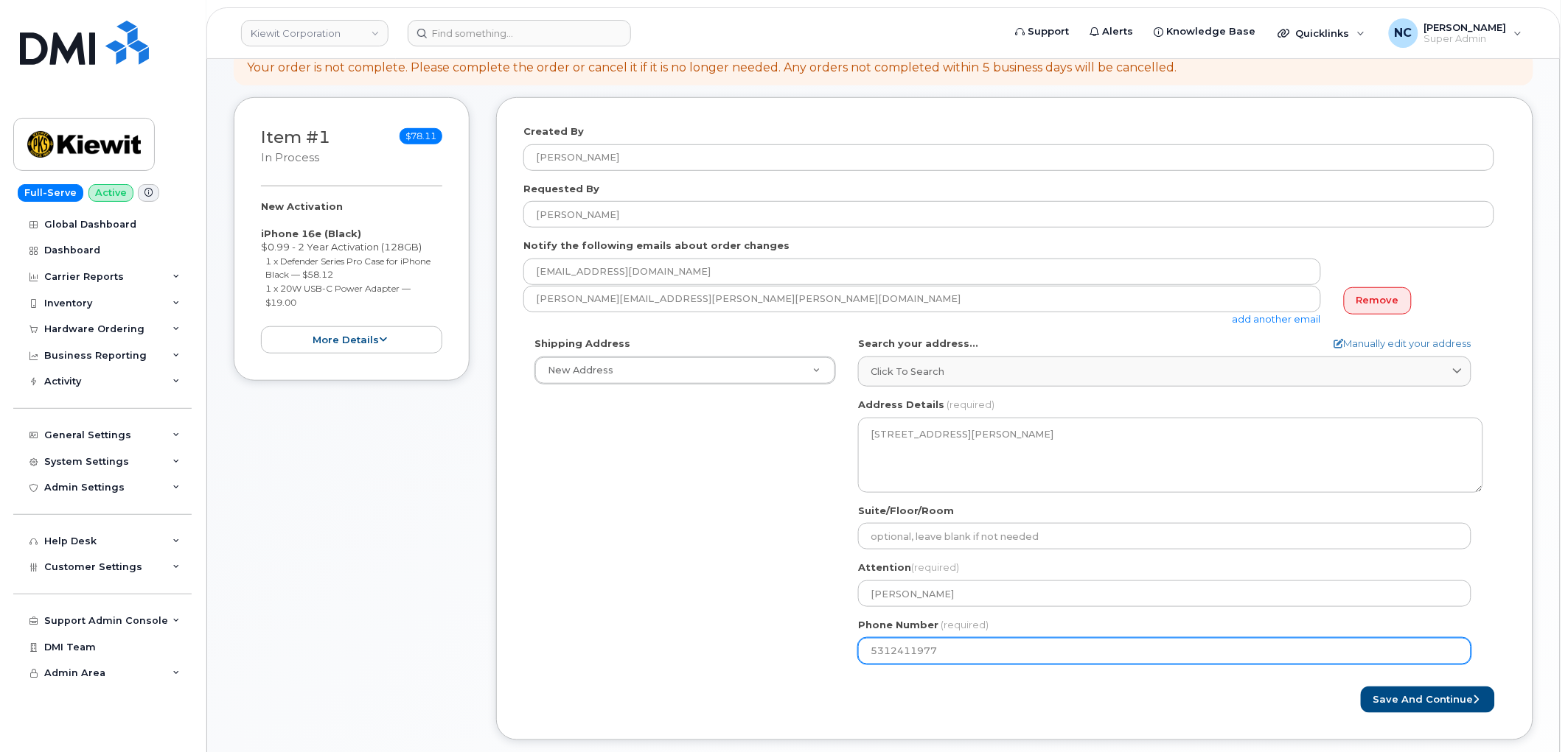
type input "5312411977"
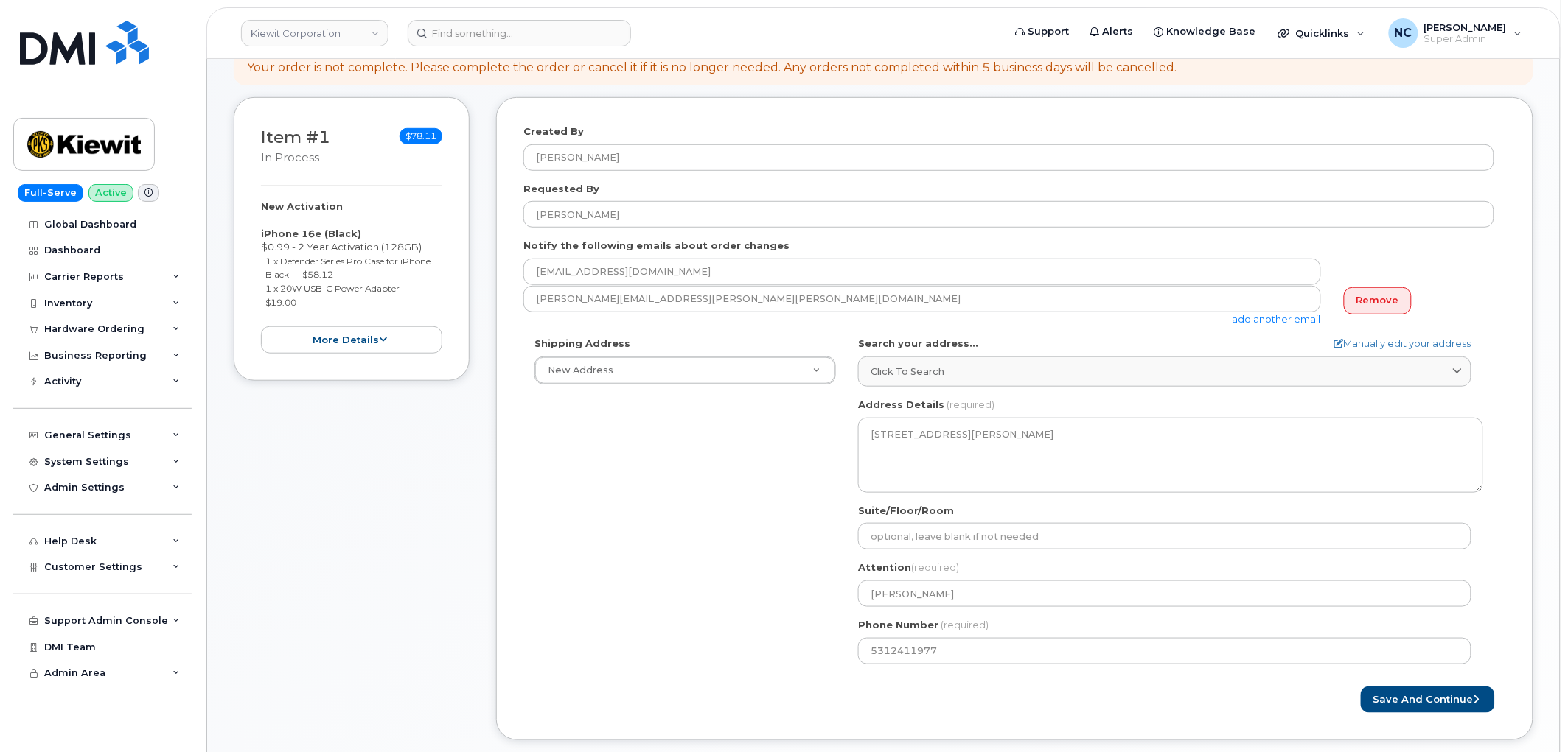
click at [726, 535] on div "Shipping Address New Address New Address 4677 Glenforest Dr NE 16301 Texas 249 …" at bounding box center [1008, 506] width 971 height 339
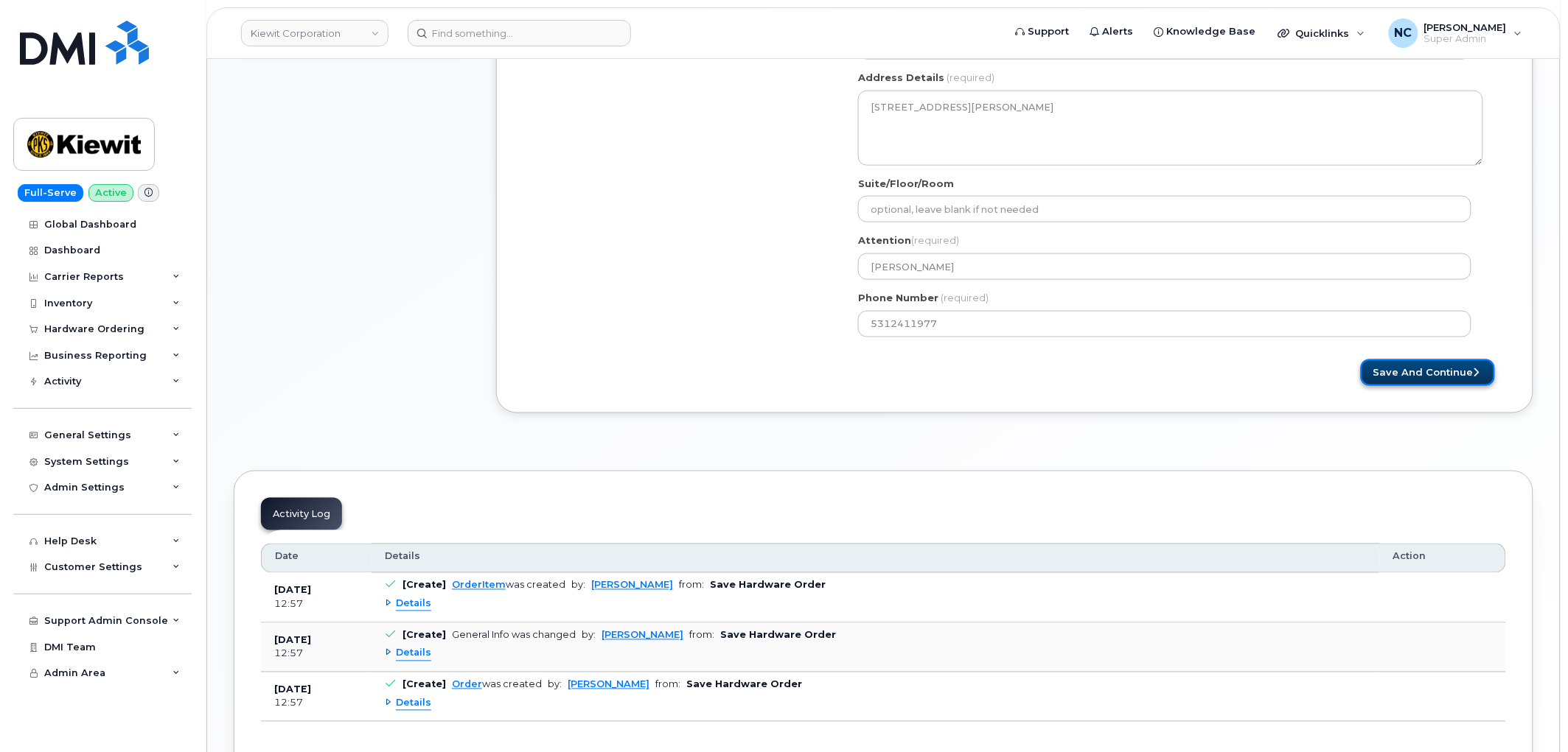
click at [1416, 359] on button "Save and Continue" at bounding box center [1427, 372] width 134 height 28
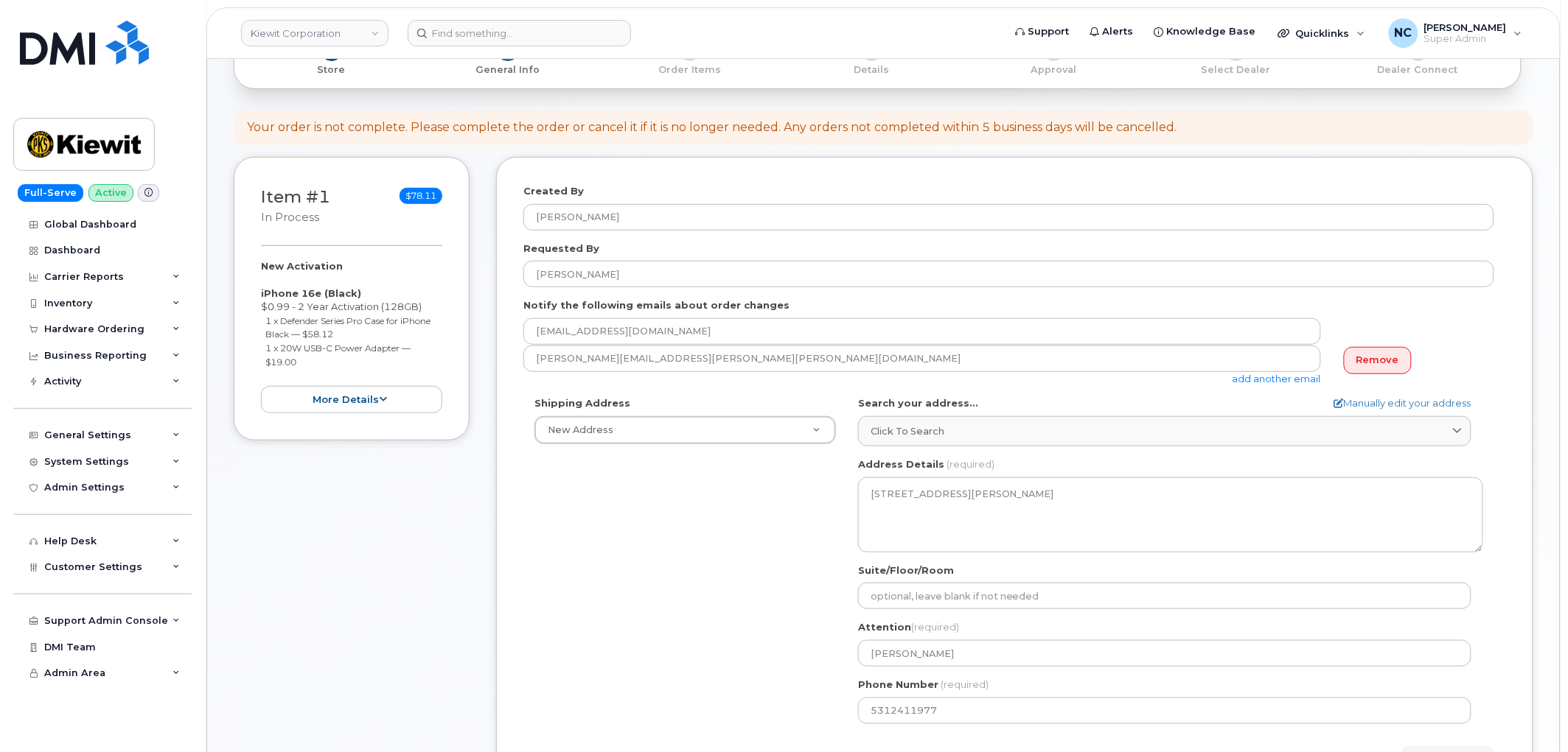
scroll to position [164, 0]
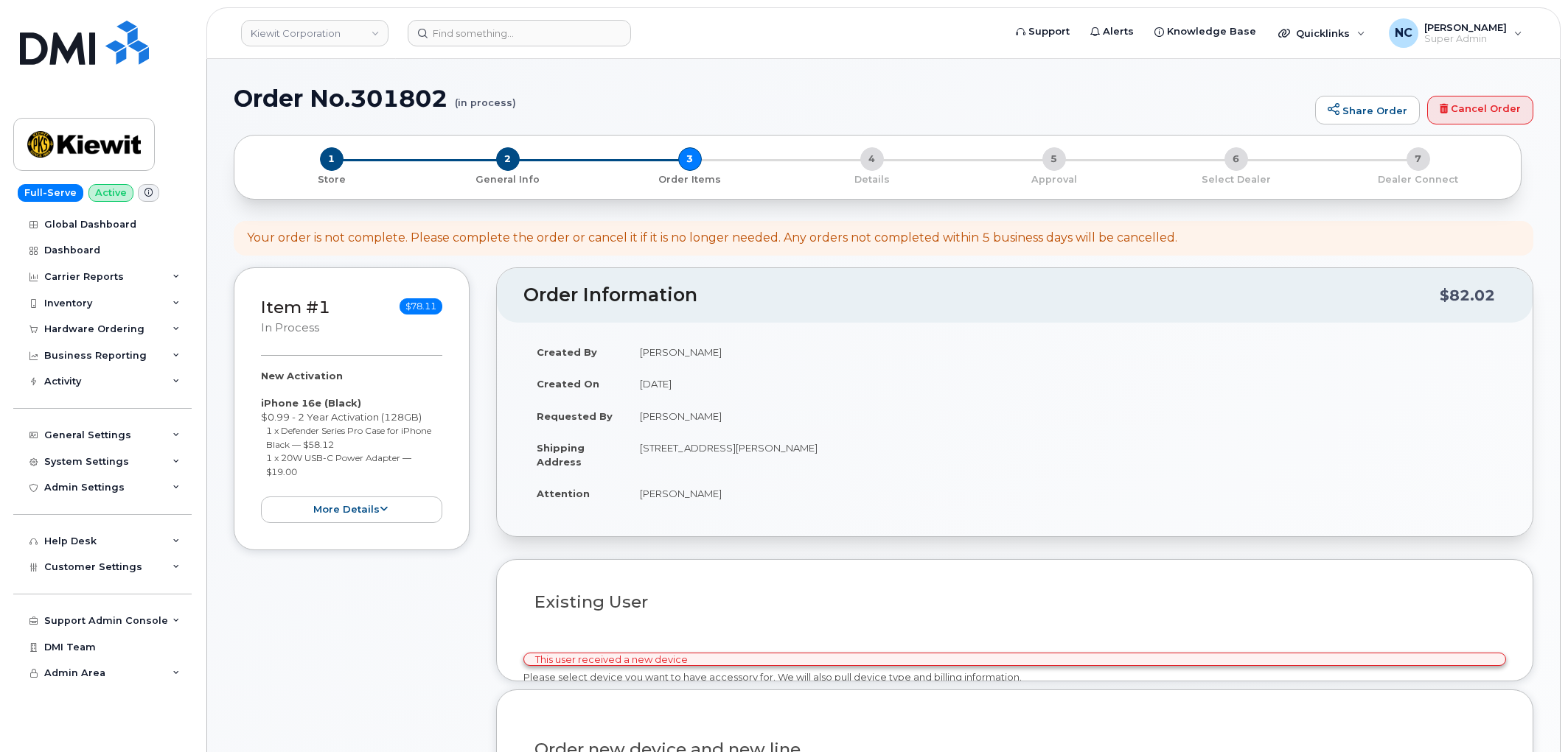
select select
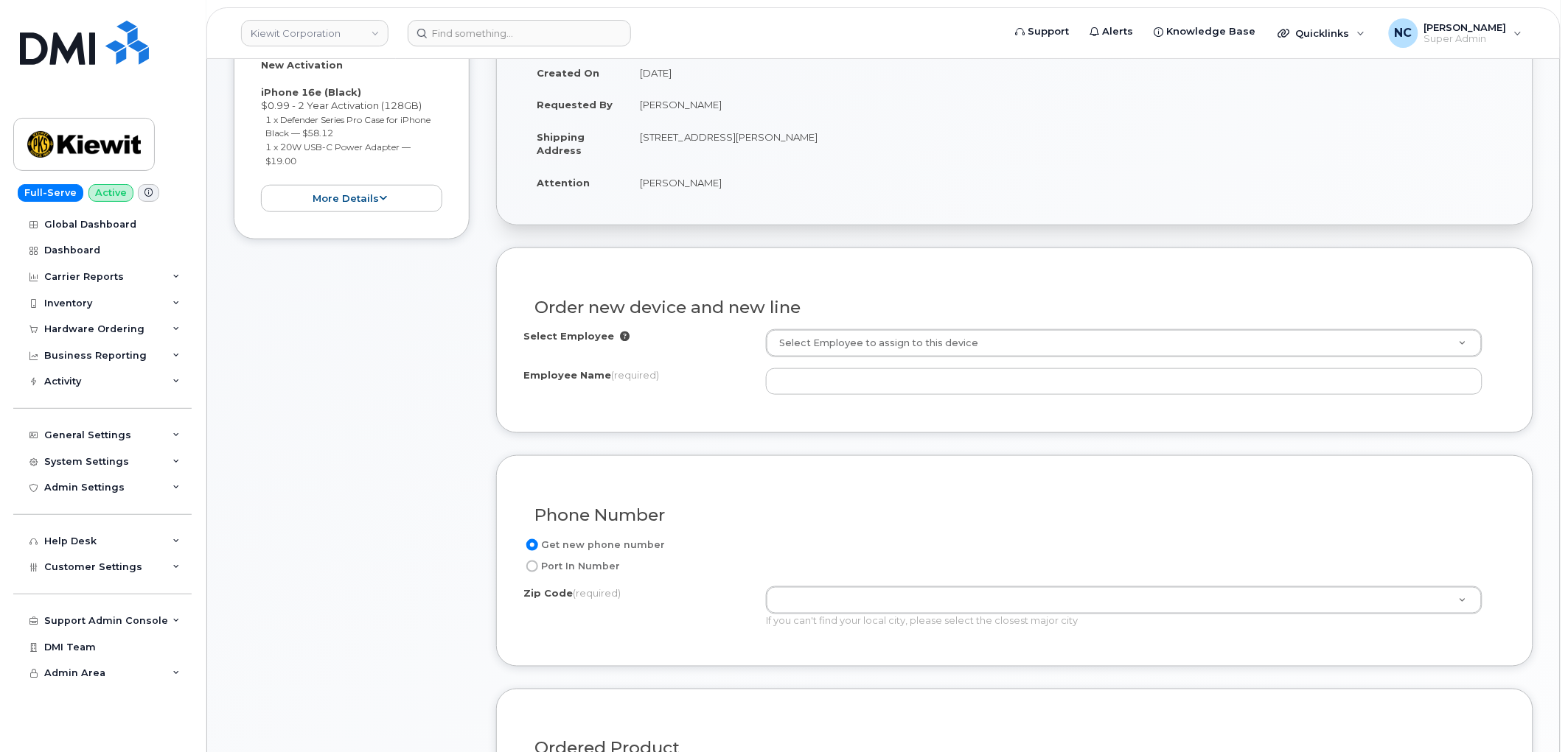
scroll to position [403, 0]
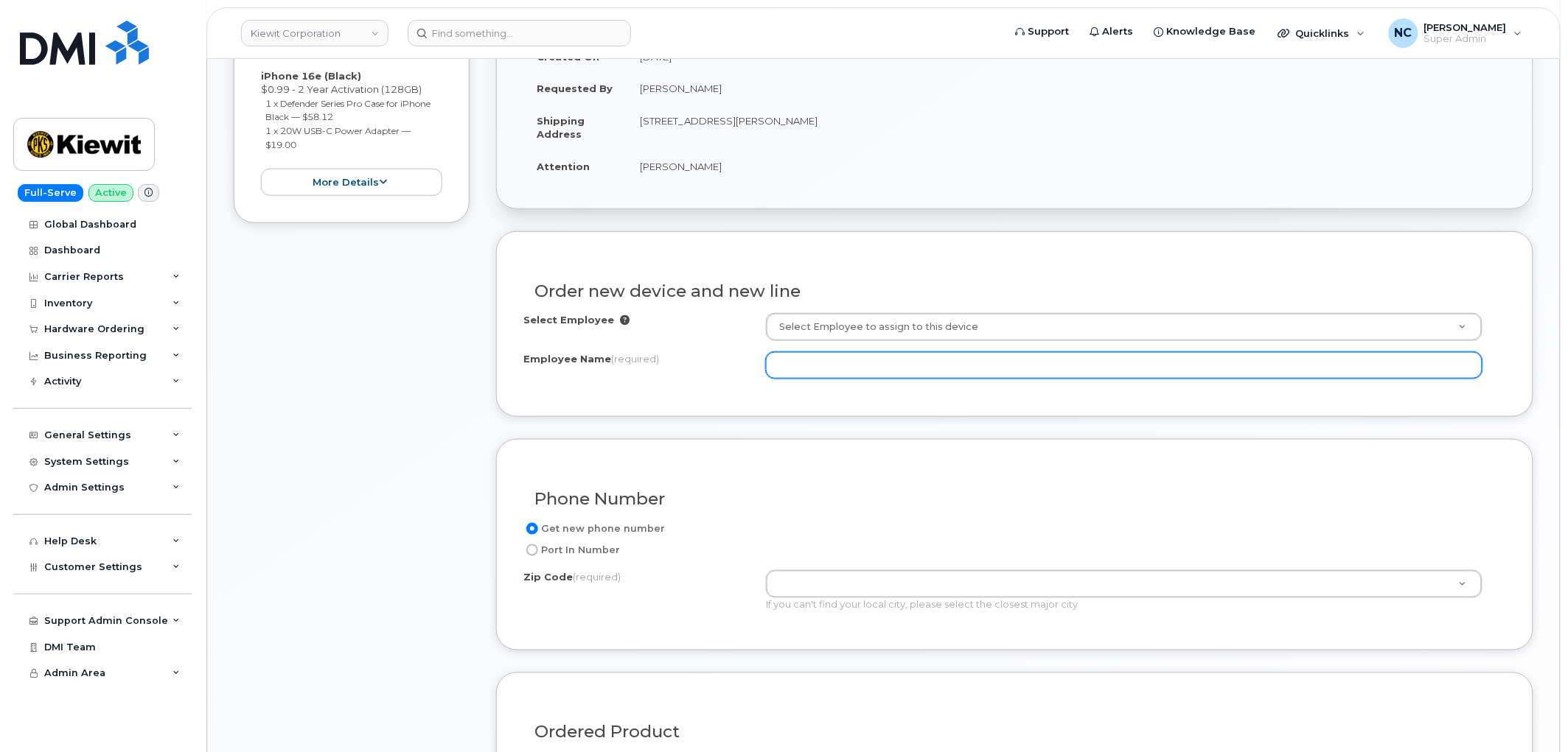
click at [884, 377] on input "Employee Name (required)" at bounding box center [1124, 365] width 717 height 27
type input "c"
type input "[PERSON_NAME]"
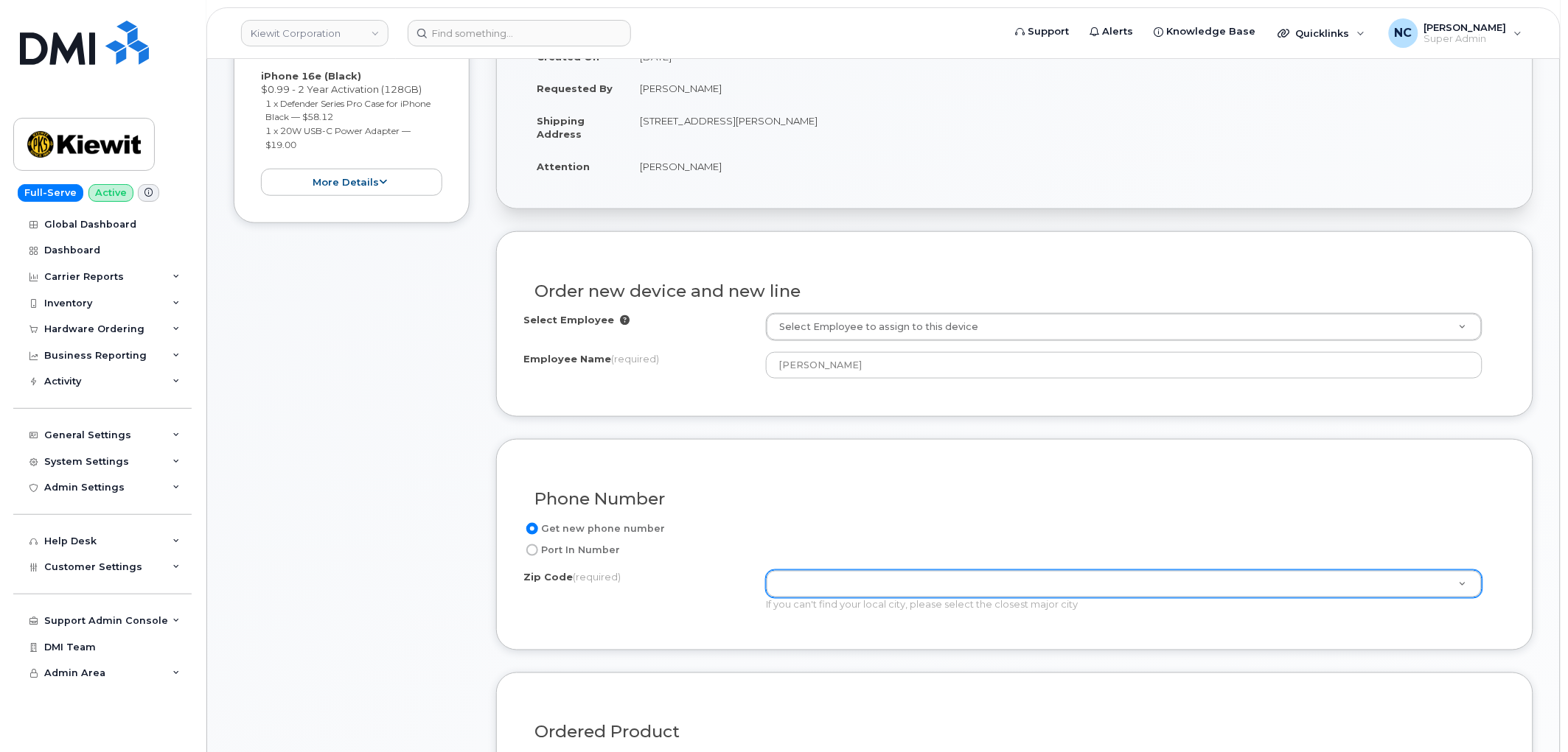
click at [839, 570] on div "Zip Code (required) Zip Code (required)" at bounding box center [1124, 584] width 717 height 28
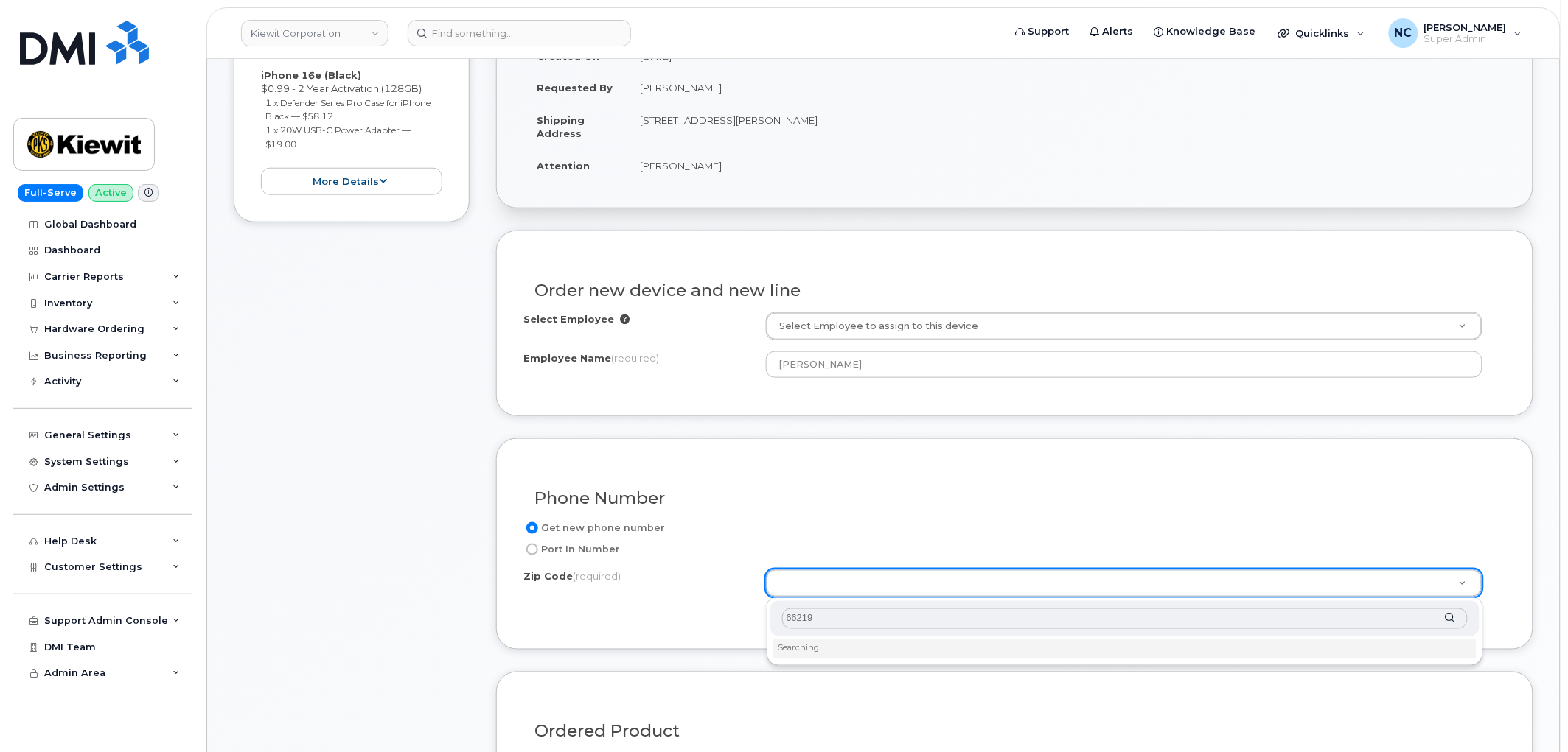
scroll to position [485, 0]
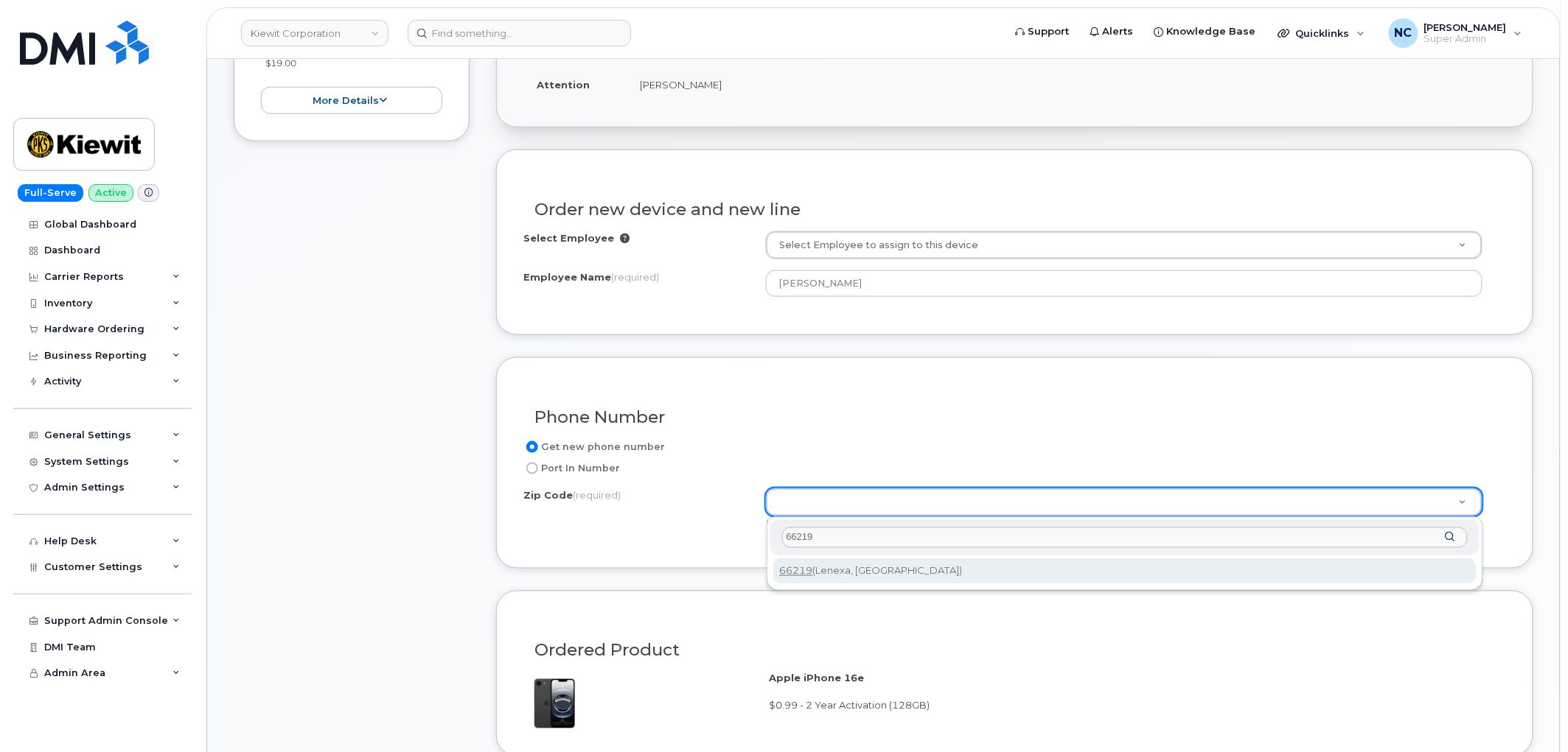
type input "66219"
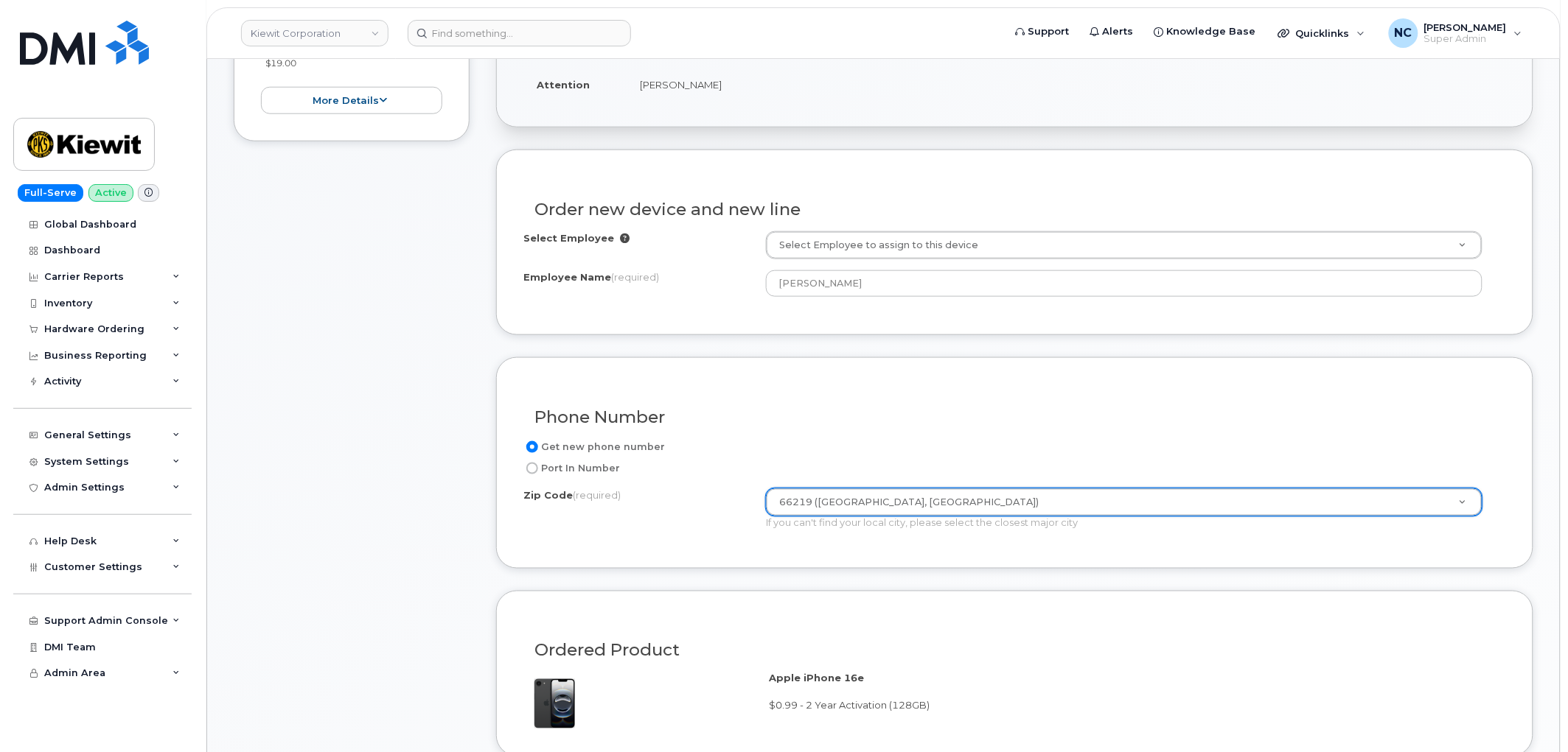
type input "66219 ([GEOGRAPHIC_DATA], [GEOGRAPHIC_DATA])"
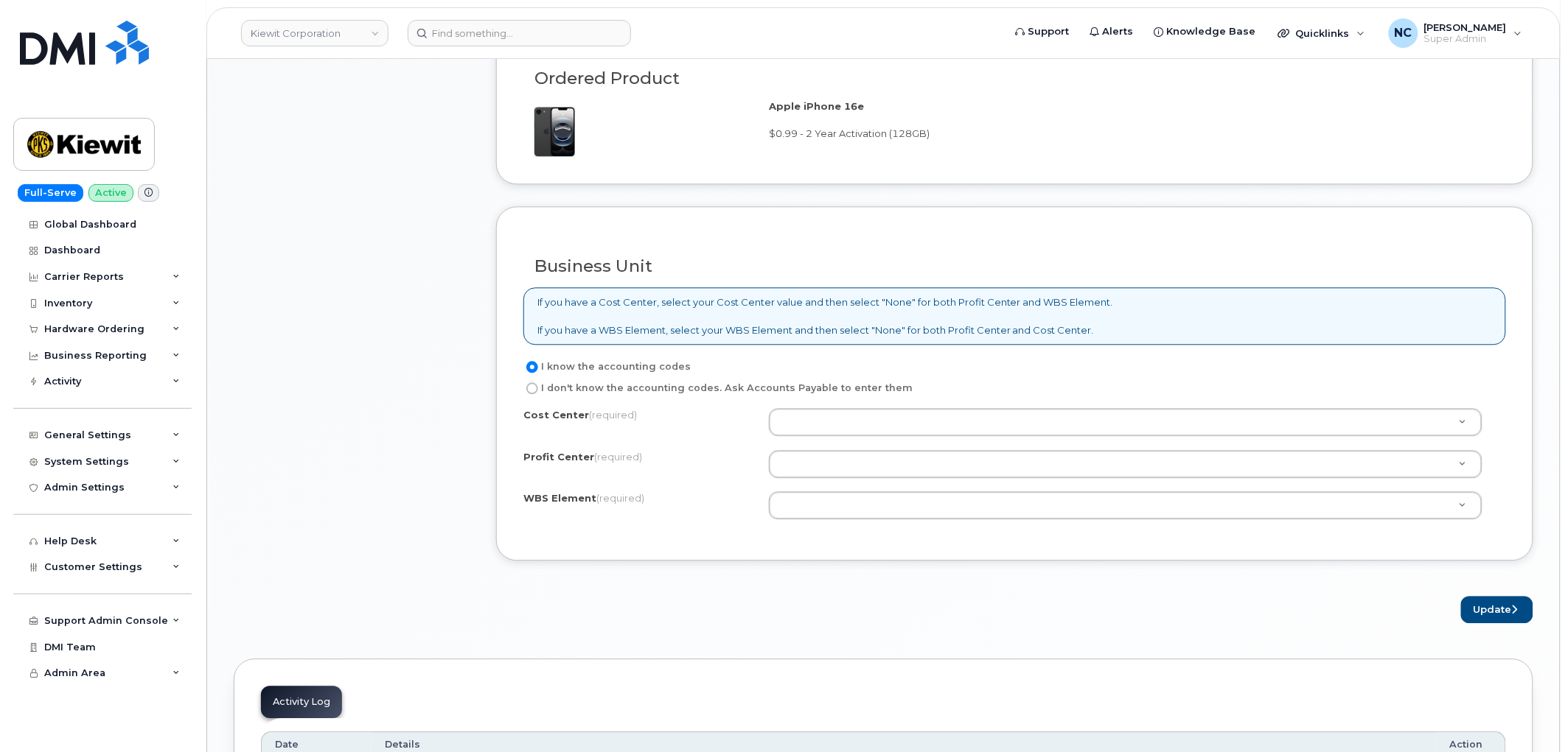
scroll to position [1058, 0]
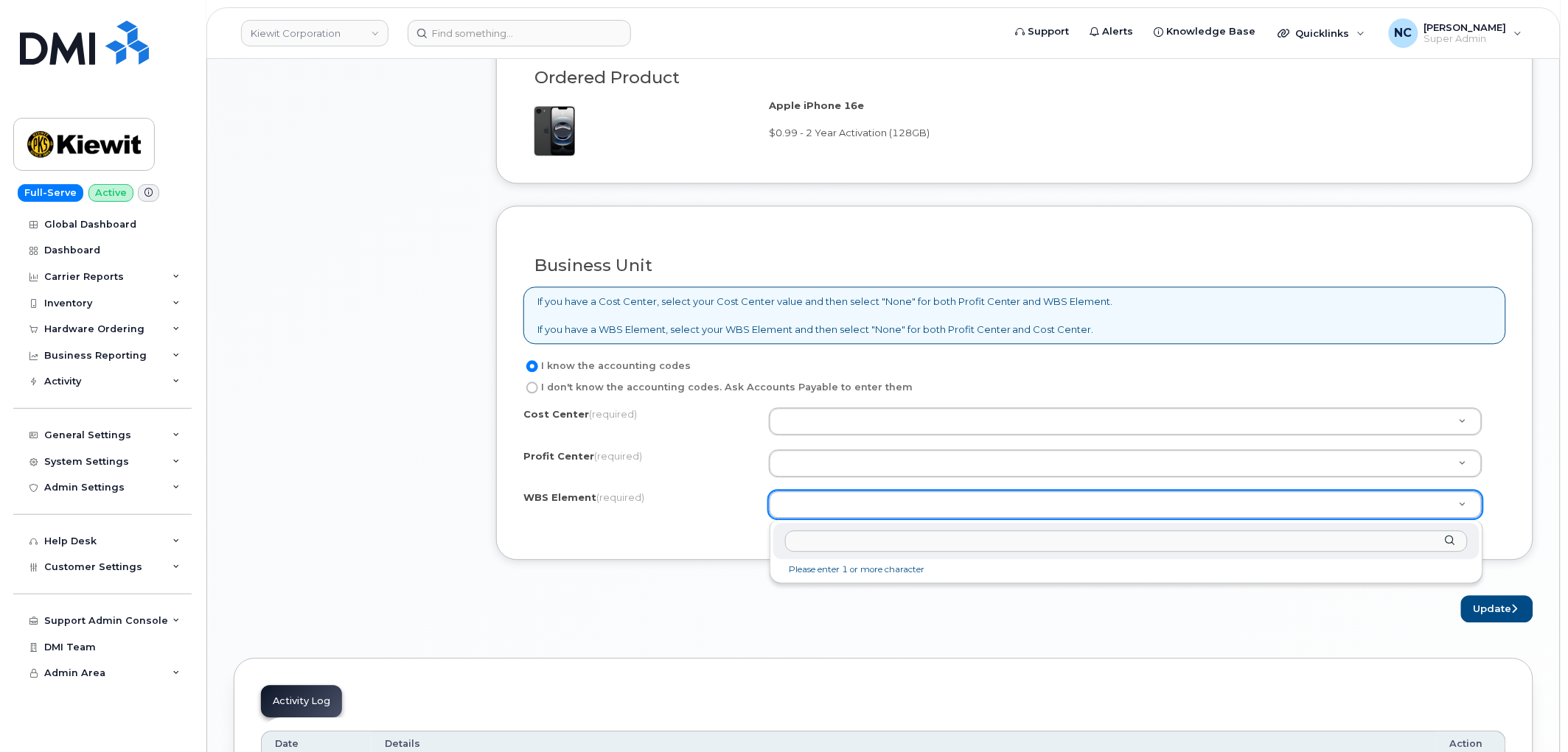
type input "5312411977"
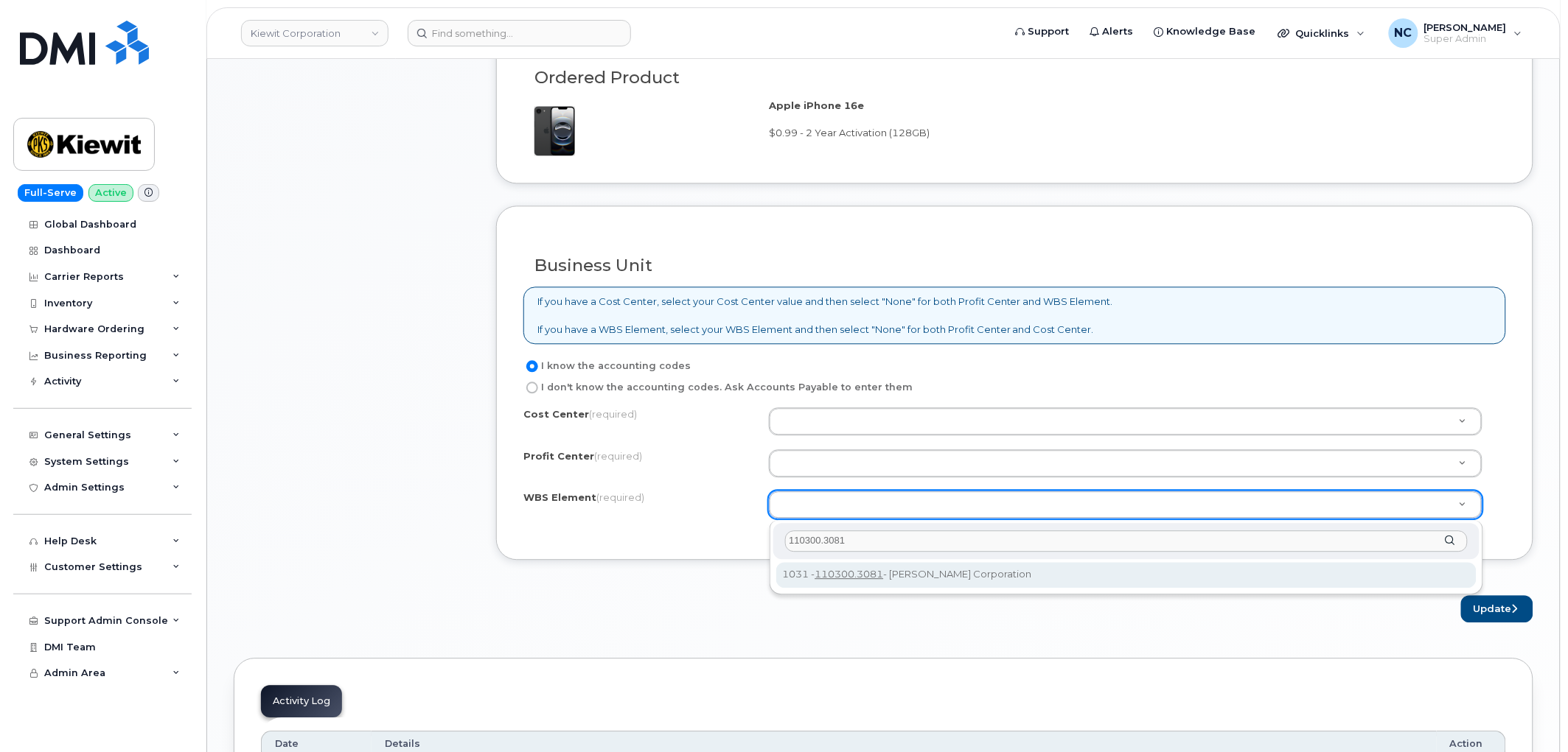
type input "110300.3081"
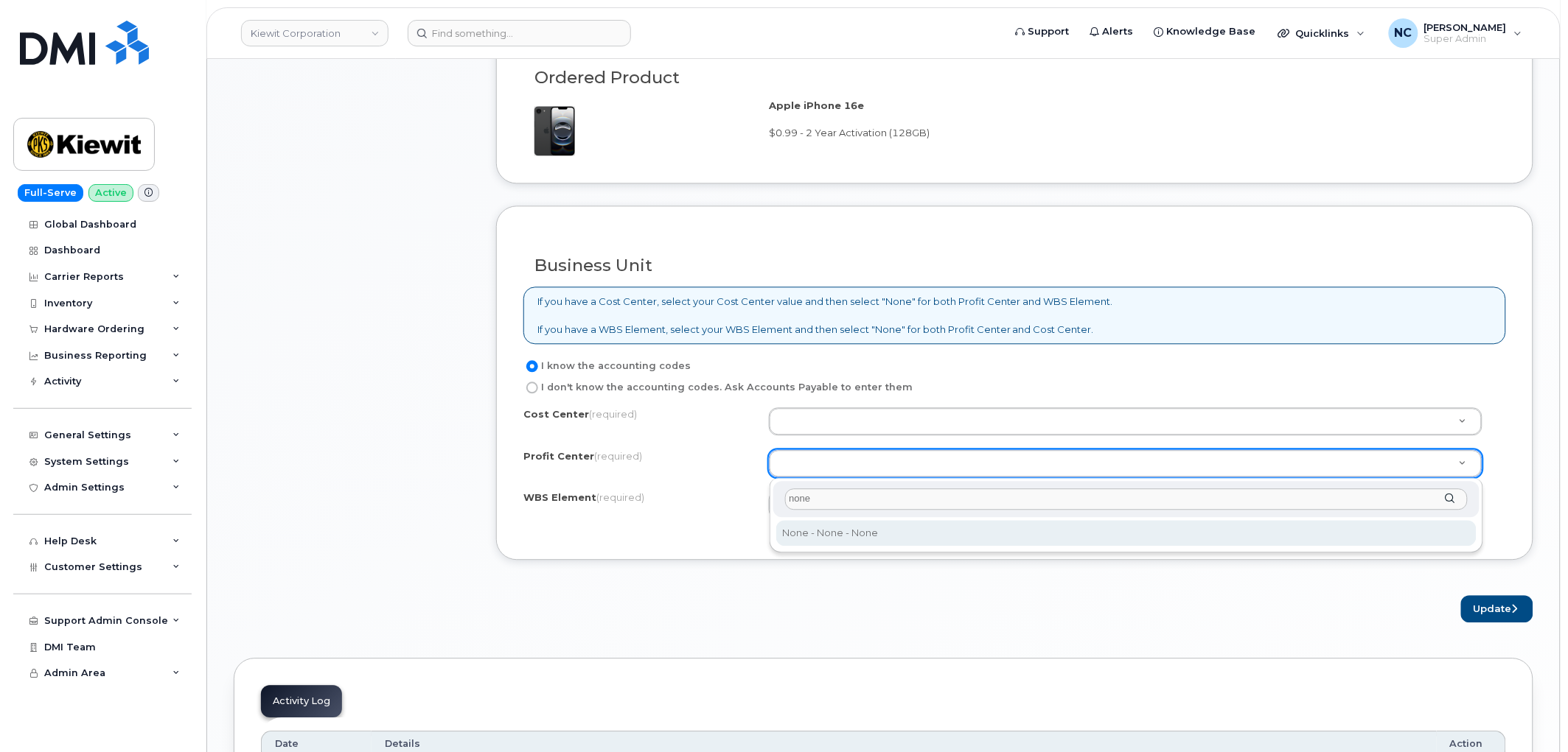
type input "none"
select select "None"
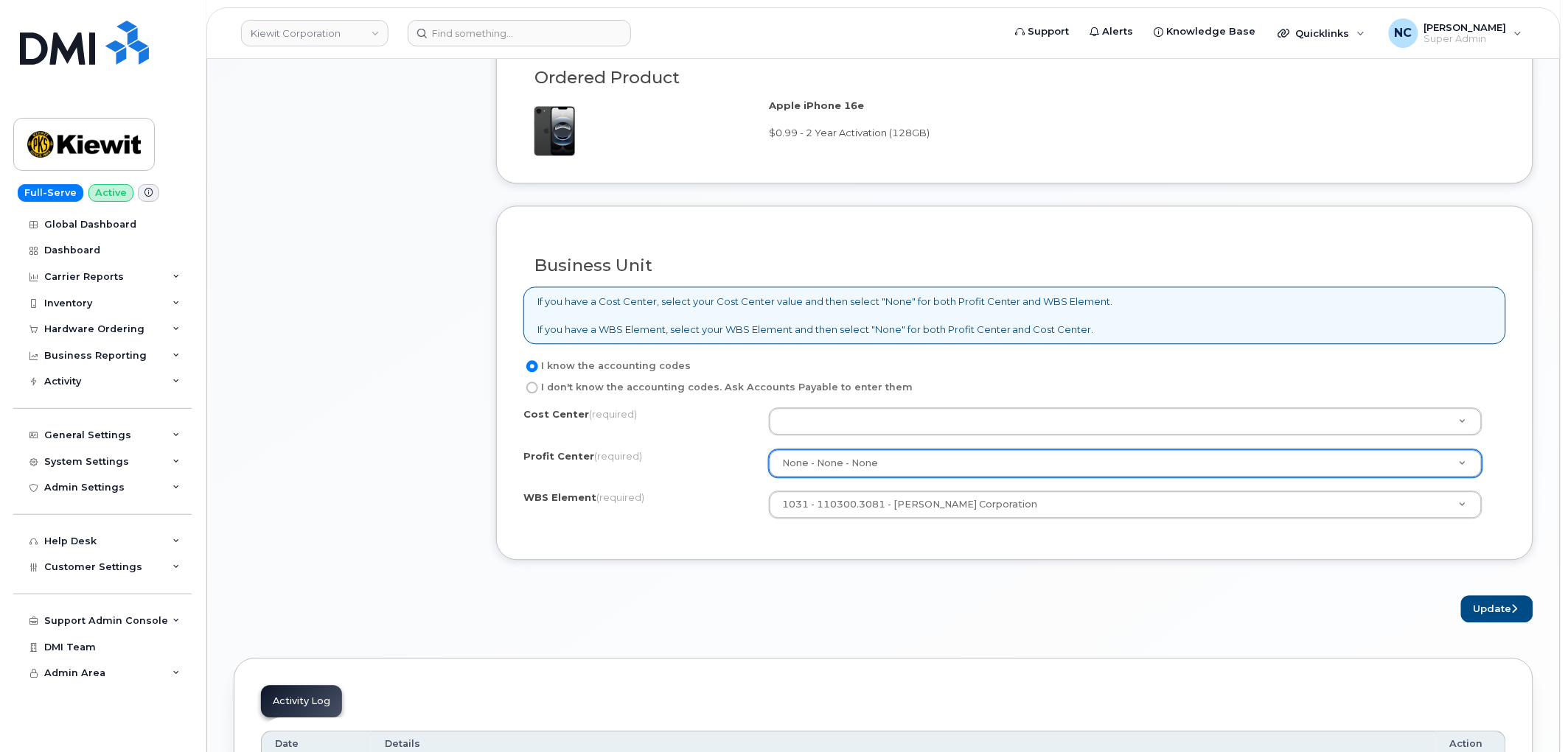
click at [841, 407] on div "I know the accounting codes I don't know the accounting codes. Ask Accounts Pay…" at bounding box center [1014, 445] width 982 height 176
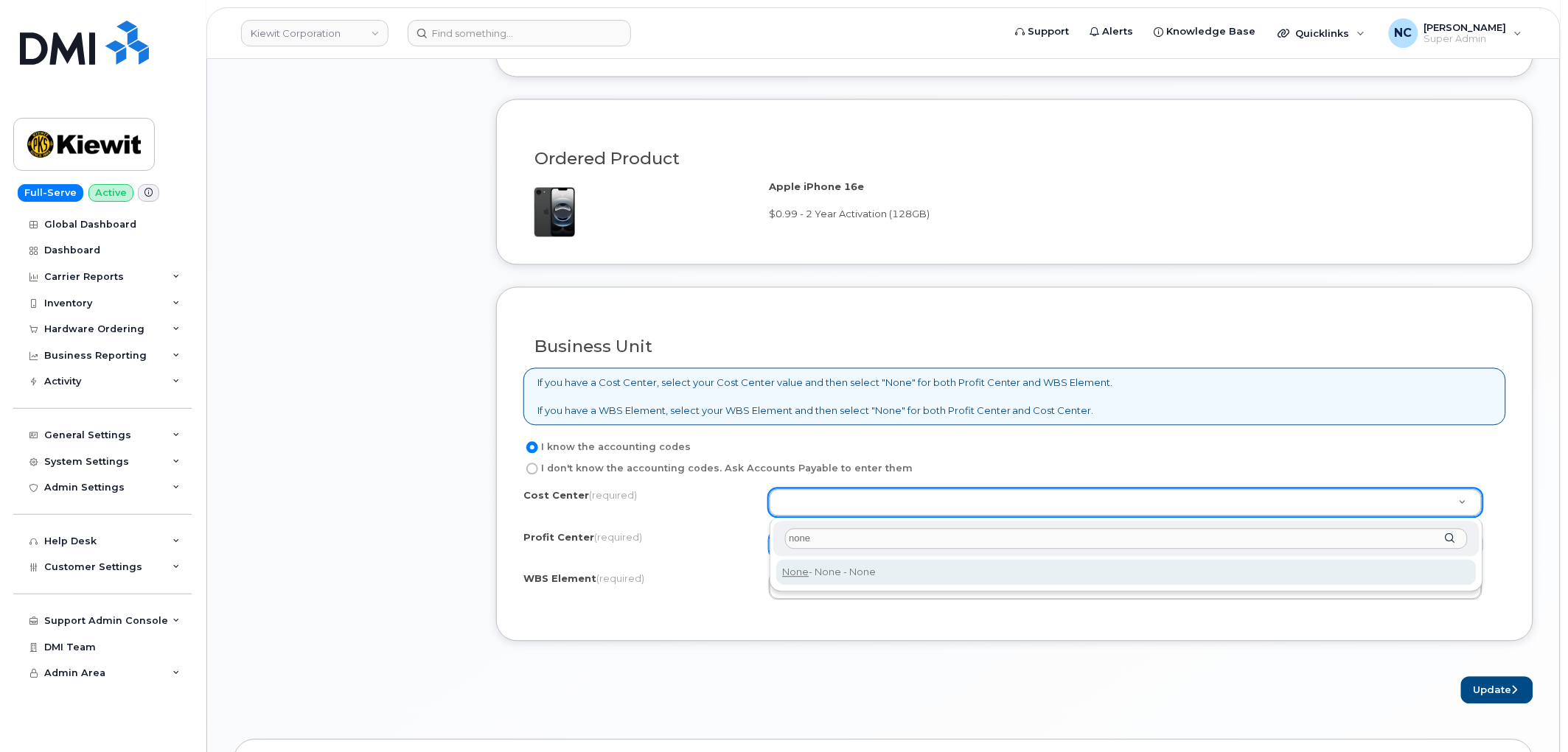
type input "none"
type input "None"
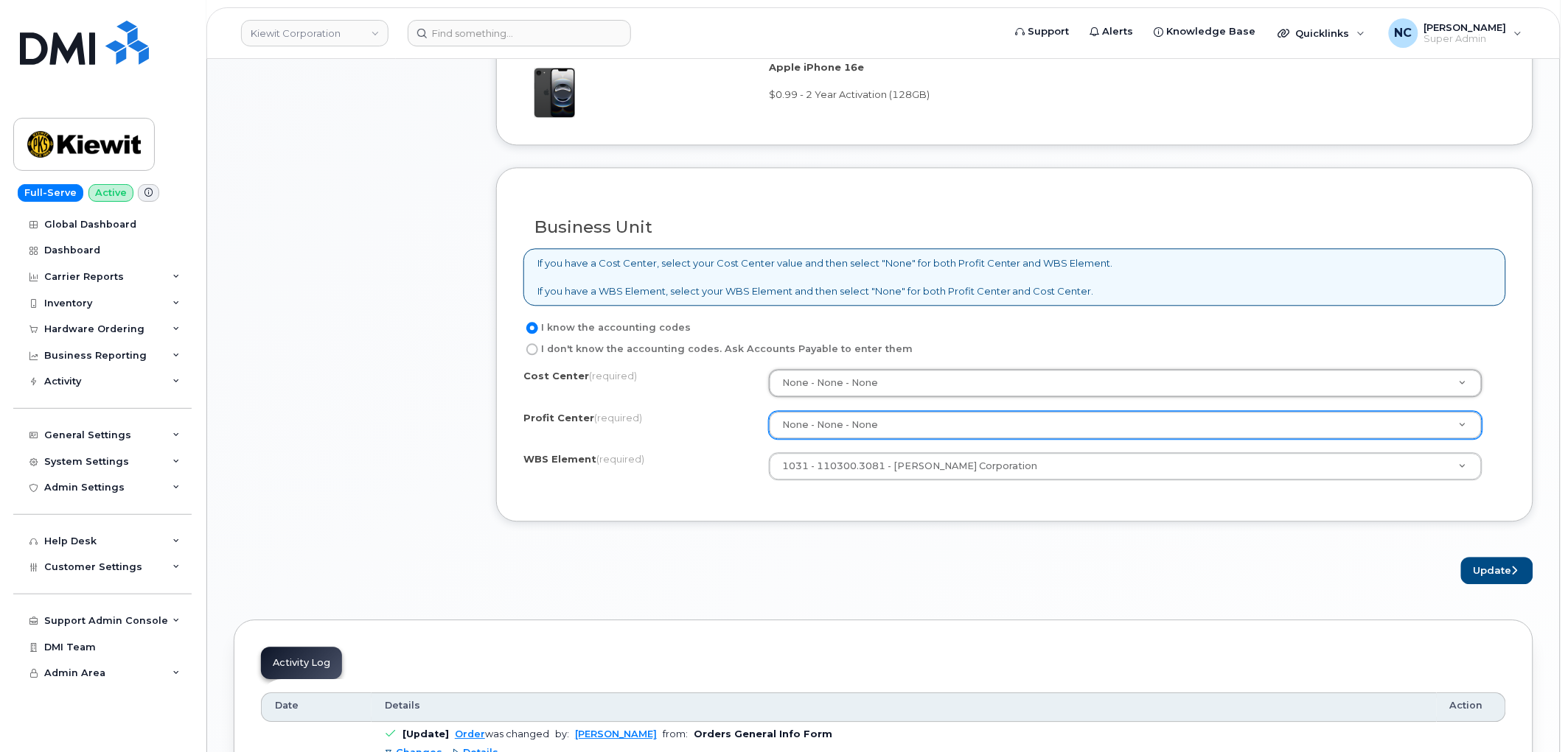
scroll to position [1304, 0]
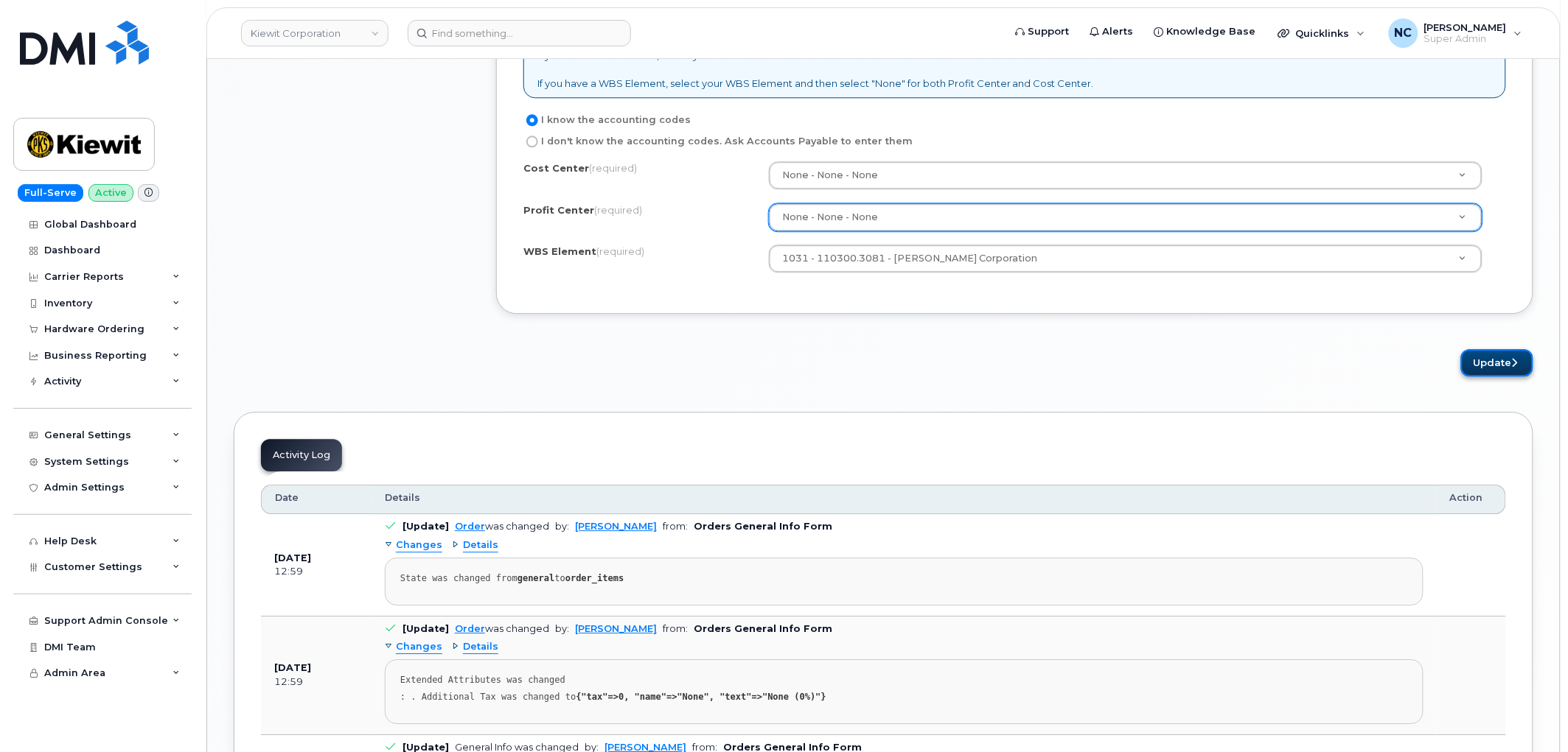
click at [1490, 359] on button "Update" at bounding box center [1497, 363] width 72 height 28
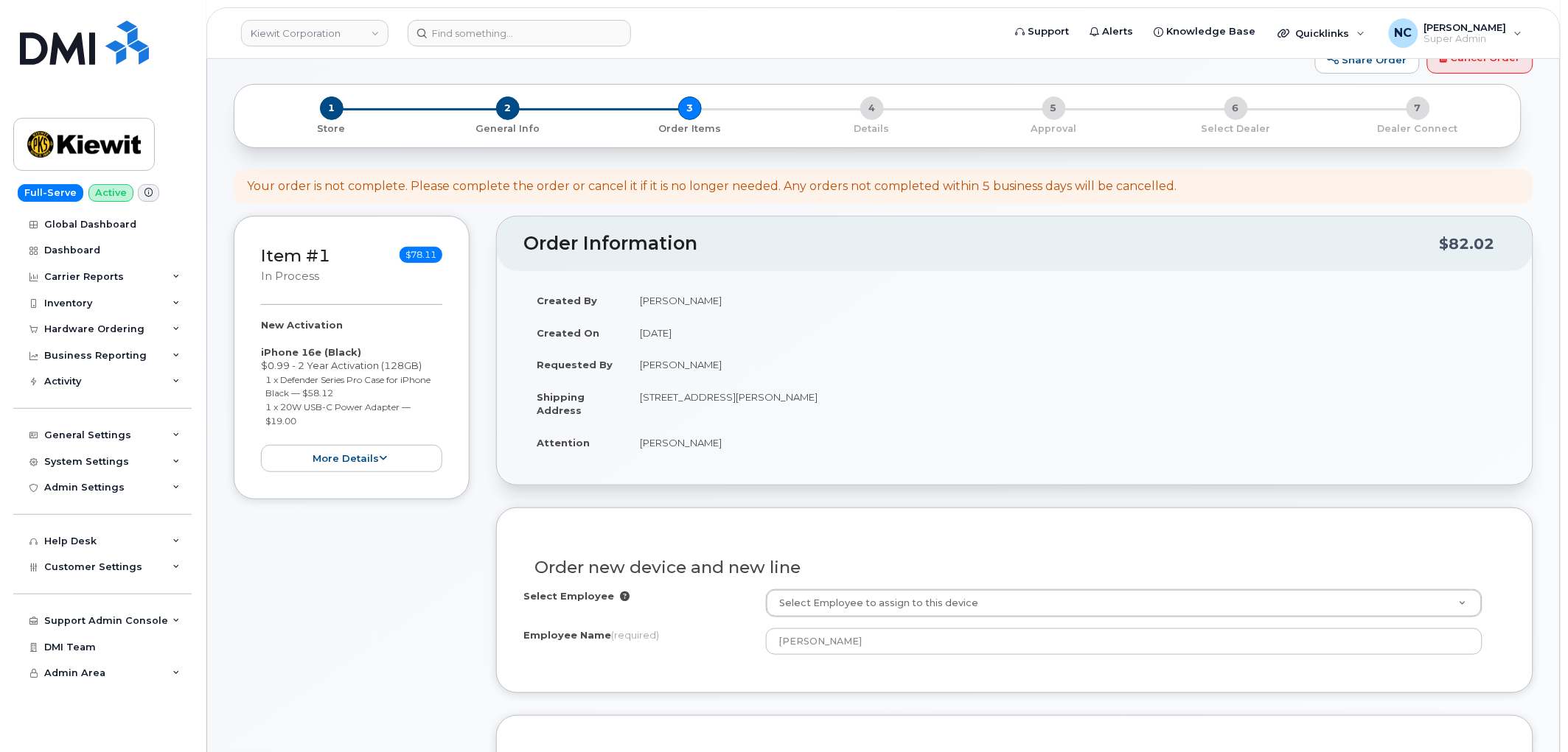
scroll to position [76, 0]
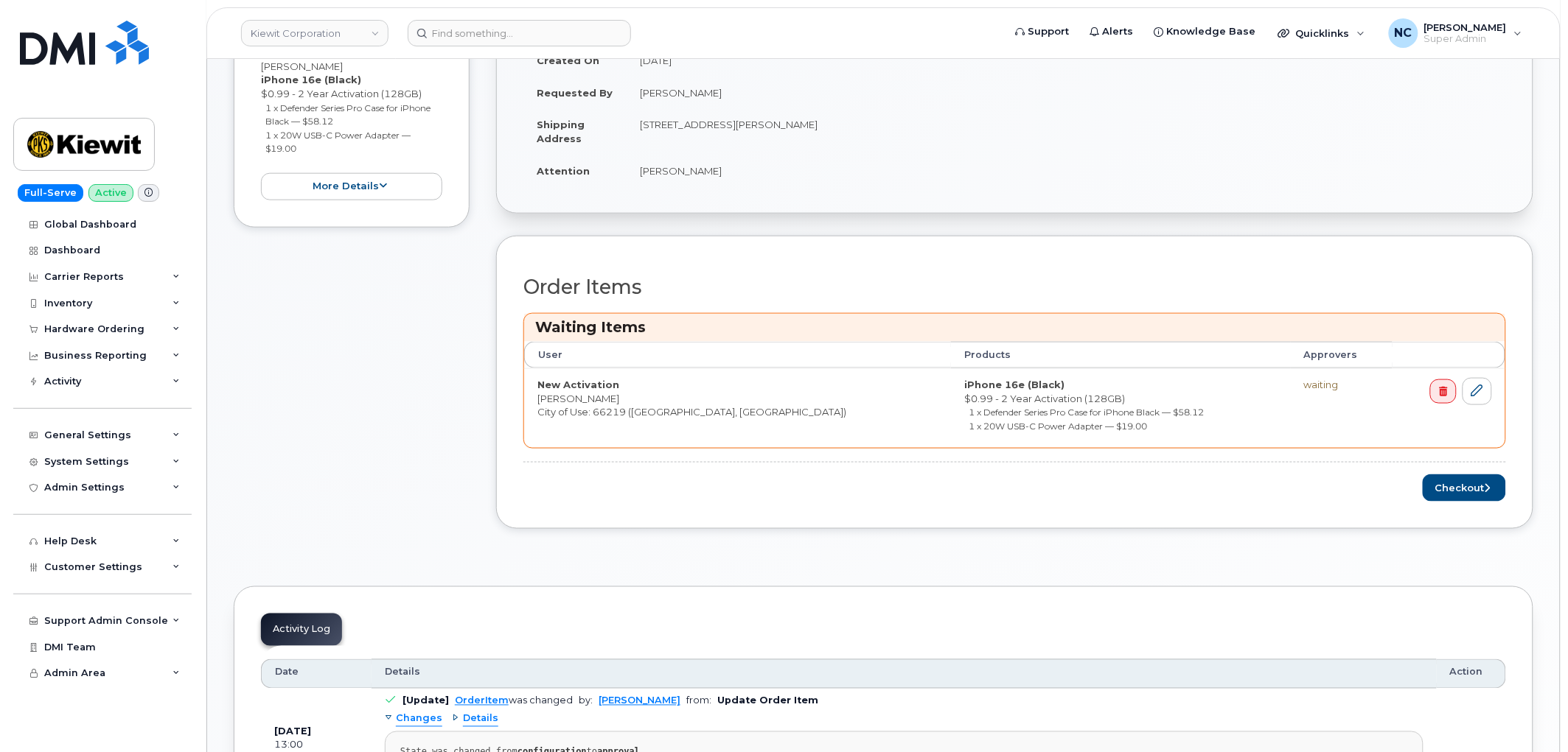
scroll to position [491, 0]
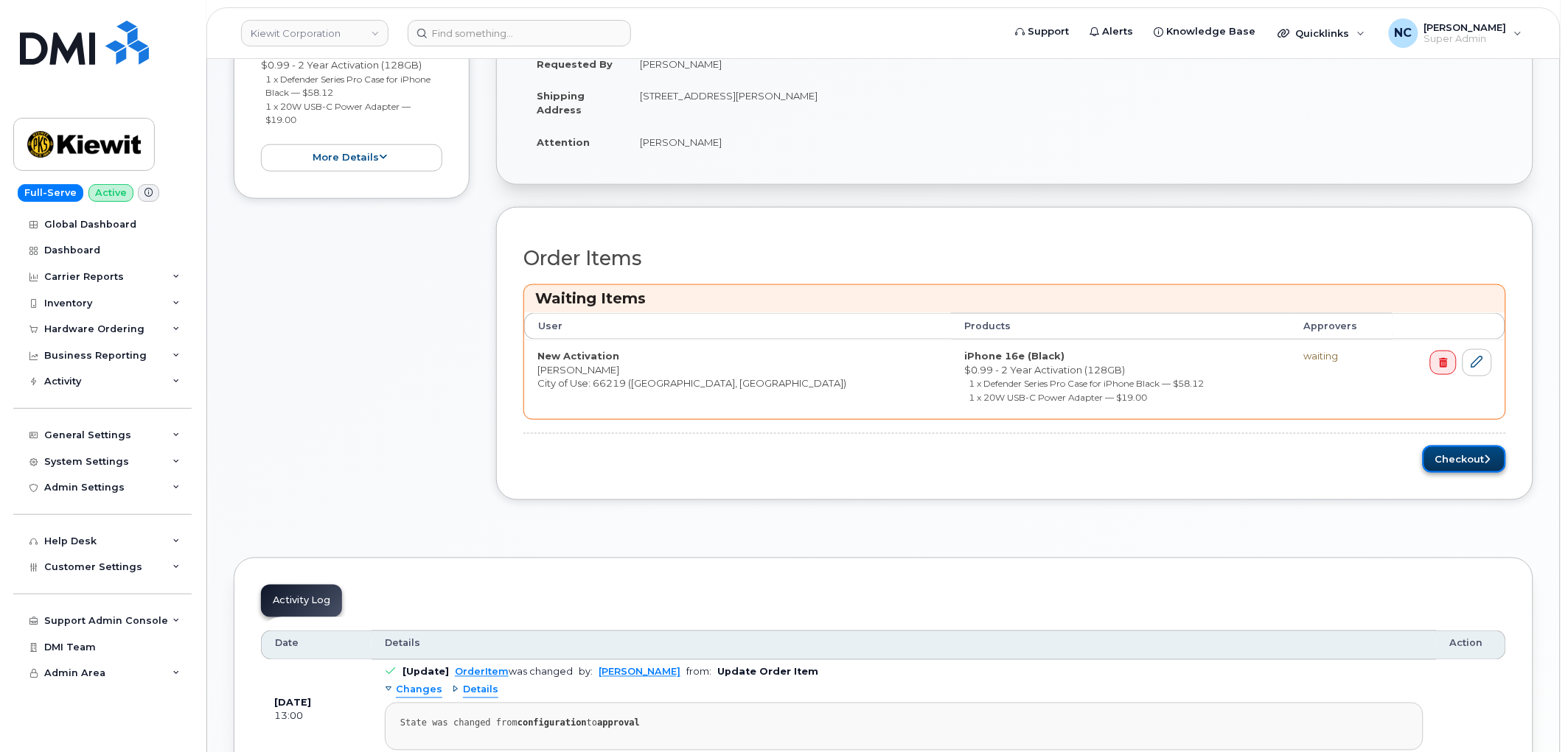
click at [1447, 447] on button "Checkout" at bounding box center [1464, 459] width 83 height 28
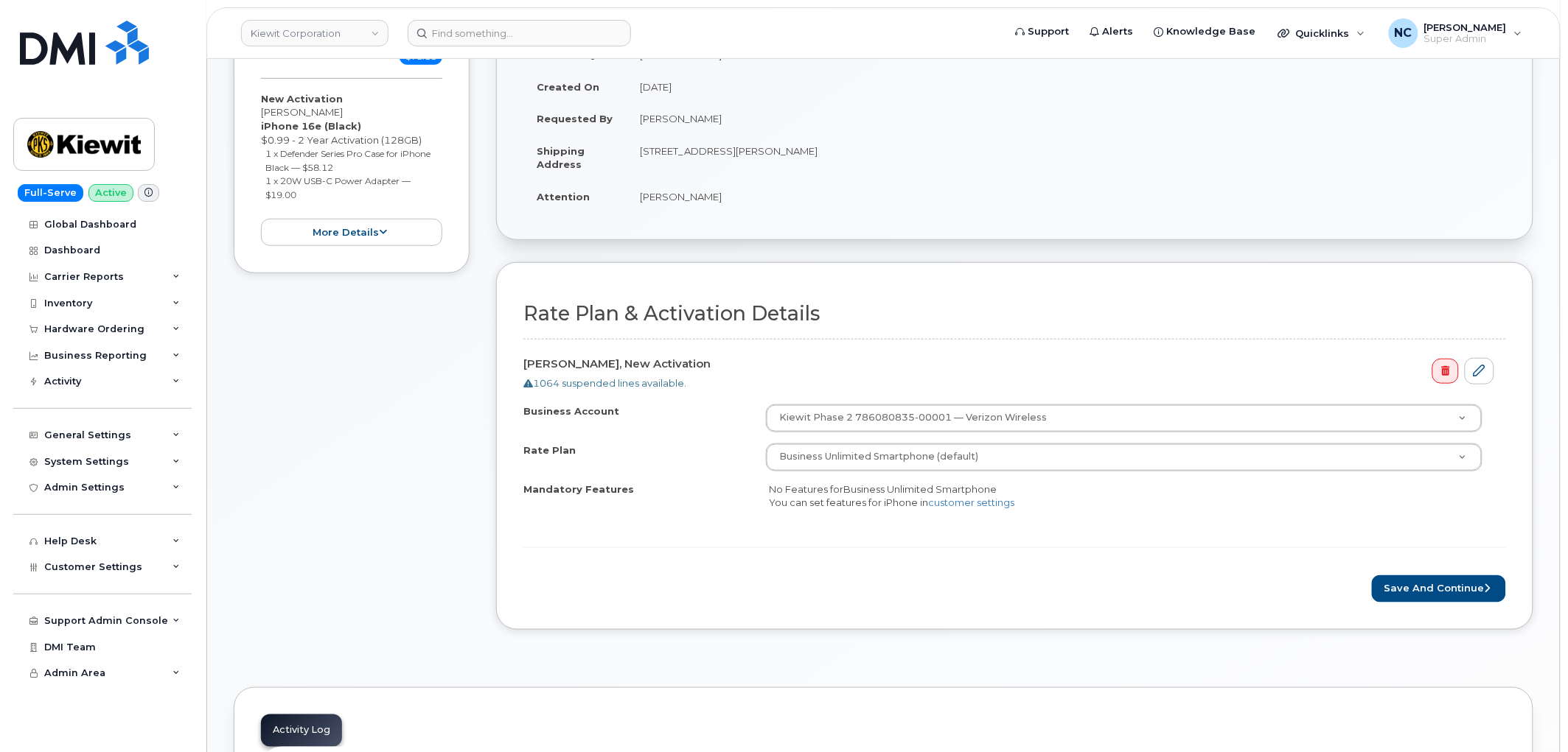
scroll to position [327, 0]
click at [1424, 585] on button "Save and Continue" at bounding box center [1439, 588] width 134 height 28
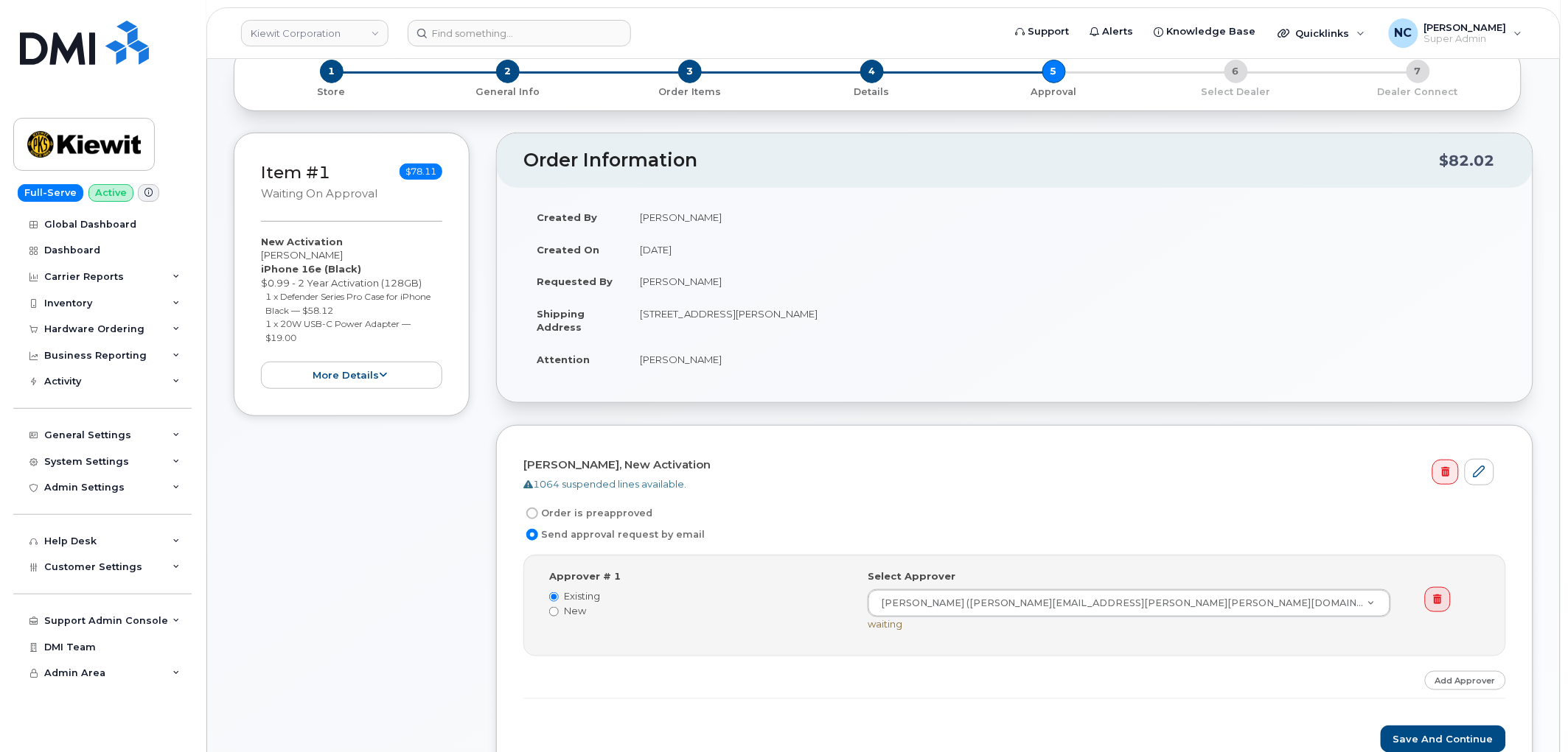
scroll to position [245, 0]
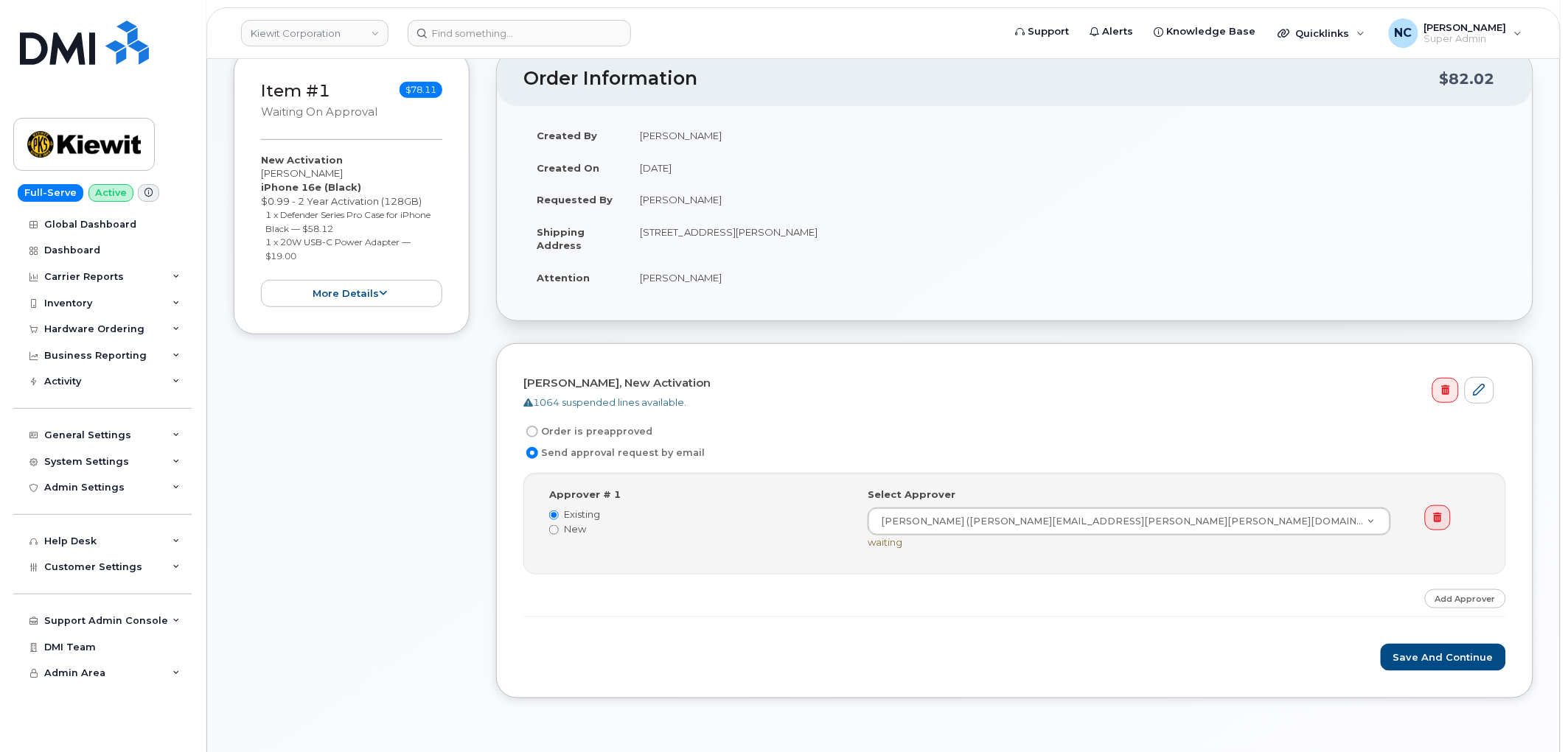
click at [603, 436] on label "Order is preapproved" at bounding box center [587, 432] width 129 height 18
click at [538, 436] on input "Order is preapproved" at bounding box center [531, 431] width 12 height 12
radio input "true"
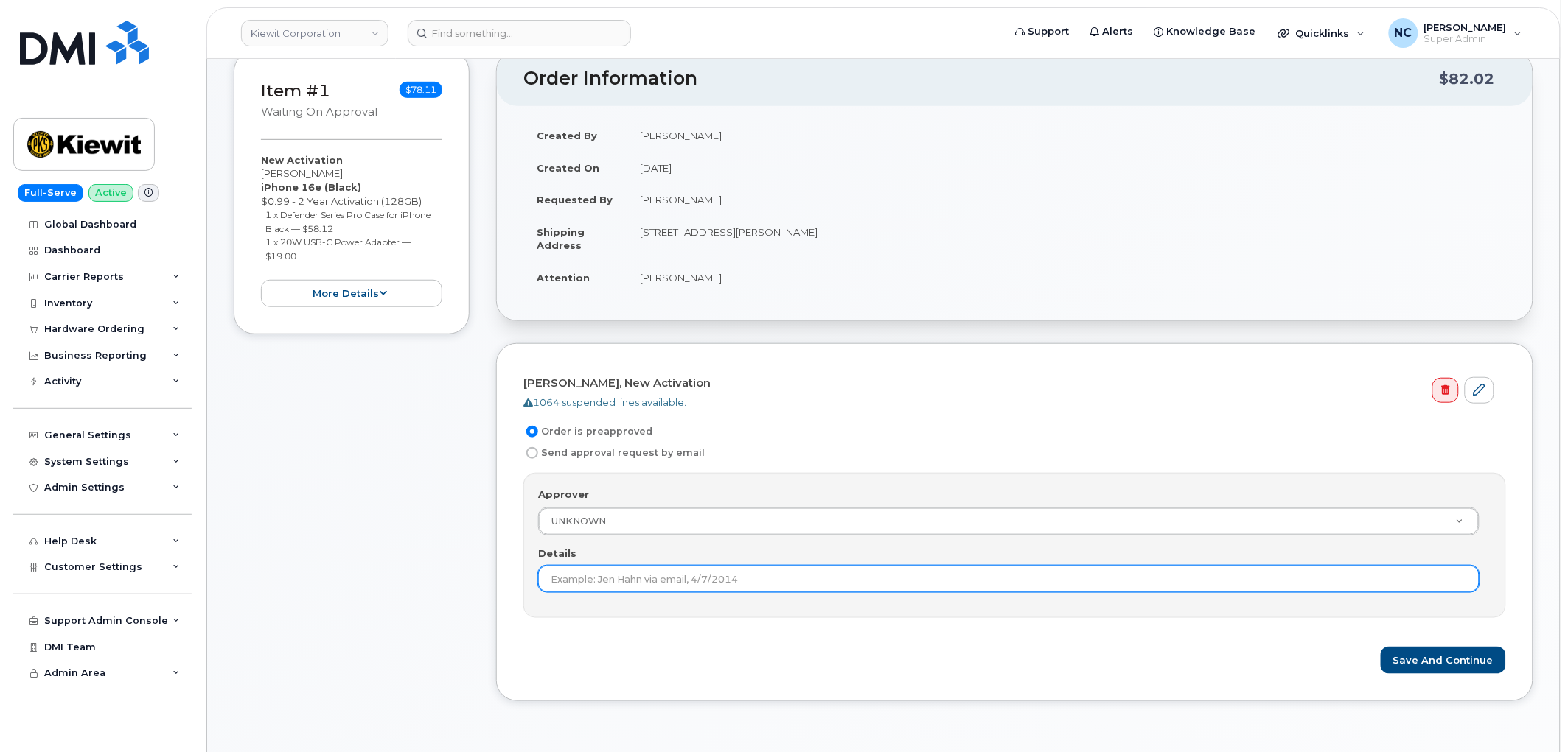
click at [653, 577] on input "Details" at bounding box center [1009, 579] width 941 height 27
type input "Under $100"
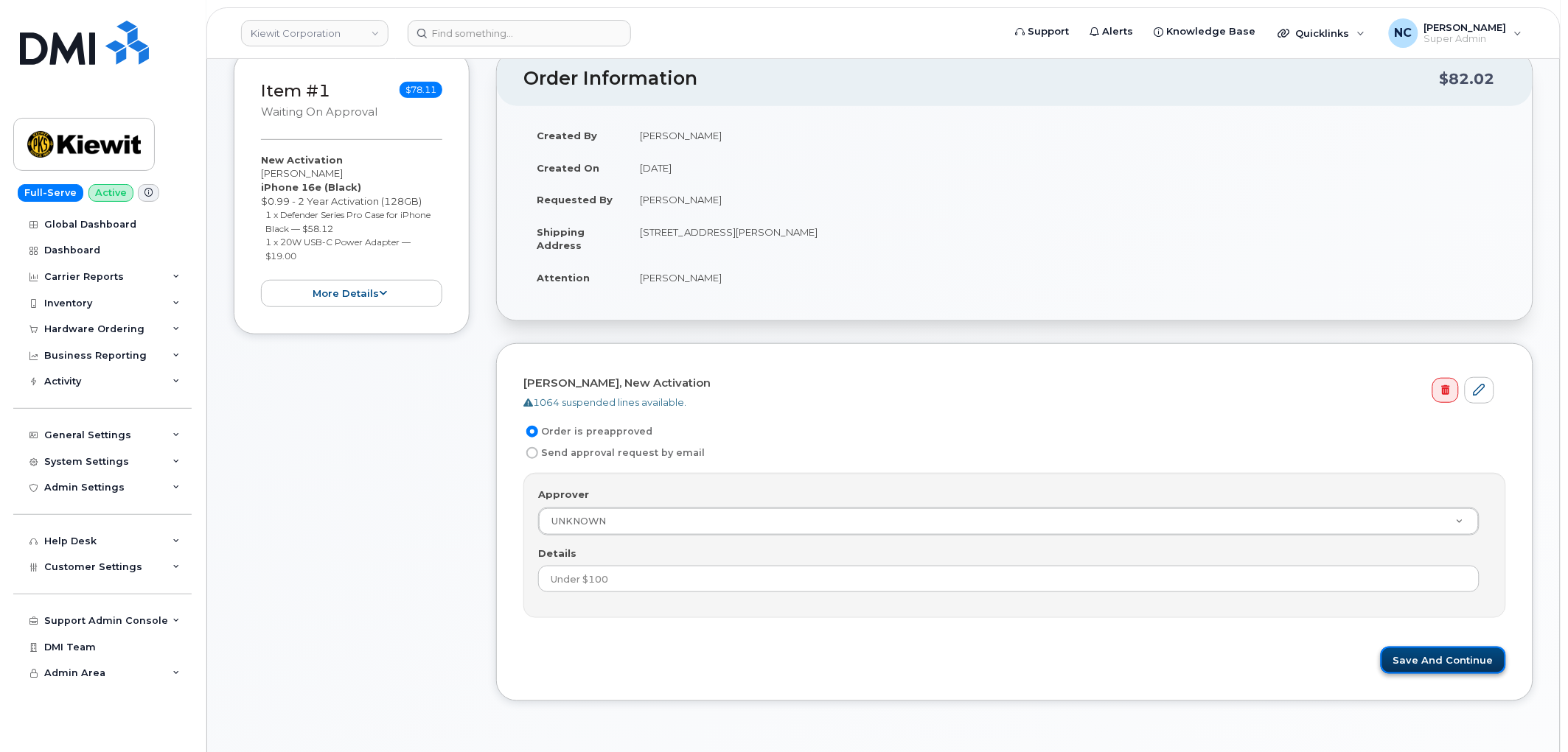
click at [1435, 665] on button "Save and Continue" at bounding box center [1443, 660] width 126 height 28
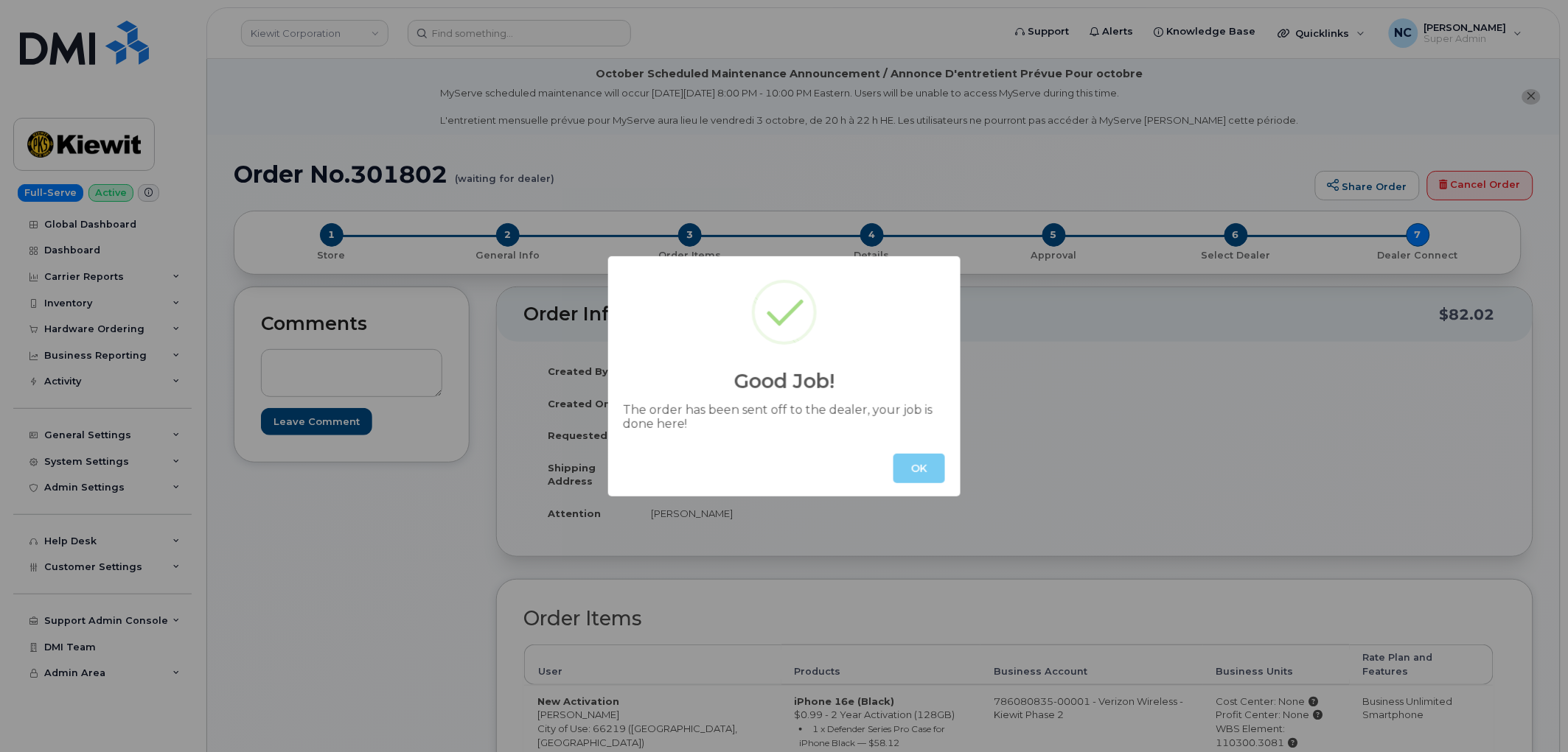
click at [934, 475] on button "OK" at bounding box center [919, 468] width 52 height 29
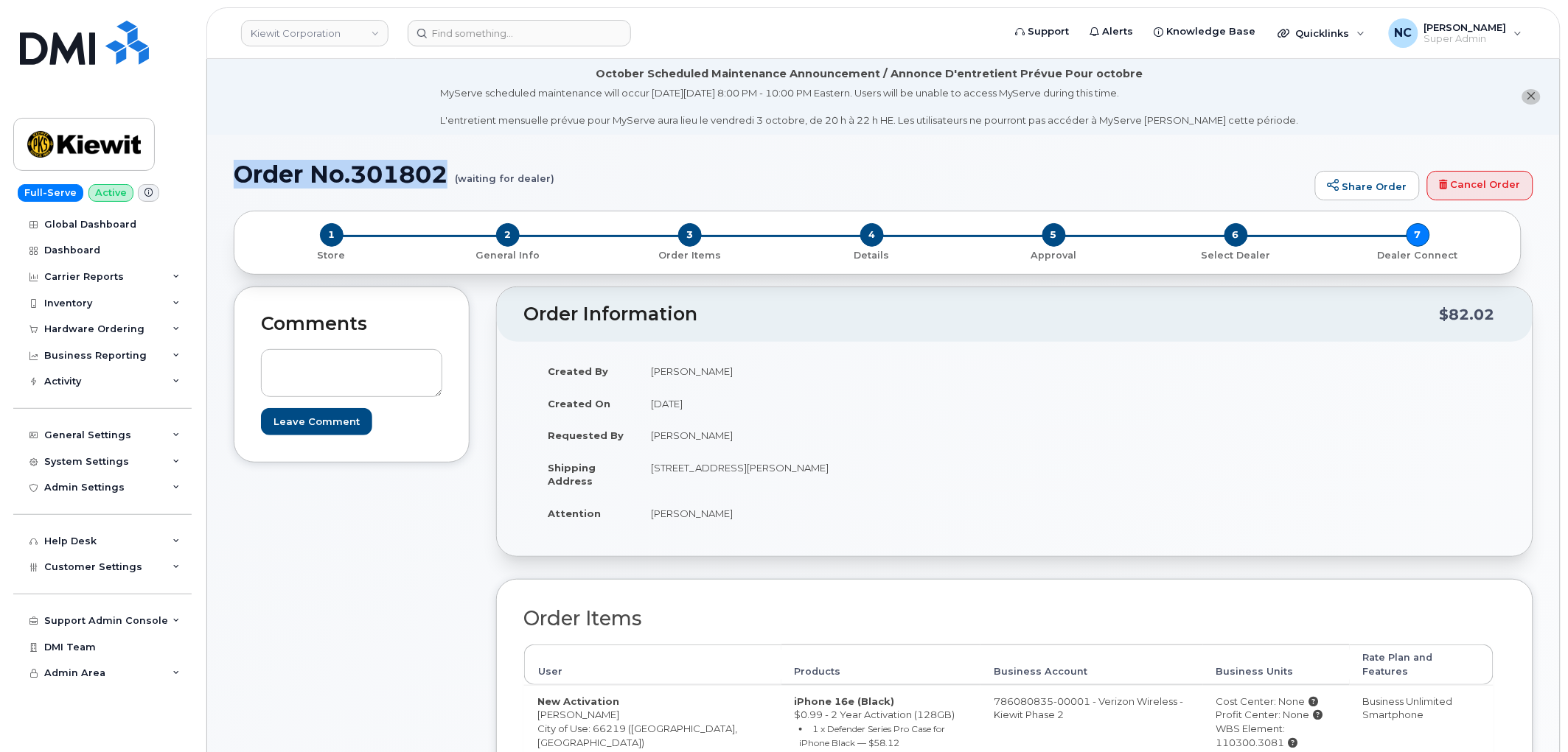
drag, startPoint x: 450, startPoint y: 169, endPoint x: 242, endPoint y: 172, distance: 208.0
click at [242, 172] on h1 "Order No.301802 (waiting for dealer)" at bounding box center [770, 174] width 1074 height 26
copy h1 "Order No.301802"
